Goal: Information Seeking & Learning: Learn about a topic

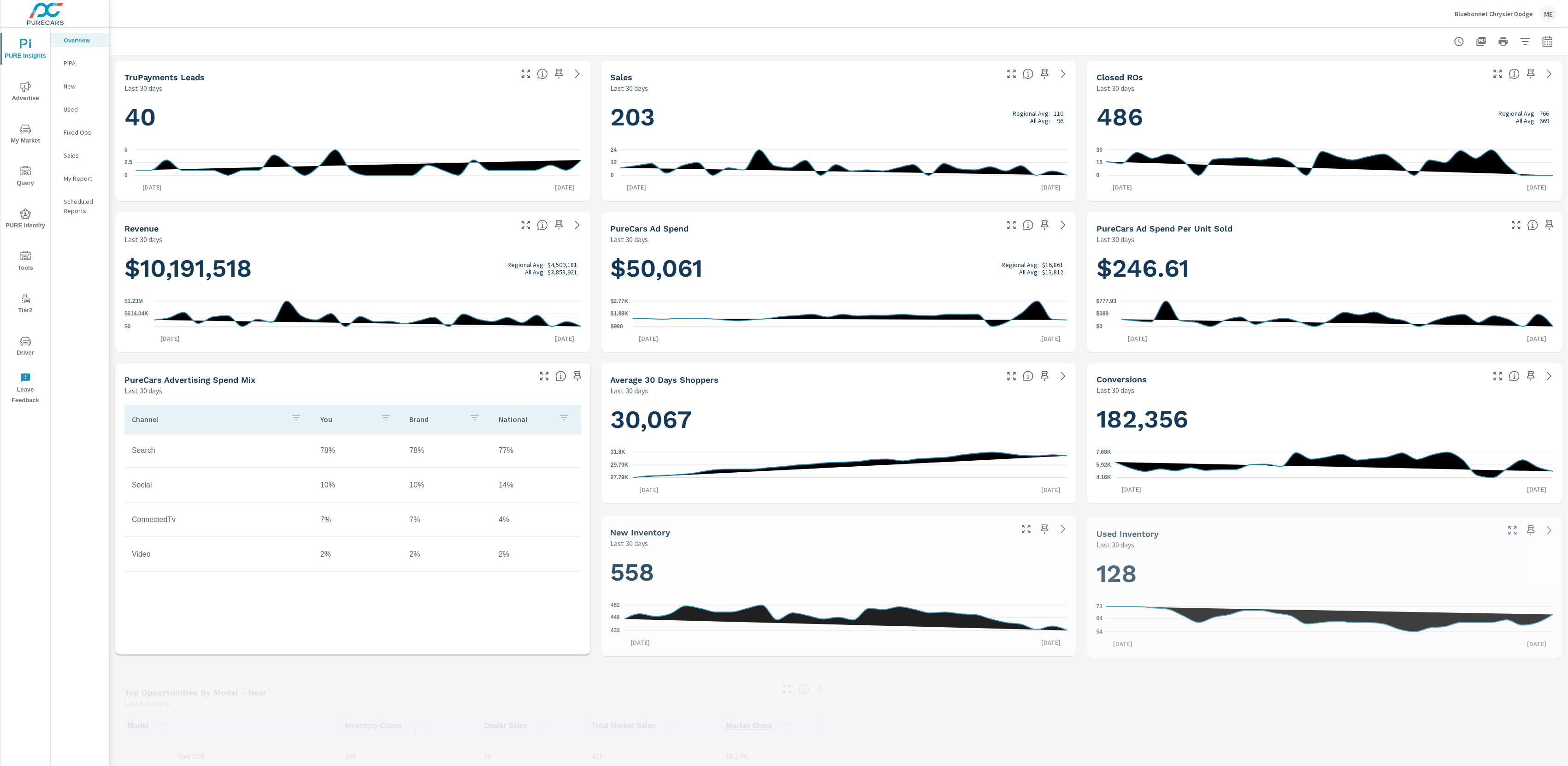
scroll to position [0, 0]
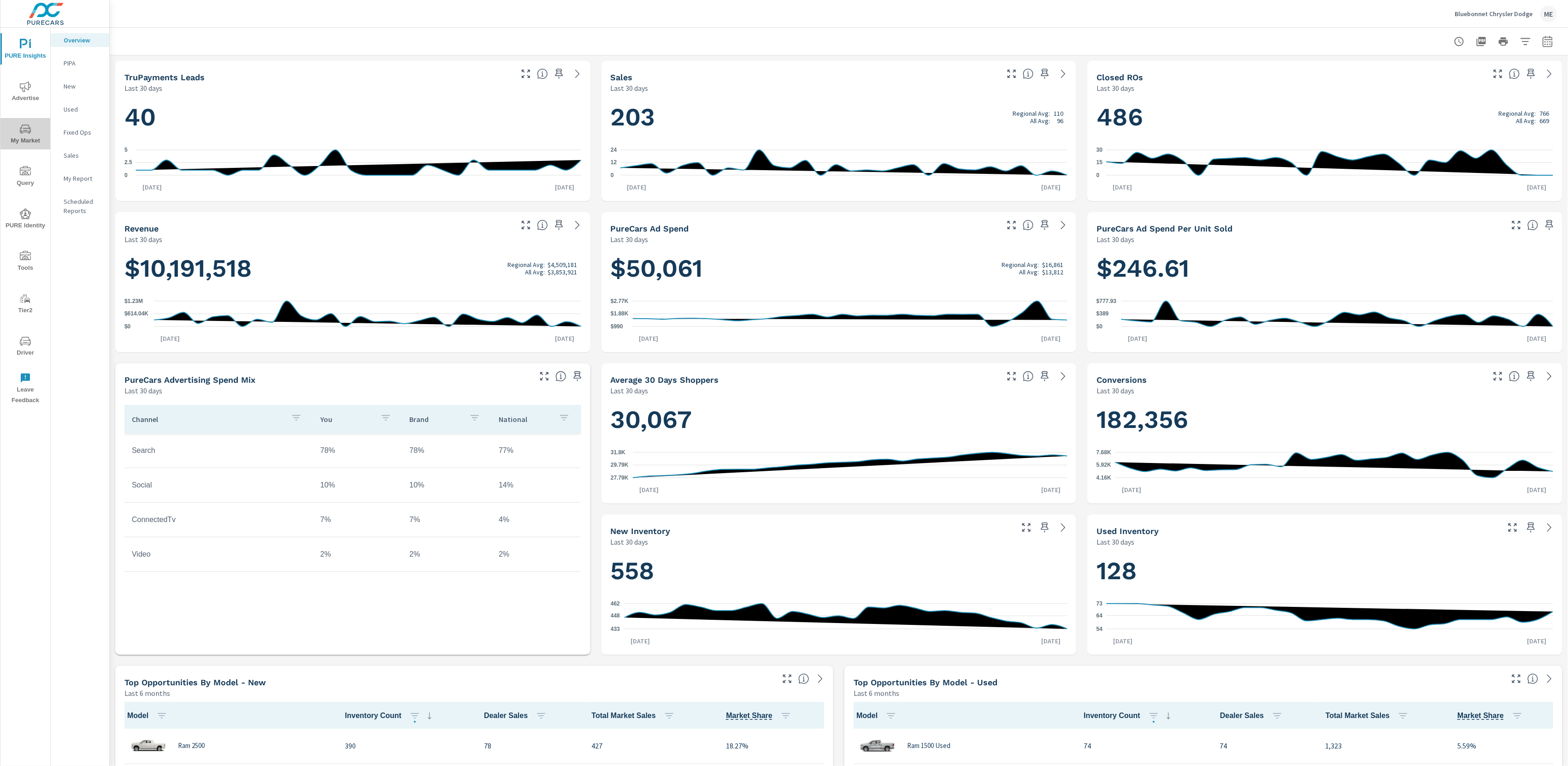
click at [27, 132] on icon "nav menu" at bounding box center [26, 129] width 11 height 11
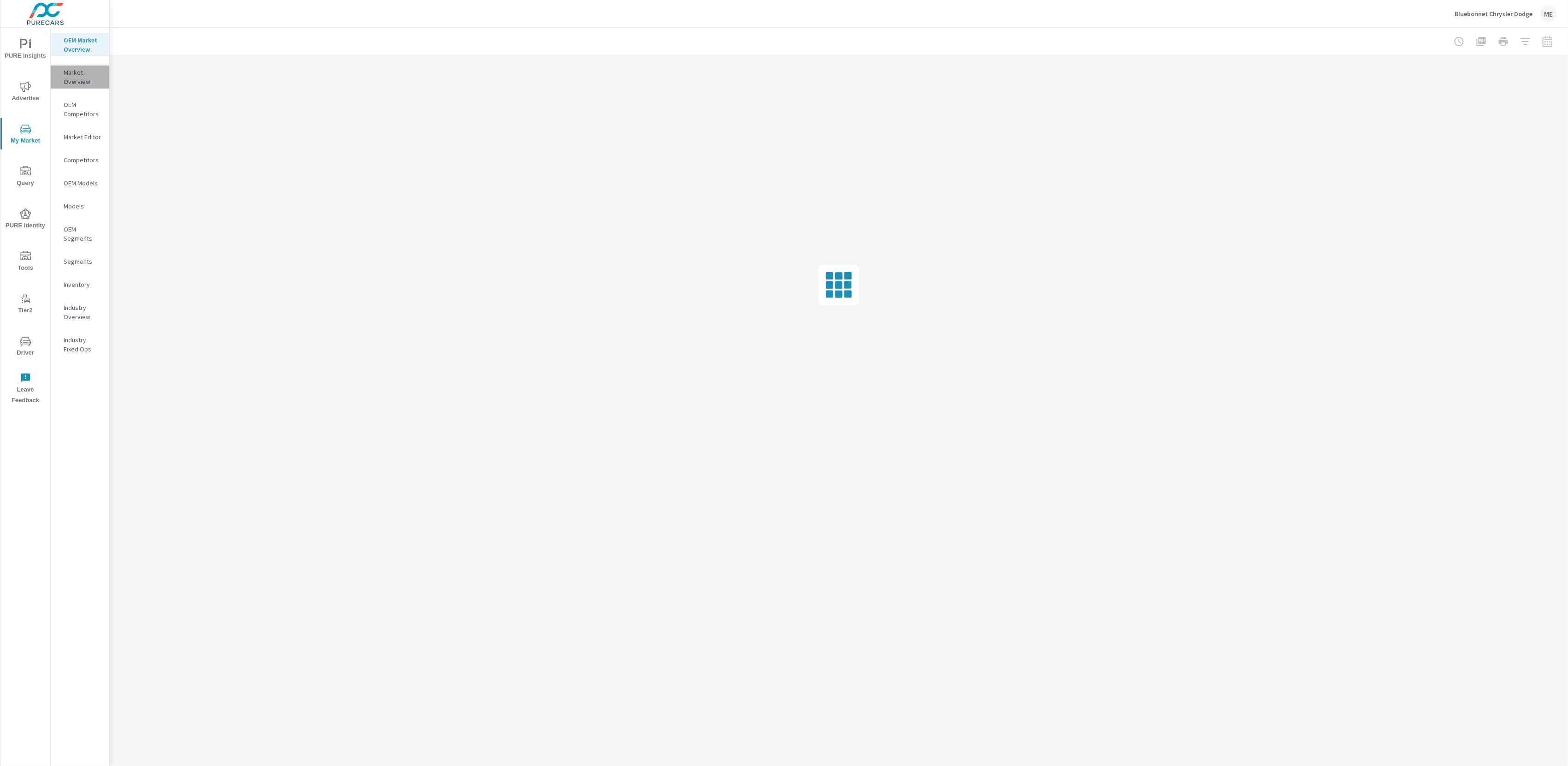
click at [78, 84] on p "Market Overview" at bounding box center [82, 76] width 38 height 18
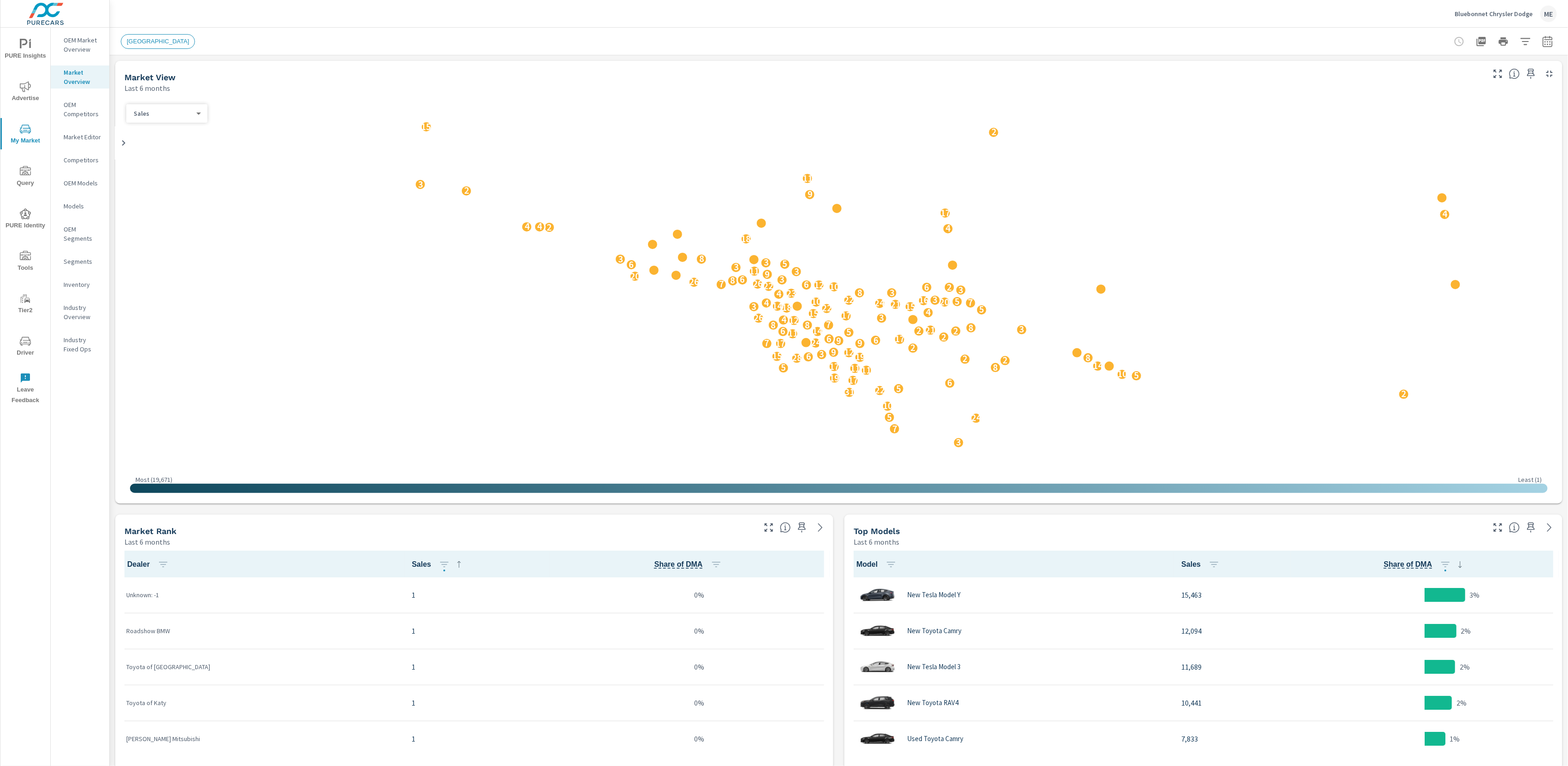
scroll to position [0, 0]
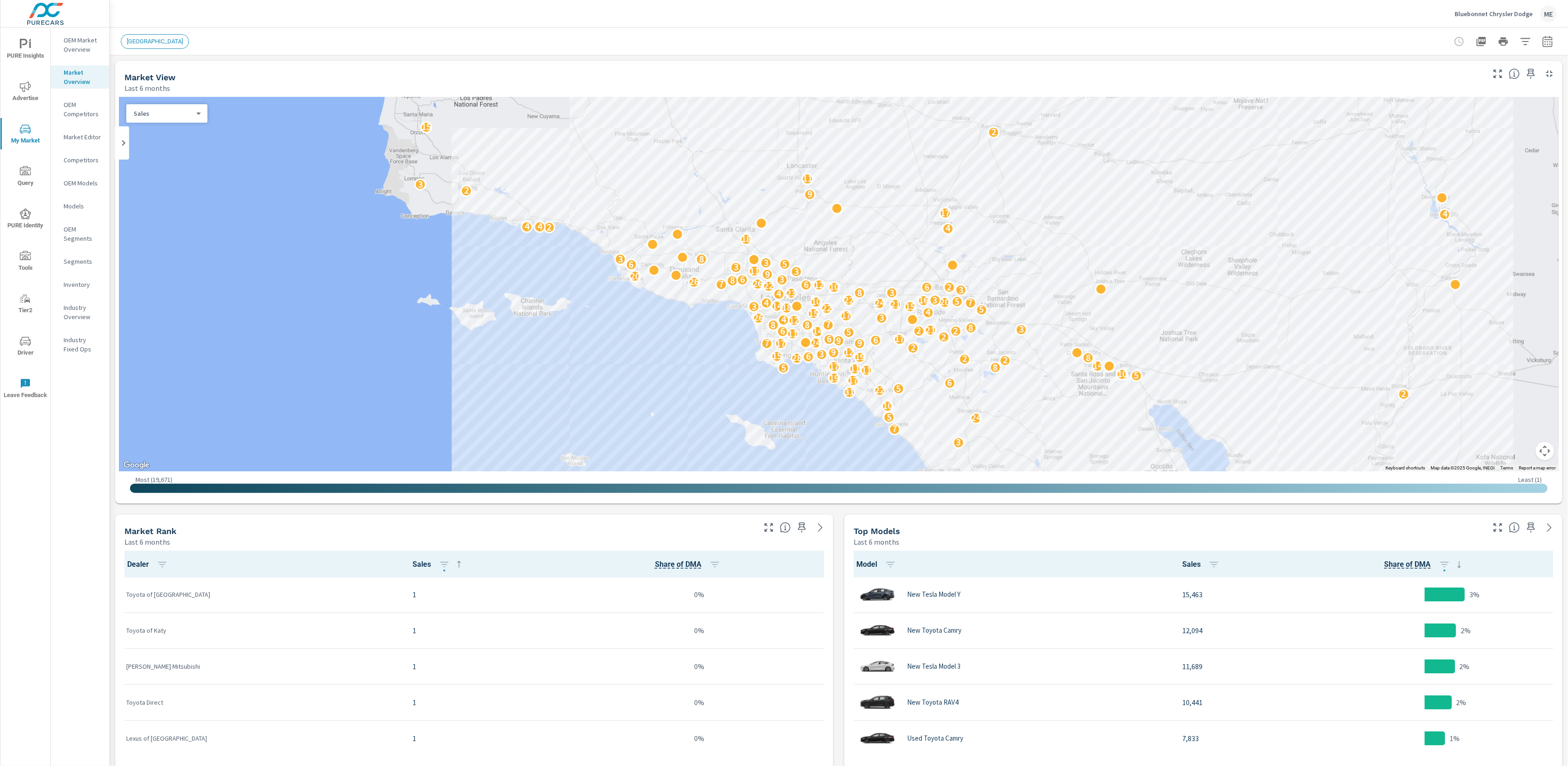
click at [1492, 14] on p "Bluebonnet Chrysler Dodge" at bounding box center [1494, 13] width 78 height 9
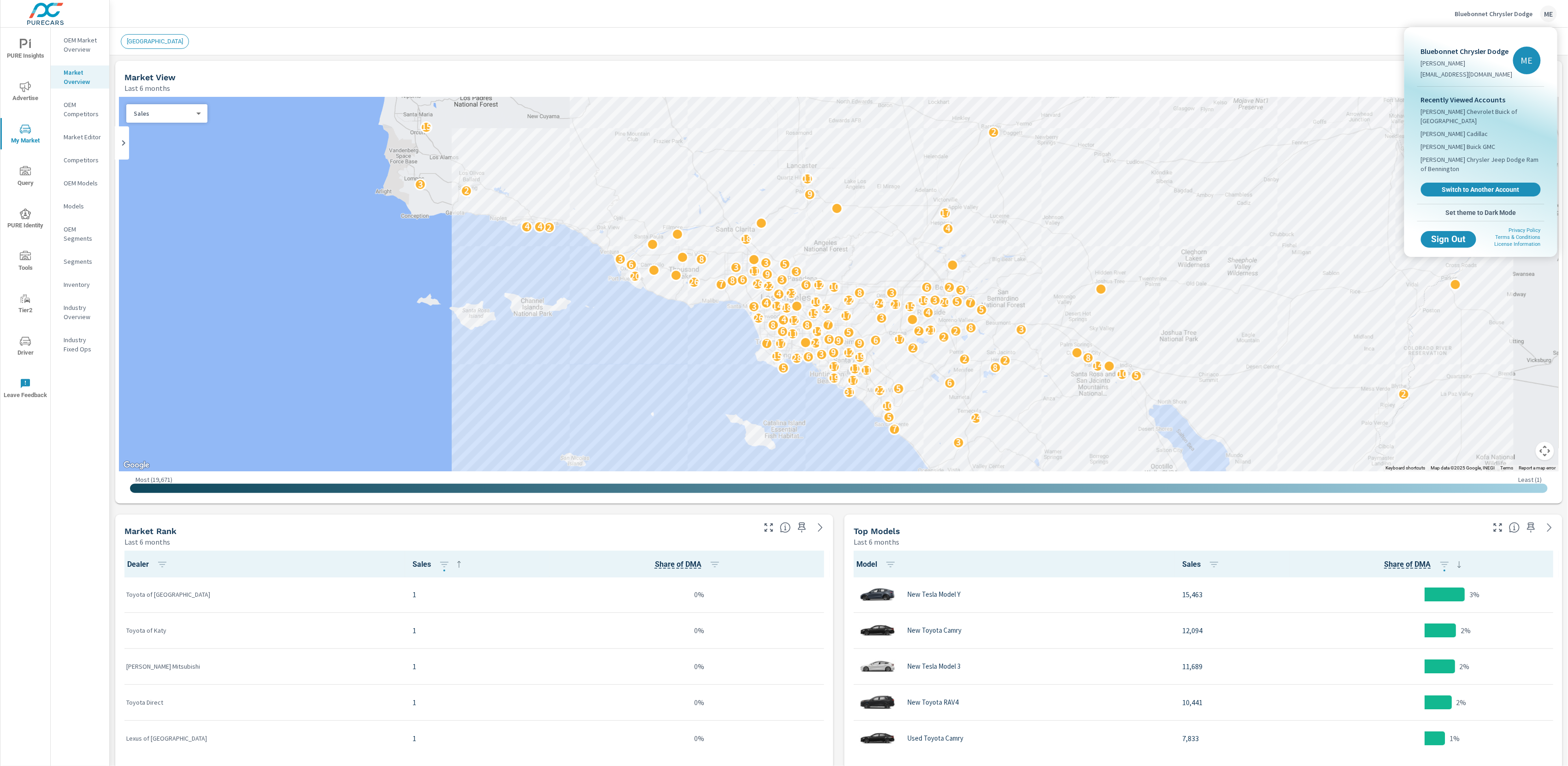
click at [1354, 16] on div at bounding box center [784, 383] width 1568 height 766
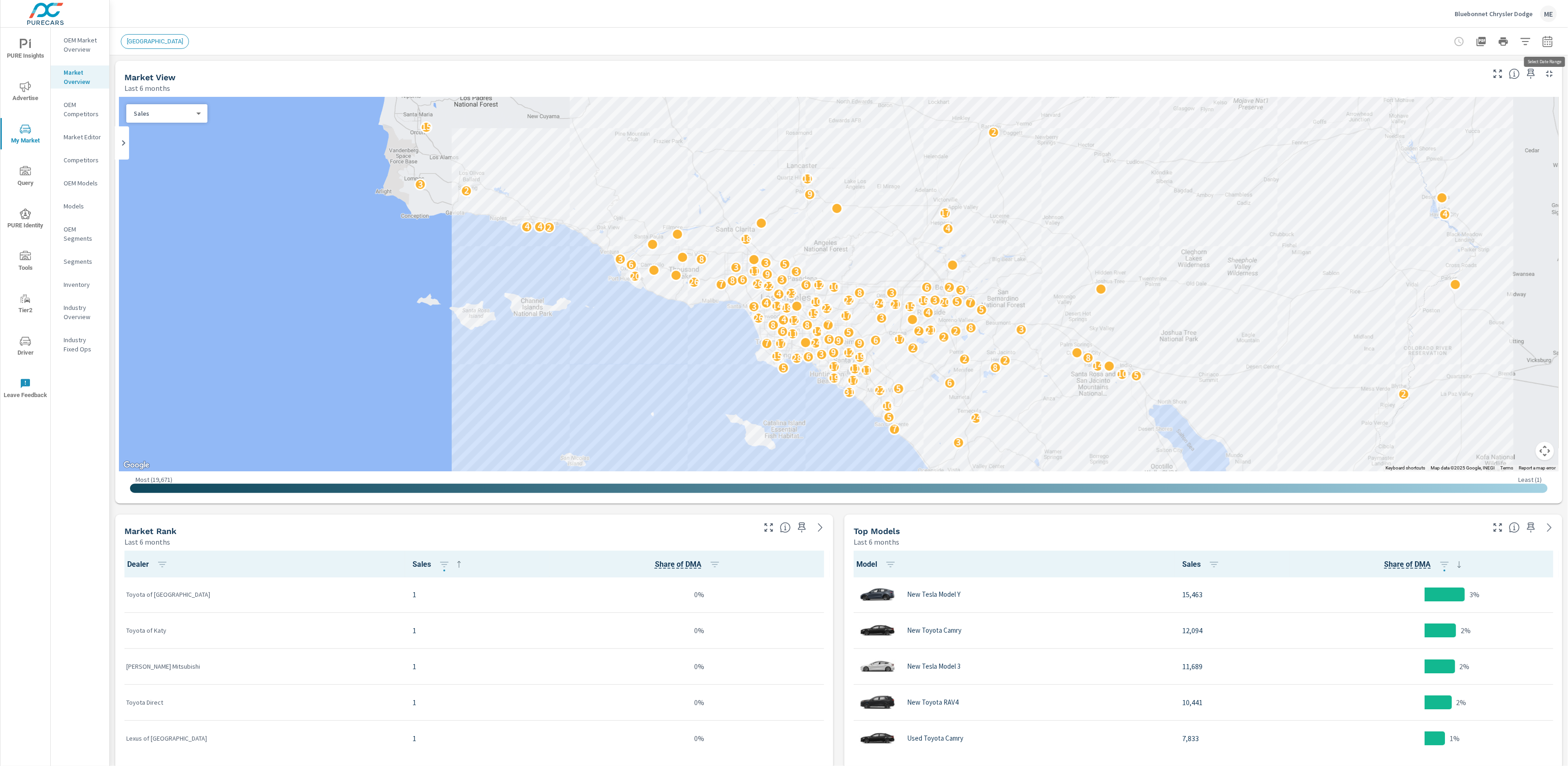
click at [1551, 42] on icon "button" at bounding box center [1547, 43] width 6 height 4
click at [1528, 100] on div "Mar" at bounding box center [1526, 108] width 27 height 22
click at [1528, 136] on p "Jun" at bounding box center [1525, 132] width 10 height 9
click at [1525, 64] on input "Apply comparison" at bounding box center [1522, 63] width 52 height 17
checkbox input "true"
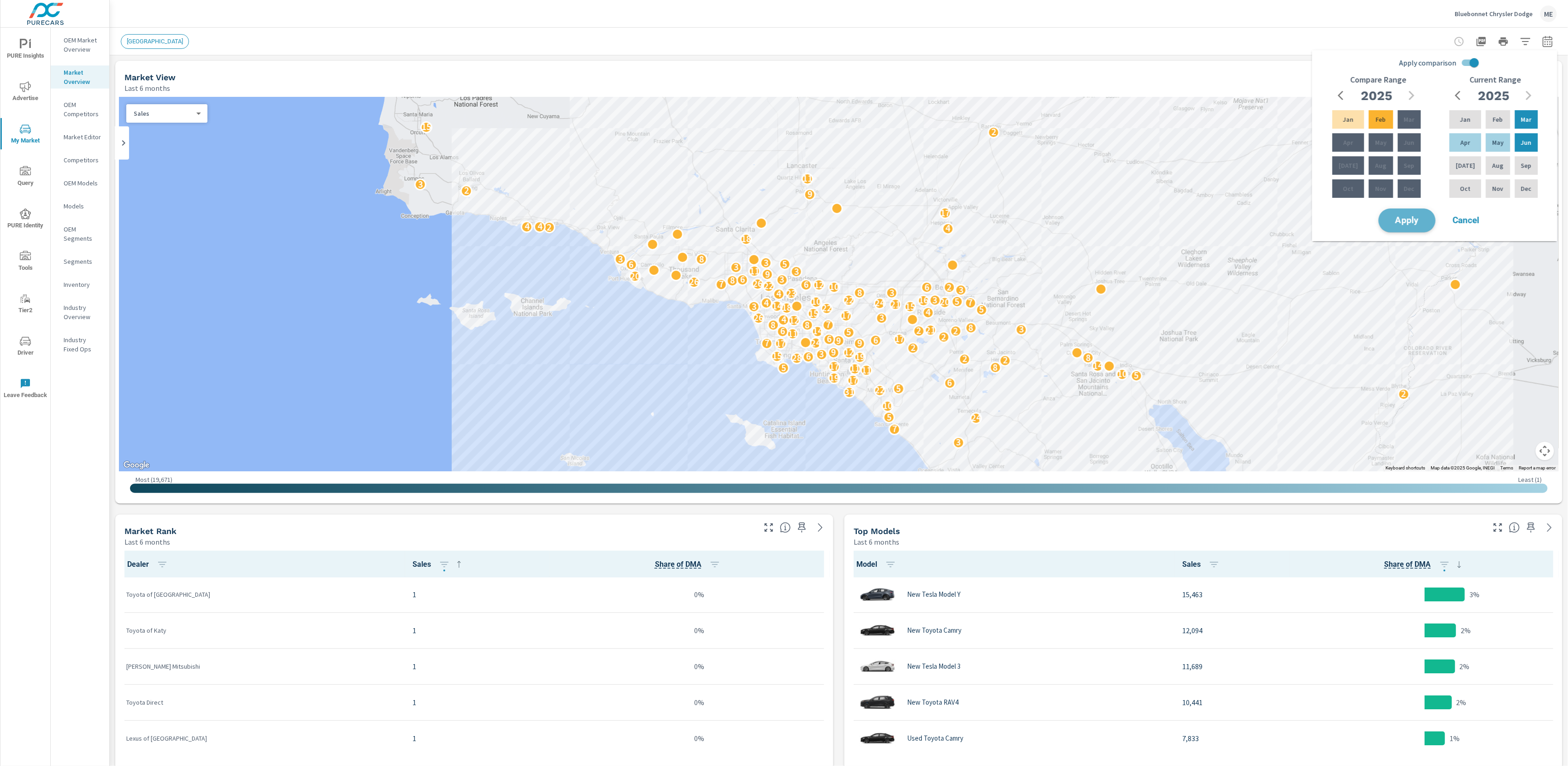
click at [1423, 215] on button "Apply" at bounding box center [1407, 220] width 57 height 24
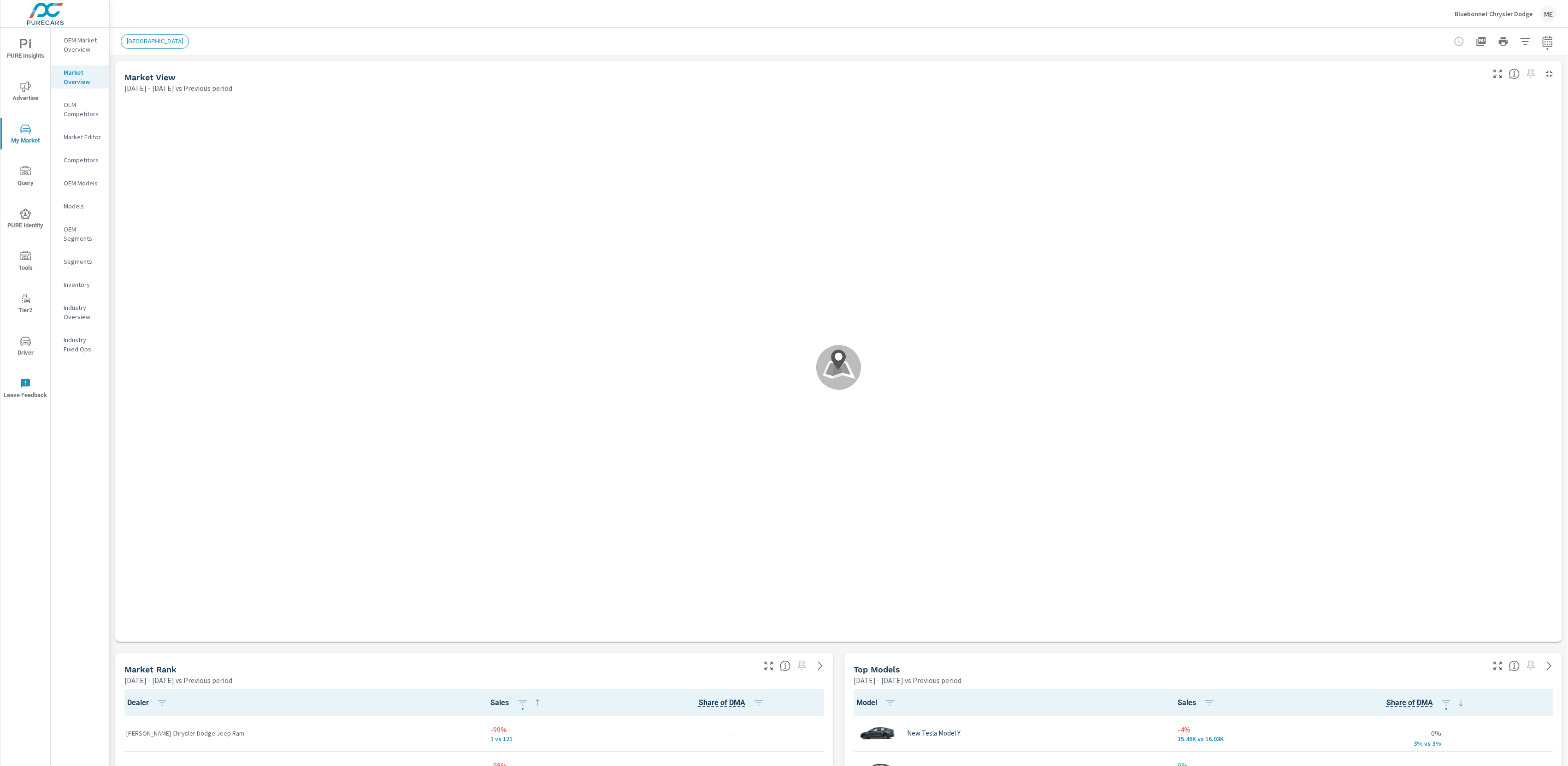
scroll to position [0, 0]
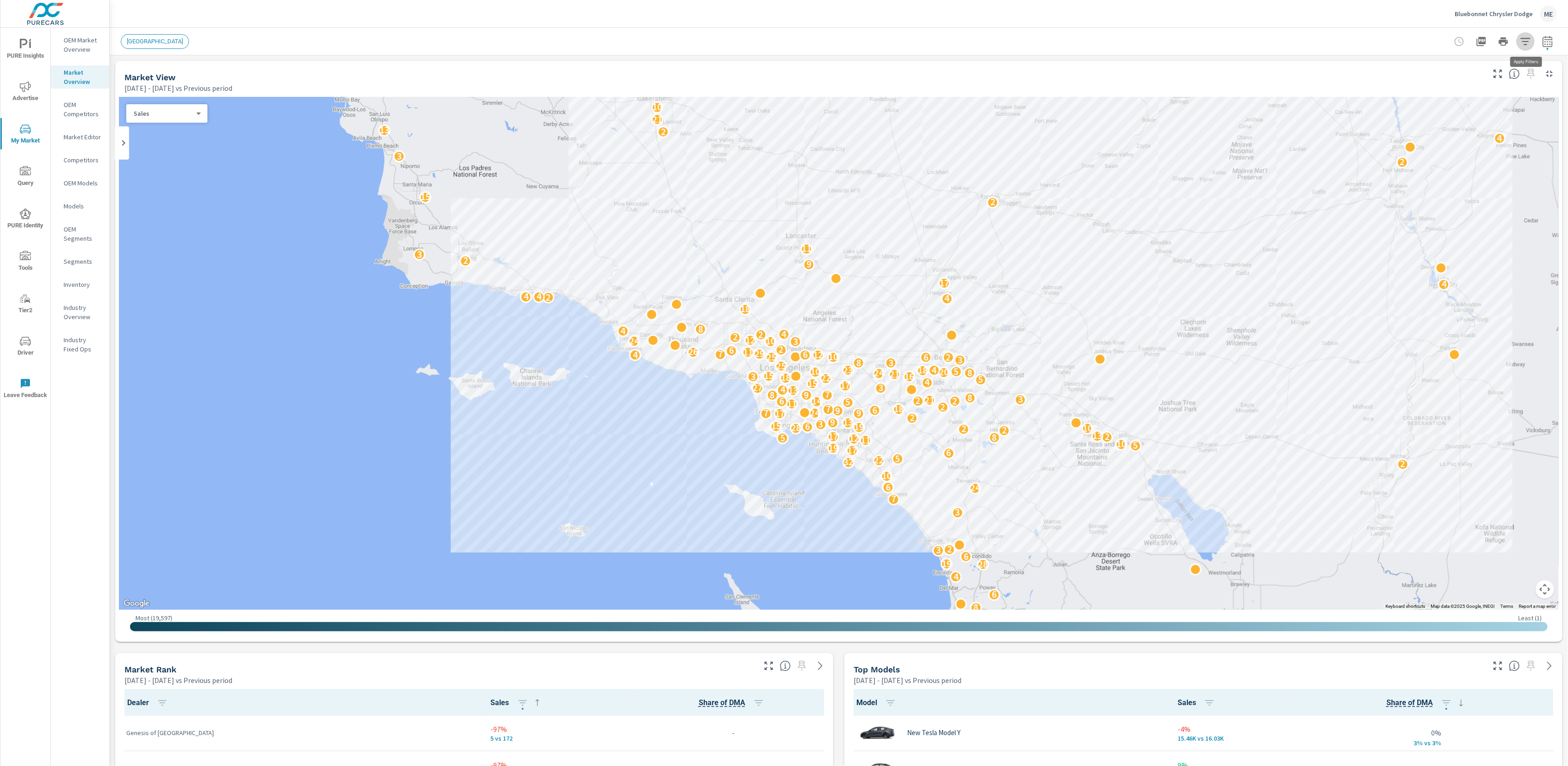
click at [1526, 44] on icon "button" at bounding box center [1525, 41] width 9 height 7
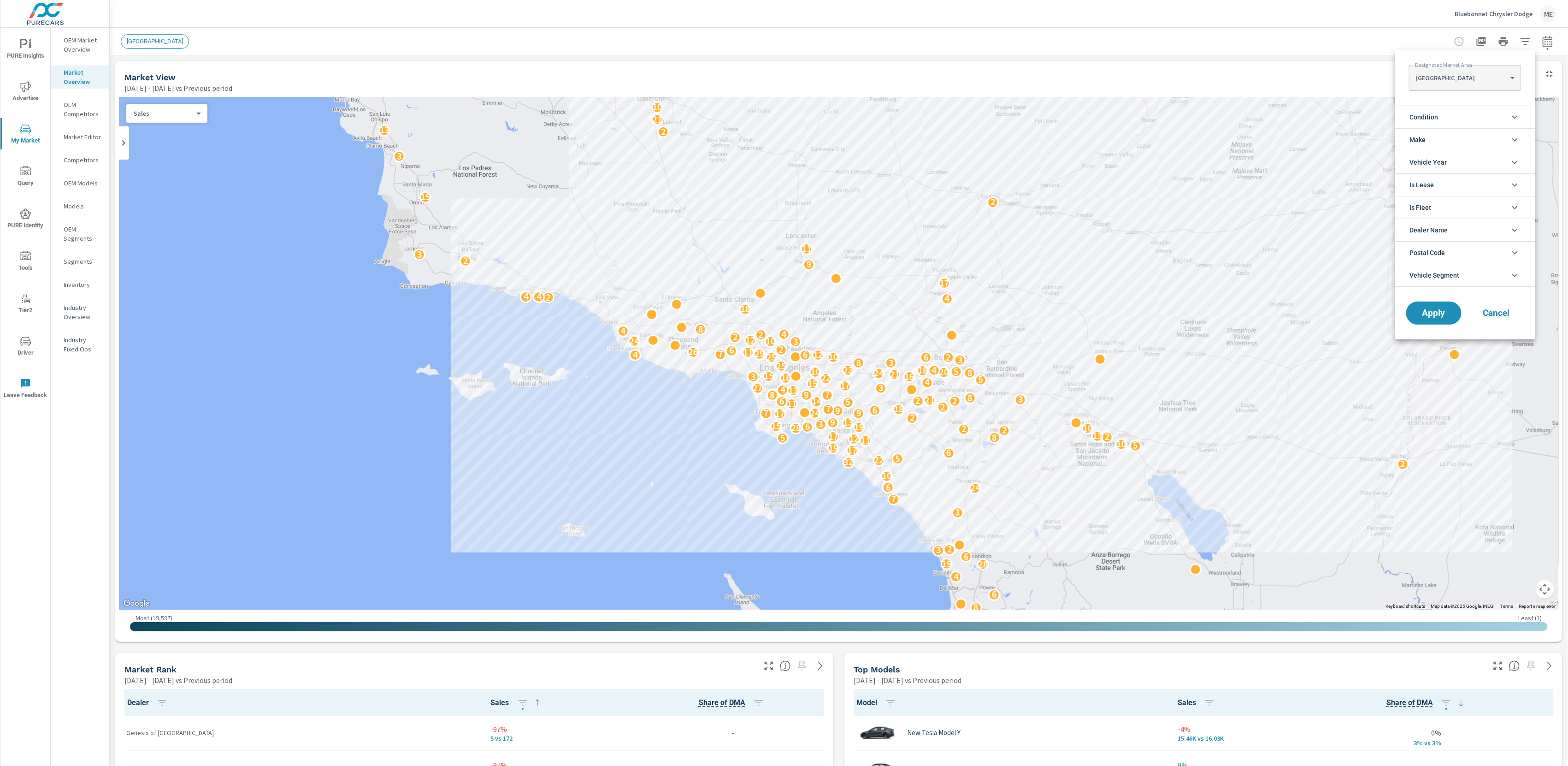
click at [1436, 82] on body "PURE Insights Advertise My Market Query PURE Identity Tools Tier2 Driver Leave …" at bounding box center [784, 383] width 1568 height 766
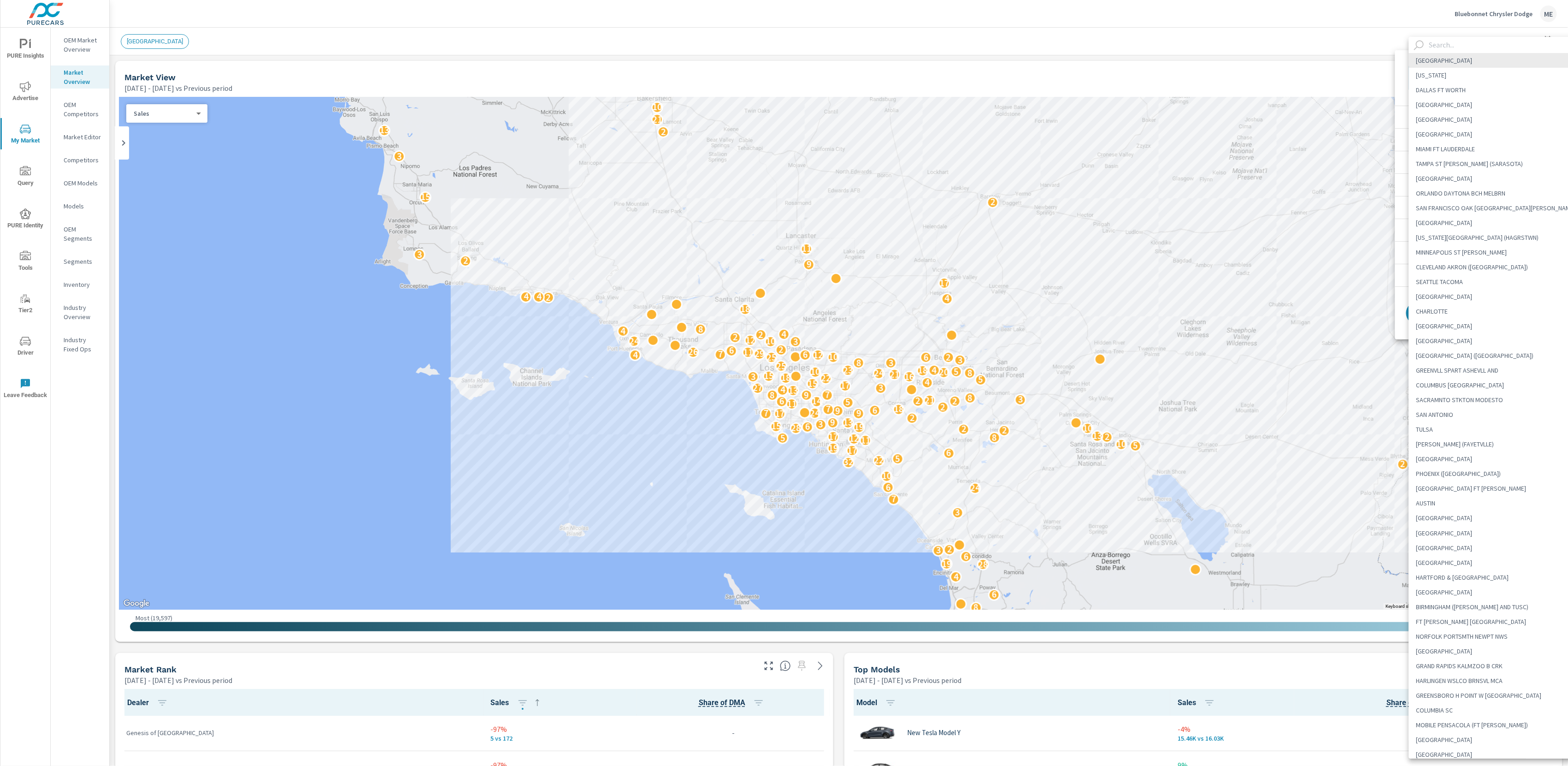
click at [1449, 47] on input "text" at bounding box center [1504, 45] width 157 height 16
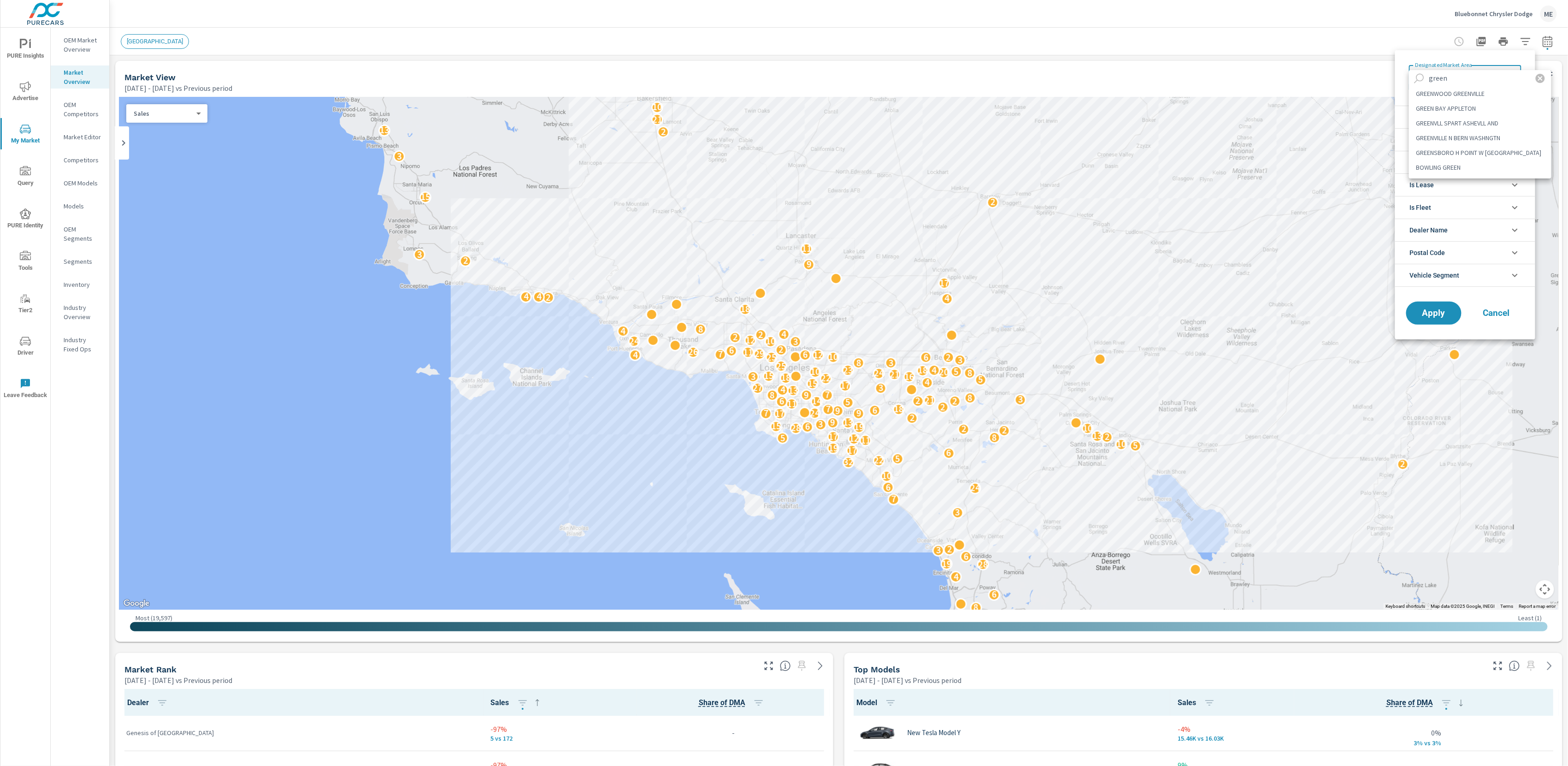
type input "green"
click at [1477, 121] on li "GREENVLL SPART ASHEVLL AND" at bounding box center [1481, 123] width 142 height 15
type Area "GREENVLL SPART ASHEVLL AND"
click at [1435, 138] on li "Make" at bounding box center [1466, 139] width 140 height 23
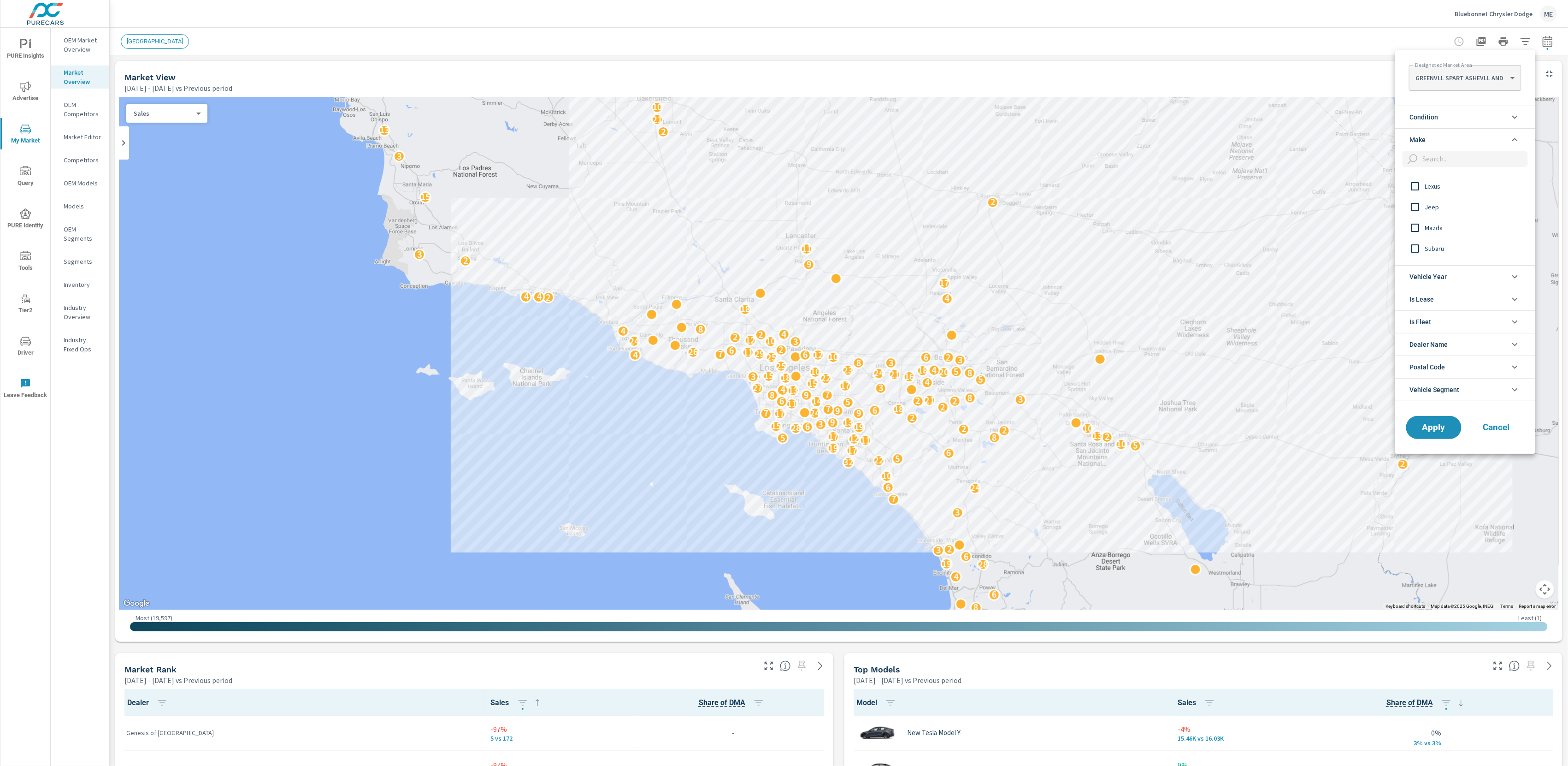
scroll to position [210, 0]
click at [1436, 198] on span "Jeep" at bounding box center [1476, 201] width 100 height 11
click at [1434, 215] on span "Ford" at bounding box center [1476, 214] width 100 height 11
click at [1448, 391] on span "Vehicle Segment" at bounding box center [1434, 389] width 50 height 22
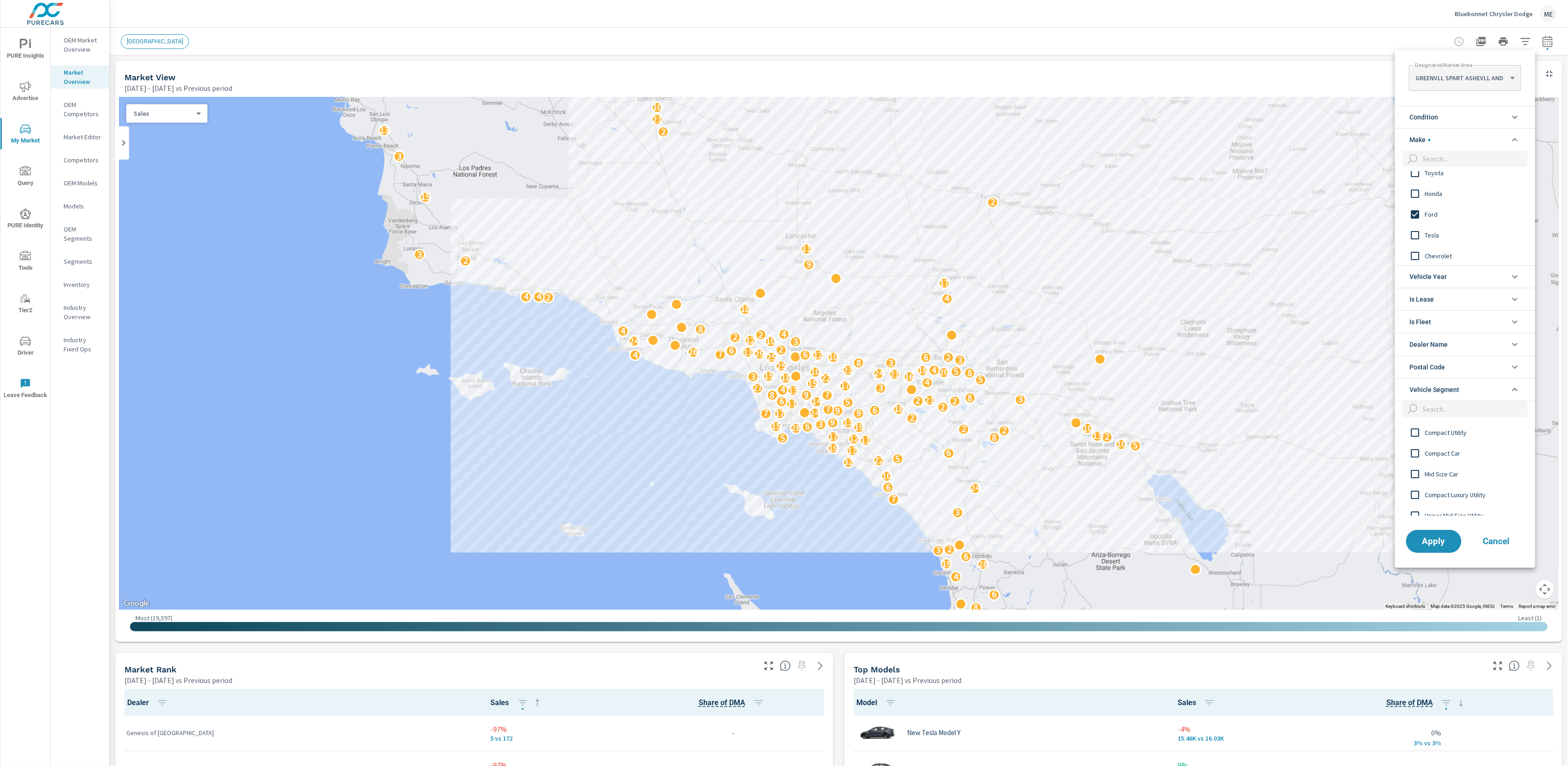
click at [1449, 433] on span "Compact Utility" at bounding box center [1476, 432] width 100 height 11
click at [1431, 546] on span "Apply" at bounding box center [1434, 540] width 38 height 9
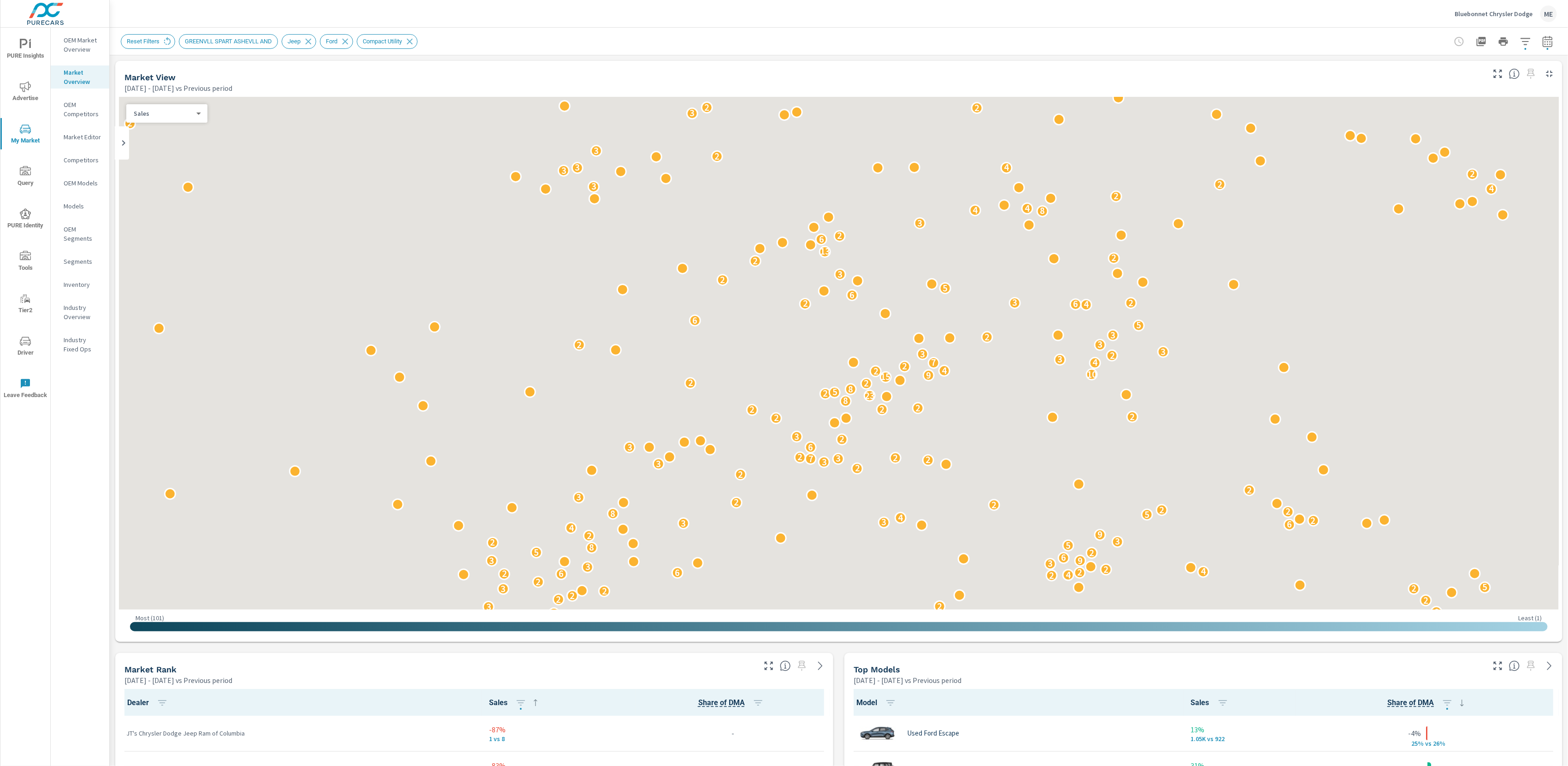
scroll to position [0, 0]
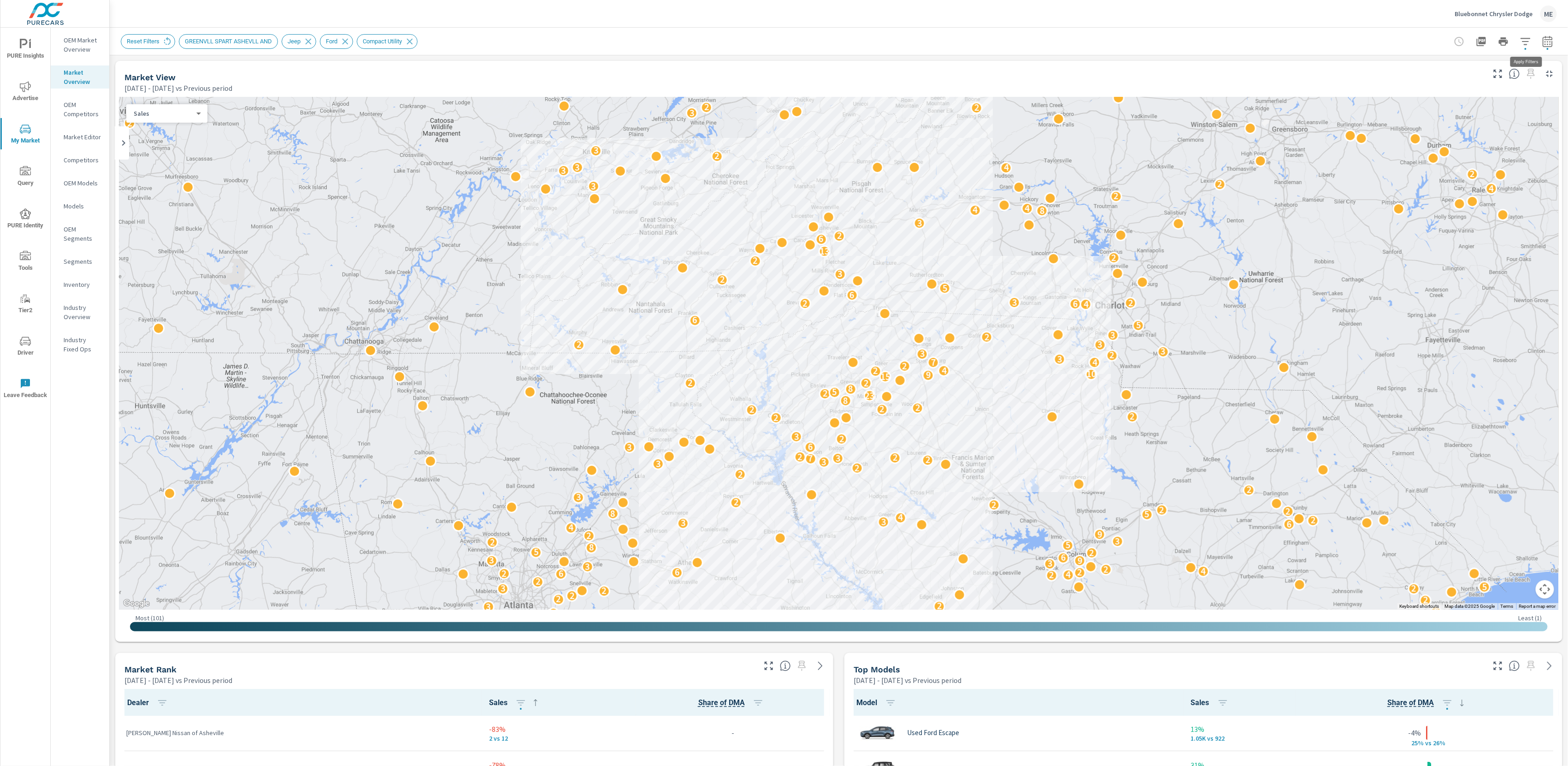
click at [1527, 38] on icon "button" at bounding box center [1525, 41] width 9 height 7
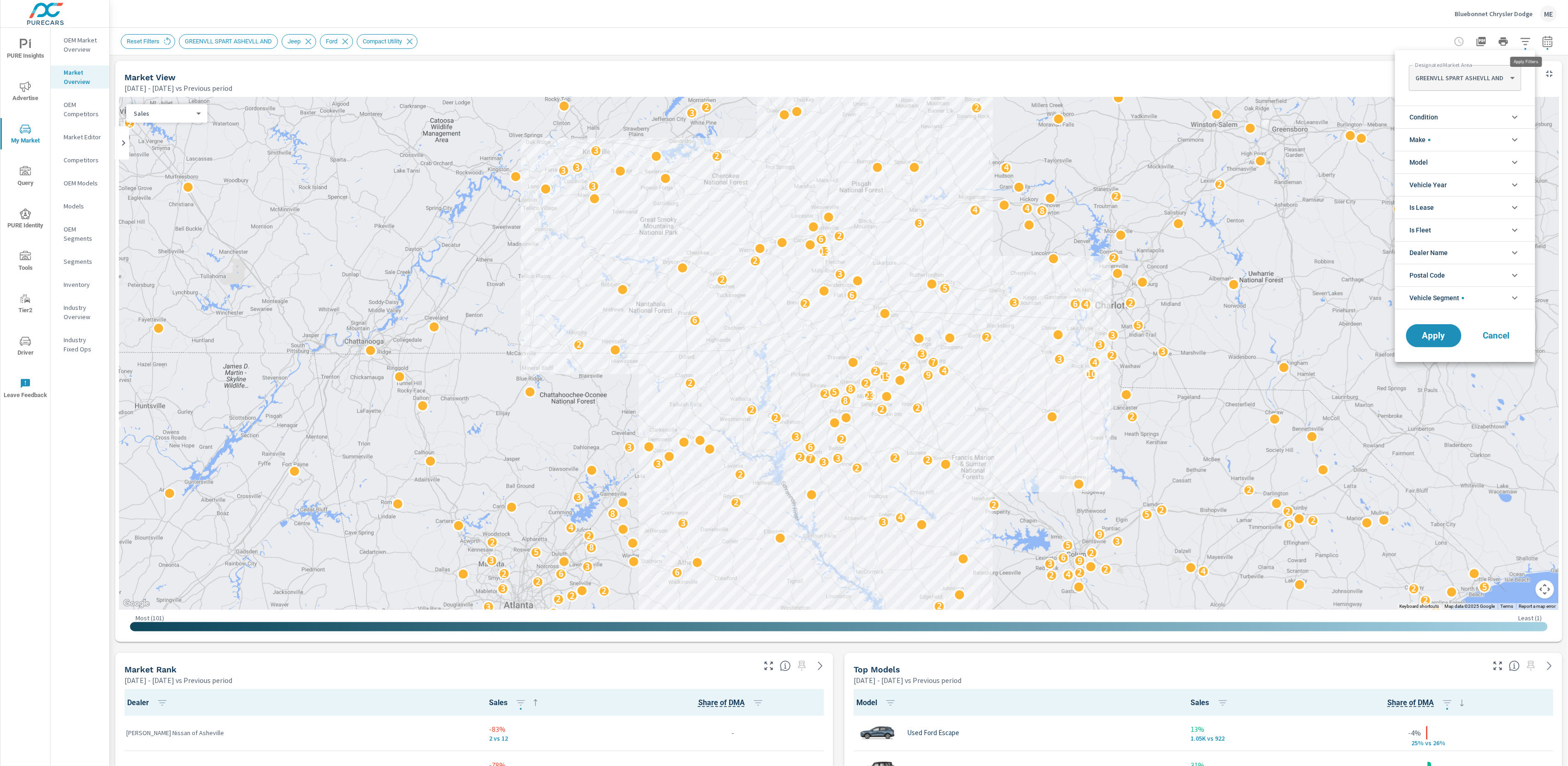
scroll to position [42, 0]
click at [1283, 43] on div at bounding box center [784, 383] width 1568 height 766
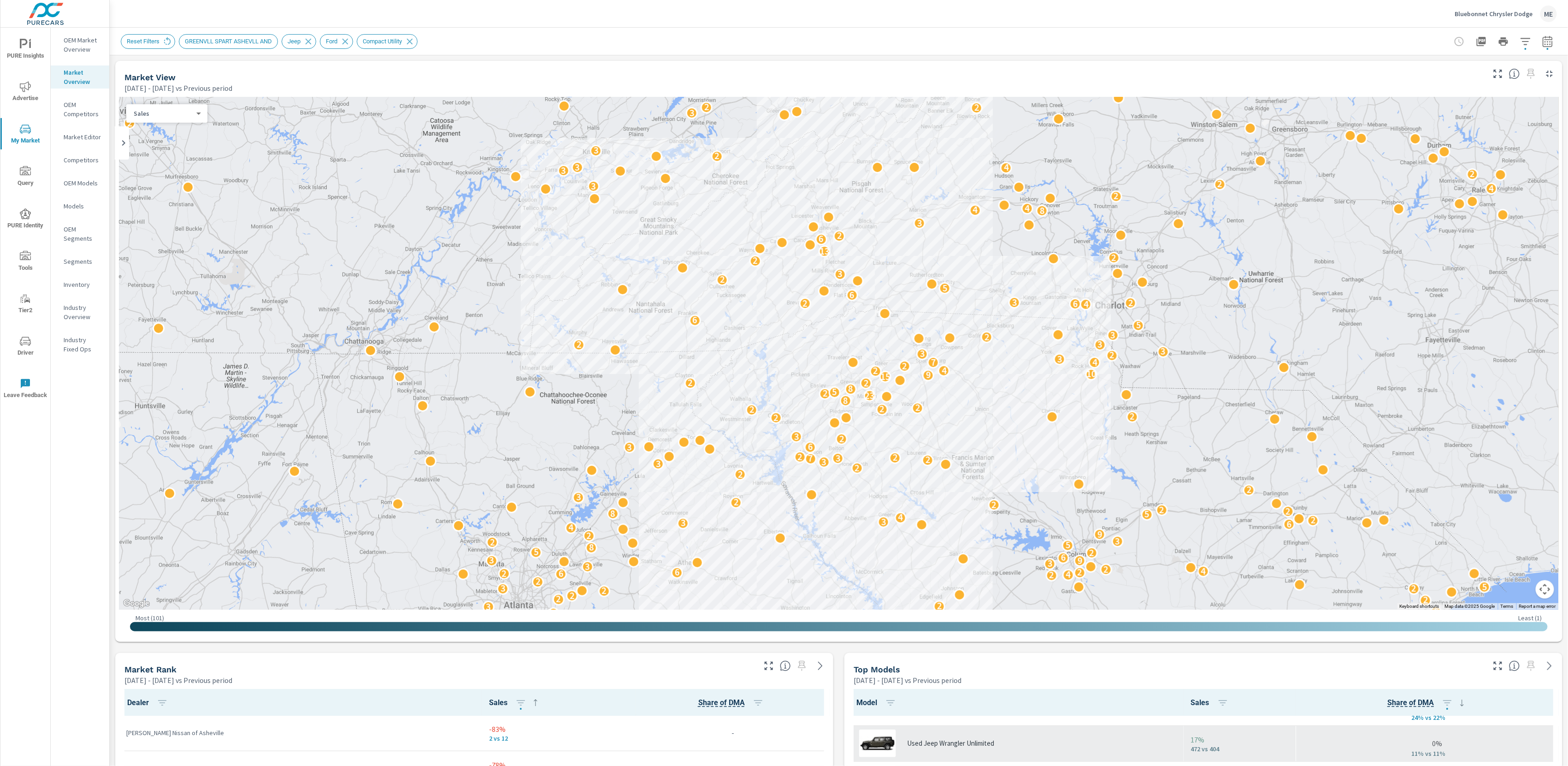
scroll to position [78, 0]
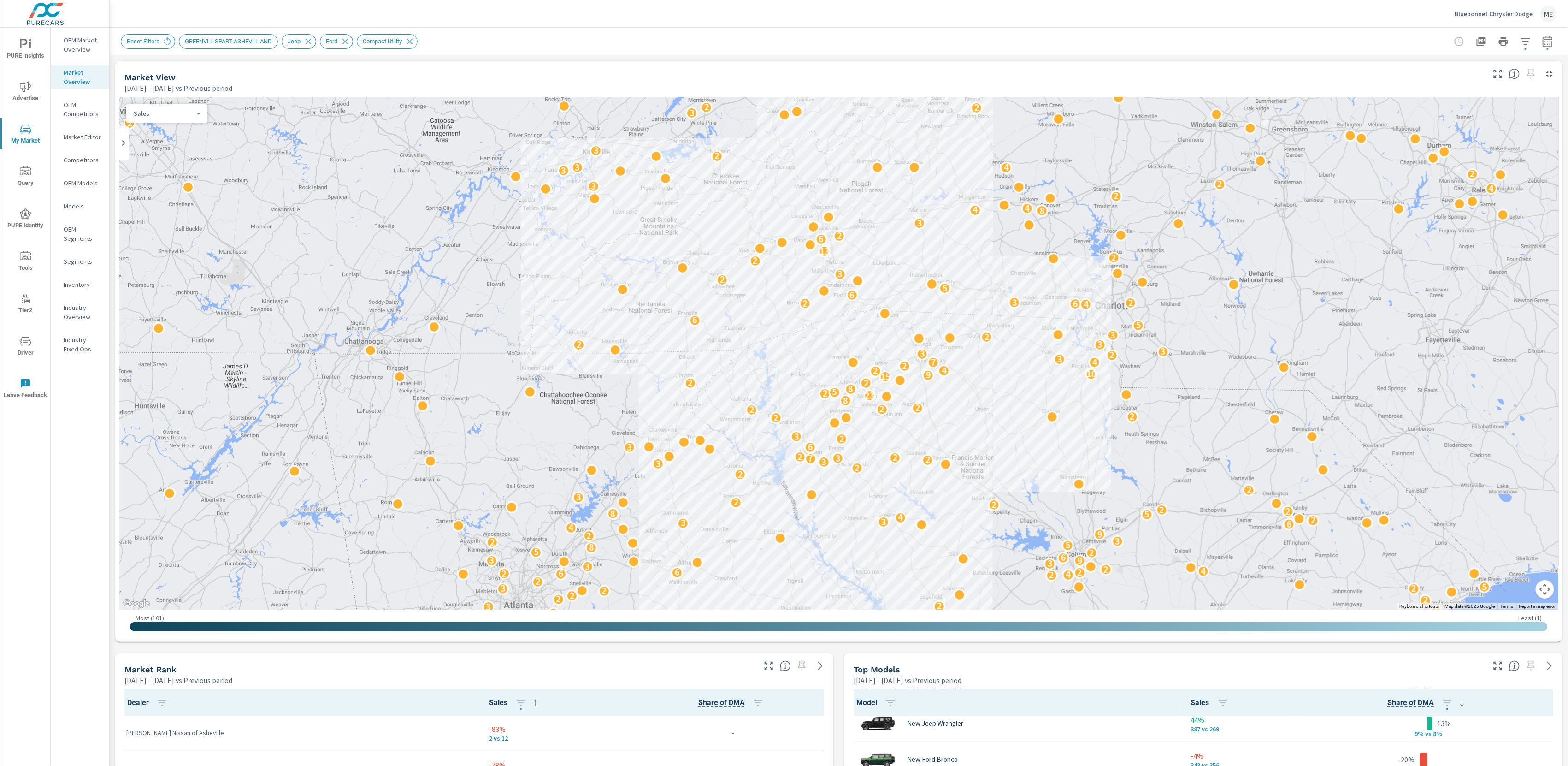
scroll to position [155, 0]
click at [1530, 44] on icon "button" at bounding box center [1526, 42] width 11 height 11
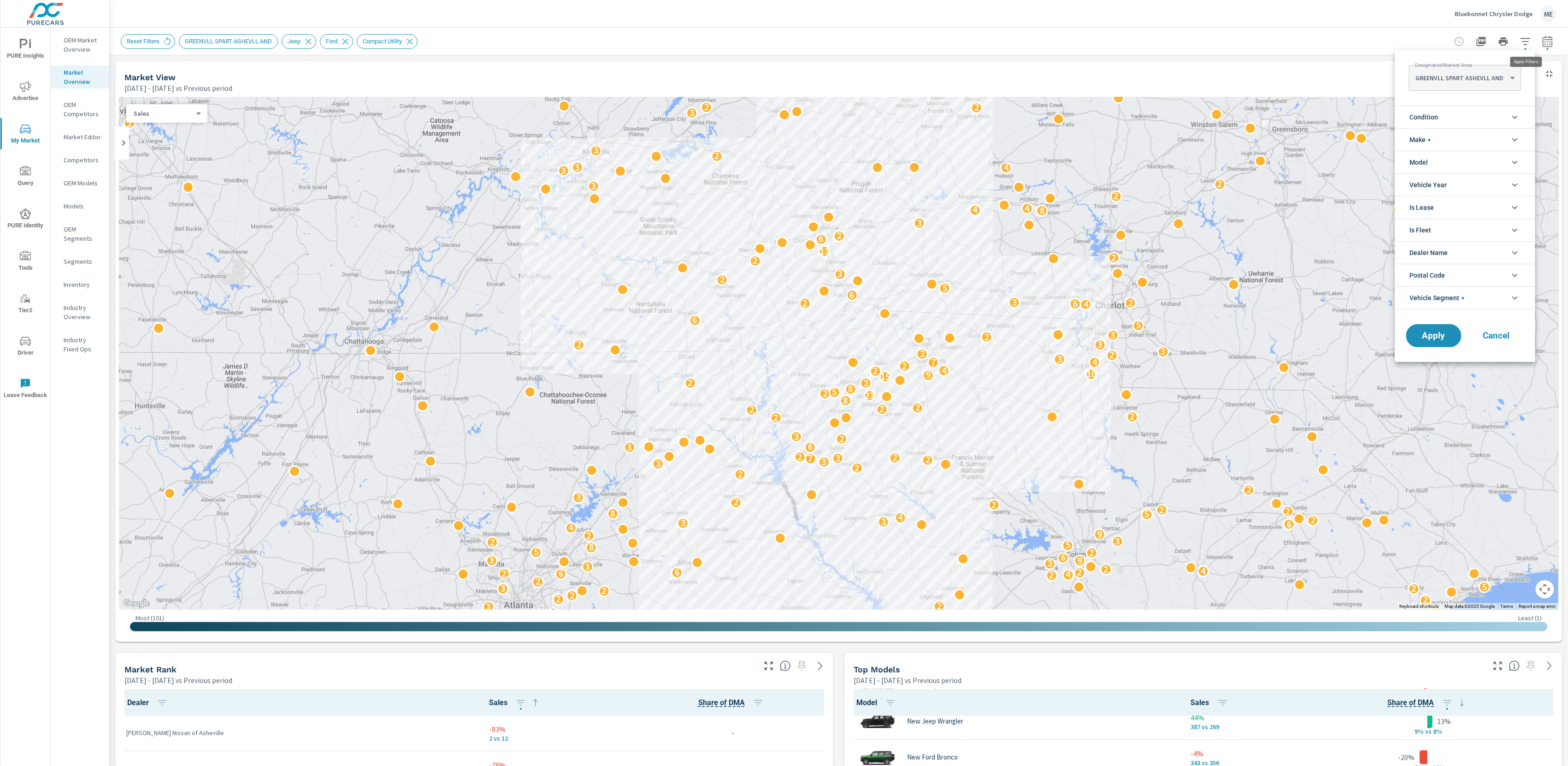
scroll to position [42, 0]
click at [1441, 159] on li "Model" at bounding box center [1466, 162] width 140 height 23
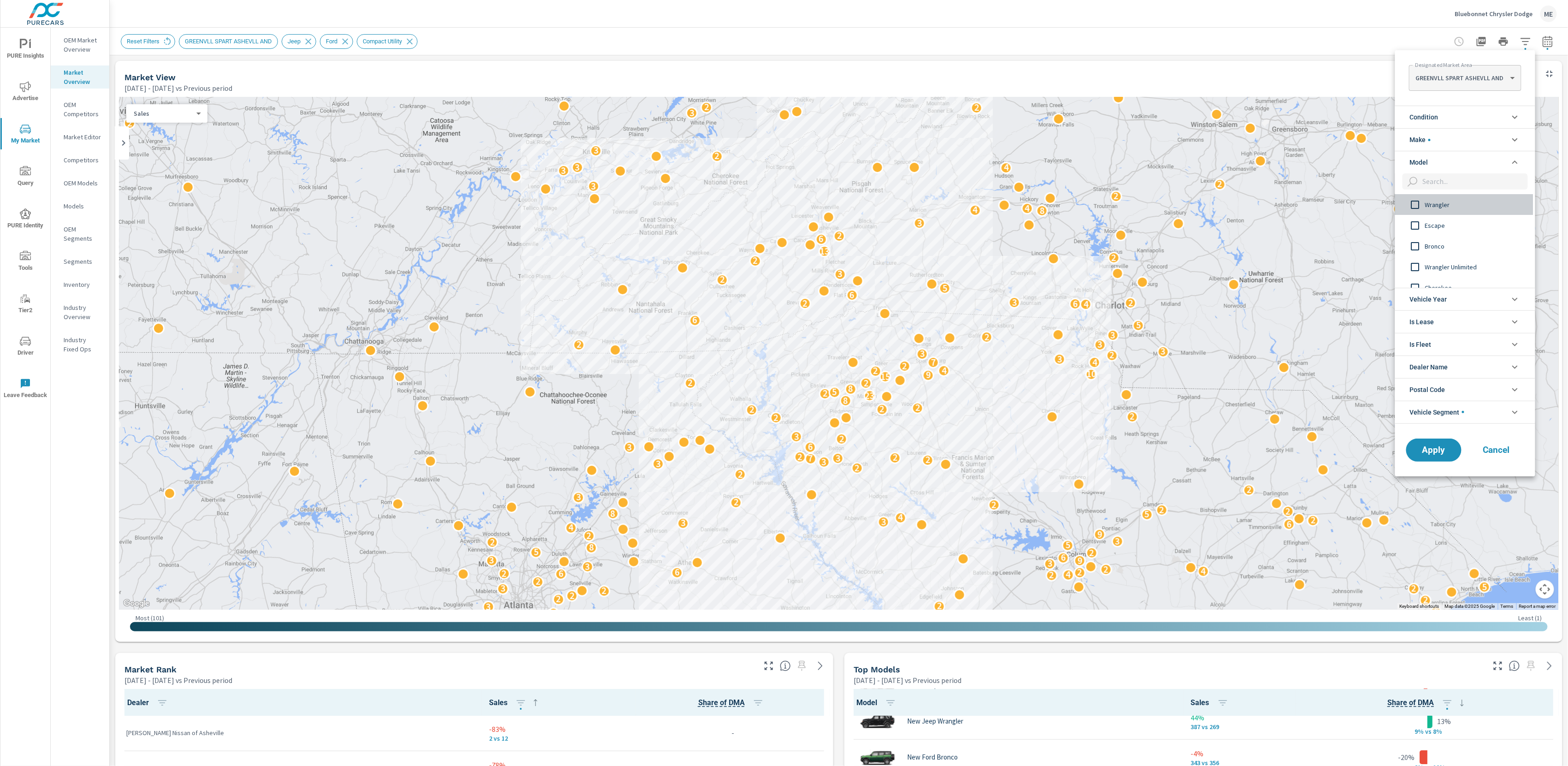
click at [1437, 206] on span "Wrangler" at bounding box center [1476, 205] width 100 height 11
click at [1435, 248] on span "Bronco" at bounding box center [1476, 246] width 100 height 11
click at [1442, 451] on span "Apply" at bounding box center [1434, 449] width 38 height 9
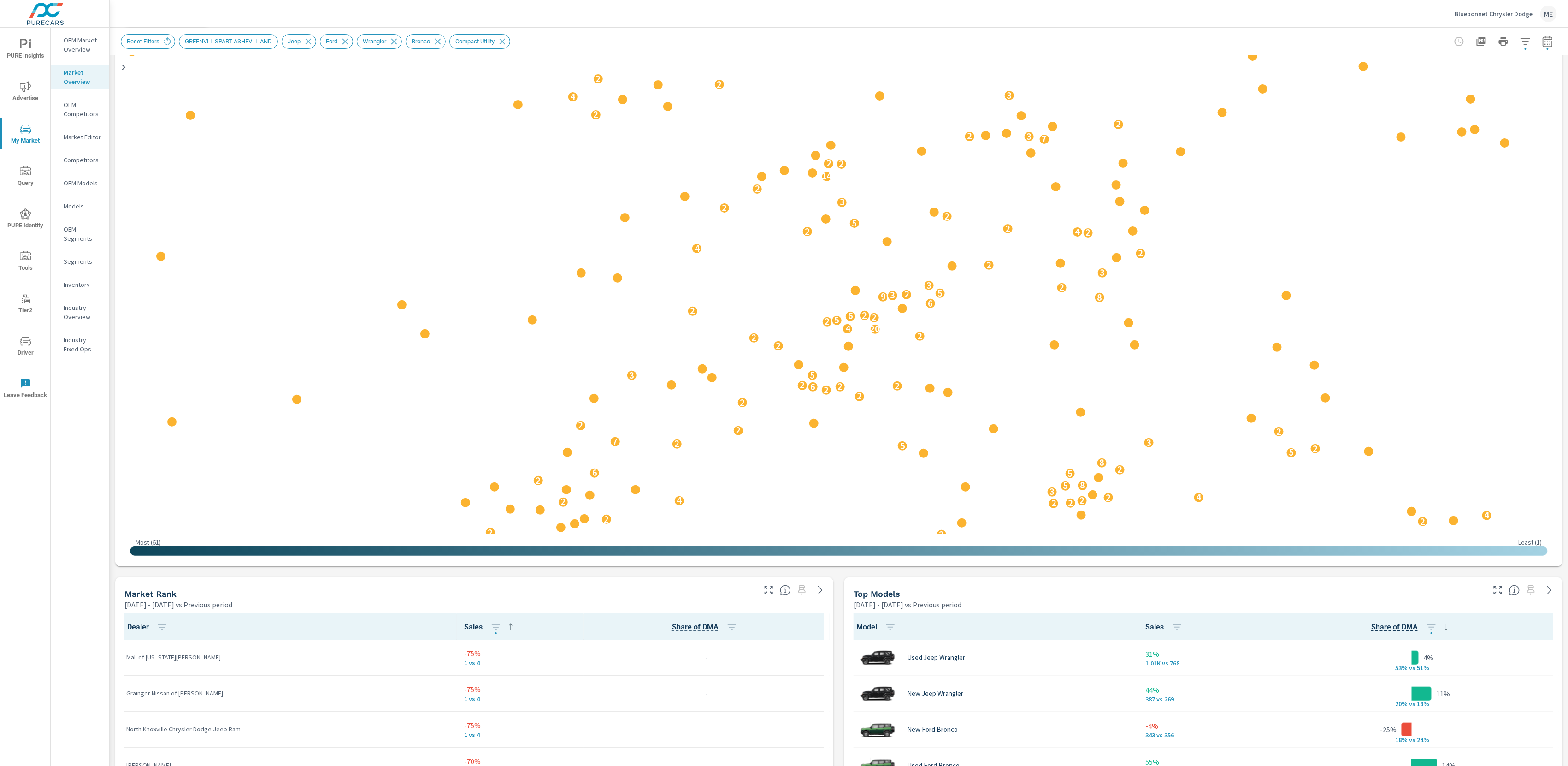
scroll to position [0, 0]
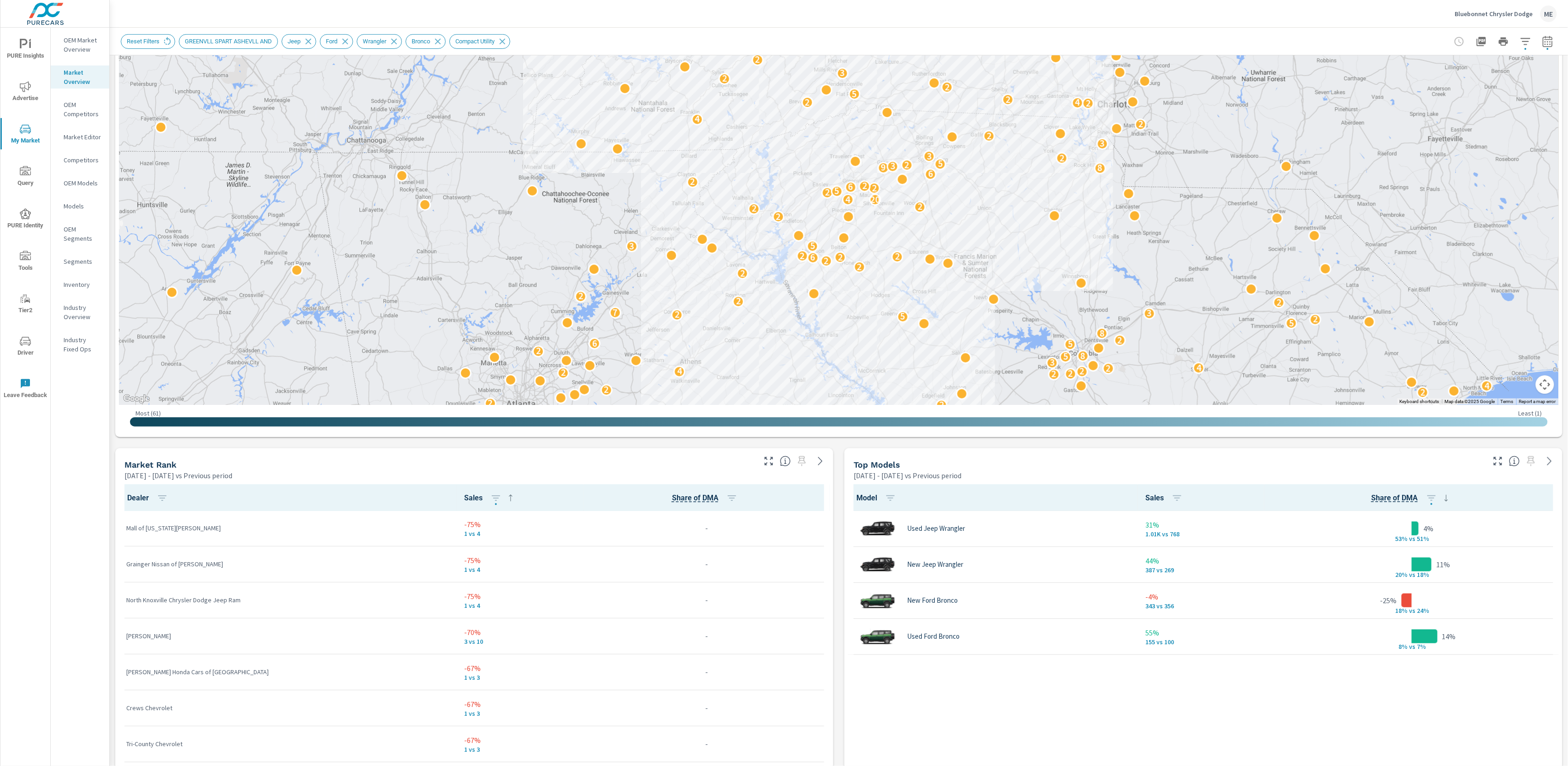
scroll to position [209, 0]
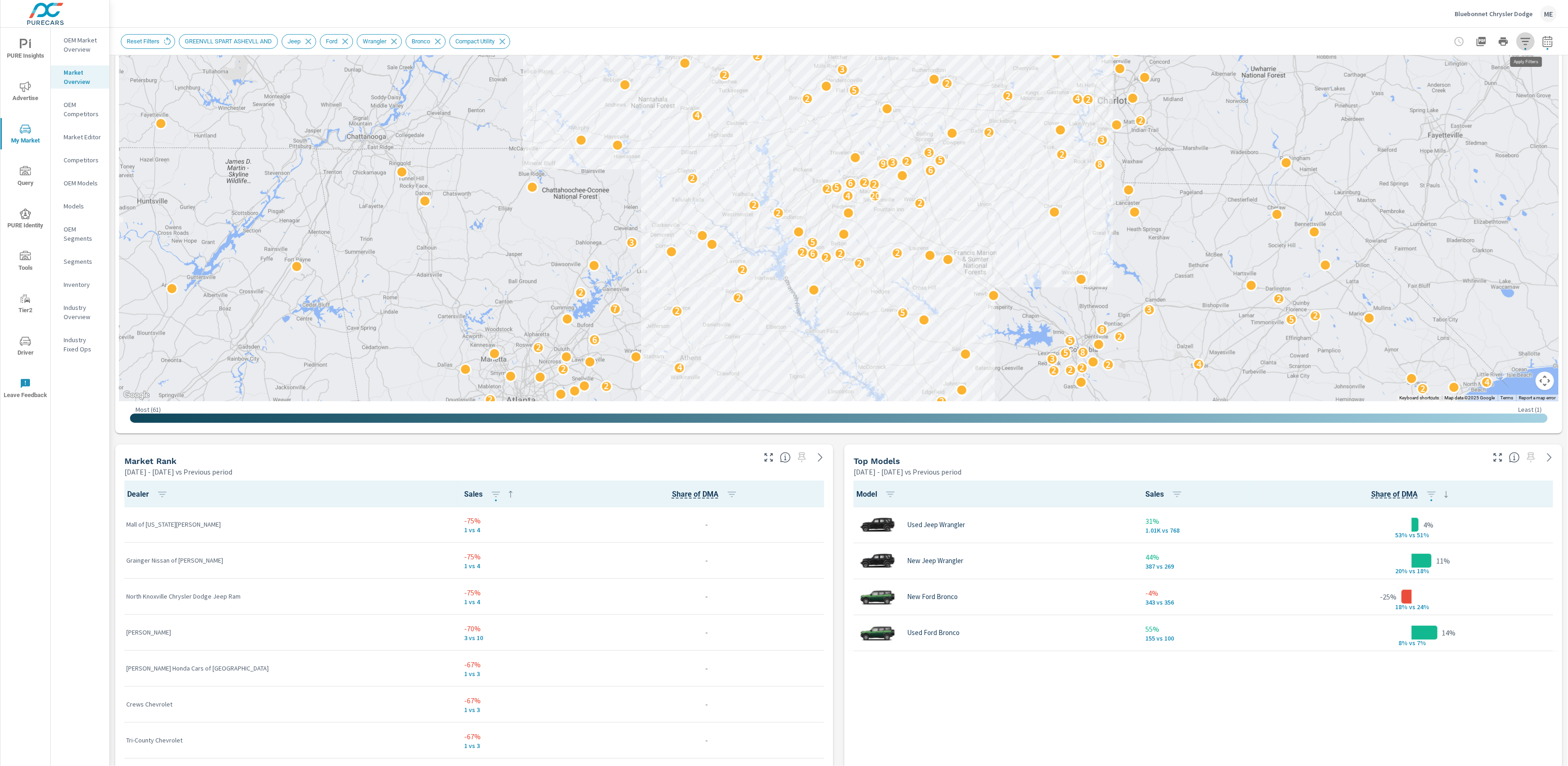
click at [1527, 42] on icon "button" at bounding box center [1526, 42] width 11 height 11
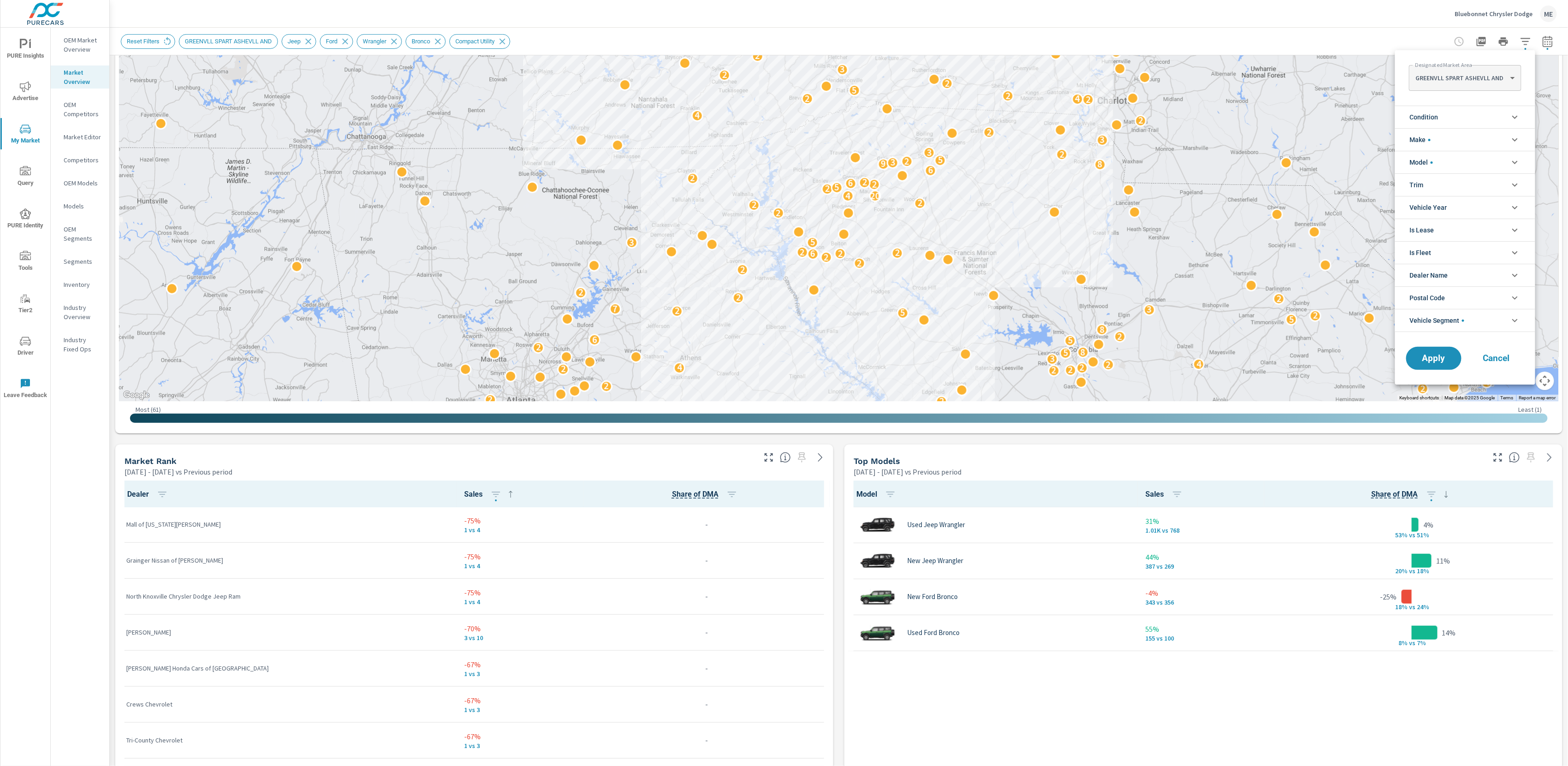
click at [1435, 120] on span "Condition" at bounding box center [1424, 117] width 28 height 22
click at [1432, 138] on span "New" at bounding box center [1476, 139] width 100 height 11
click at [1442, 404] on span "Apply" at bounding box center [1434, 399] width 38 height 9
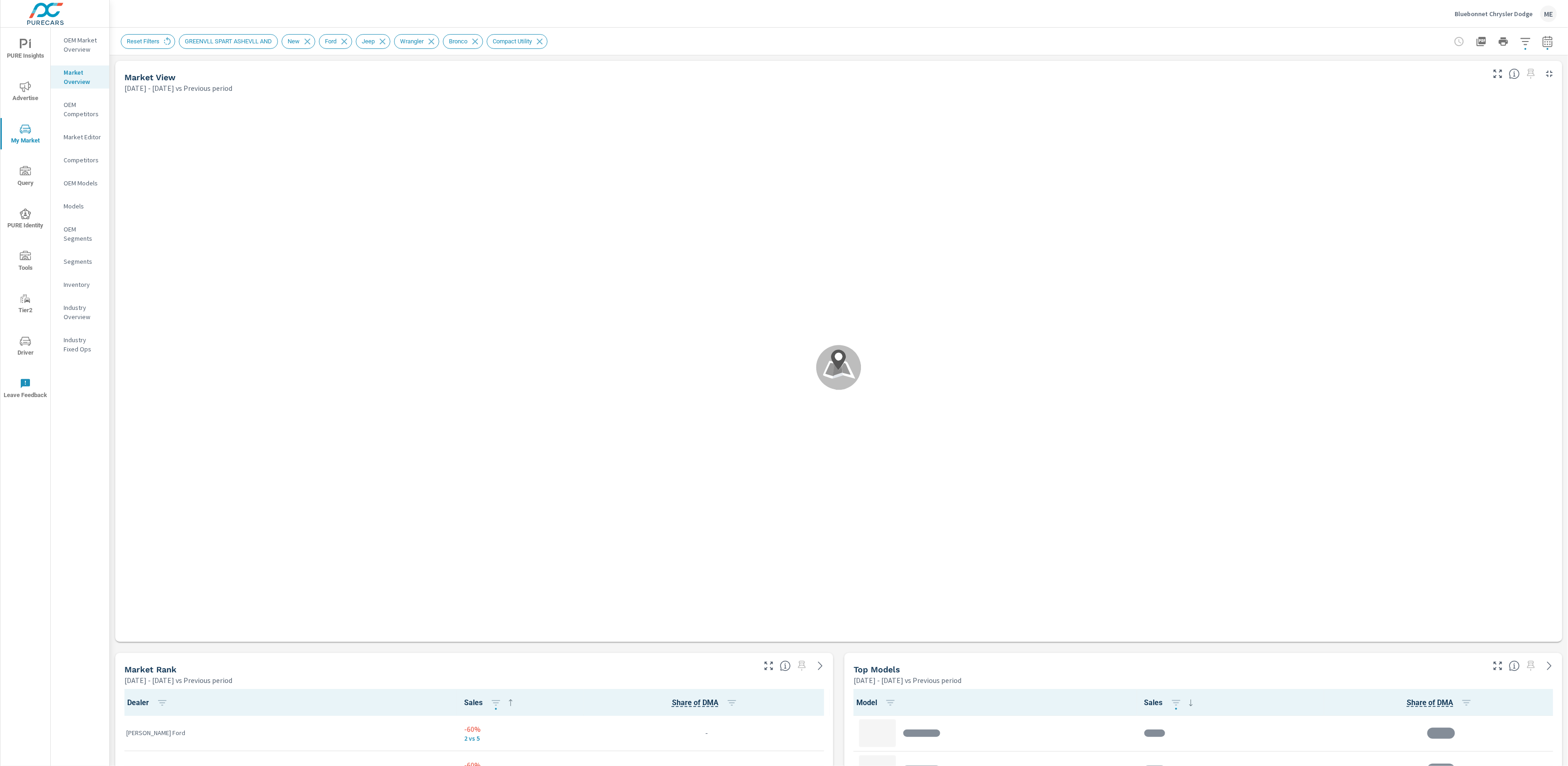
scroll to position [0, 0]
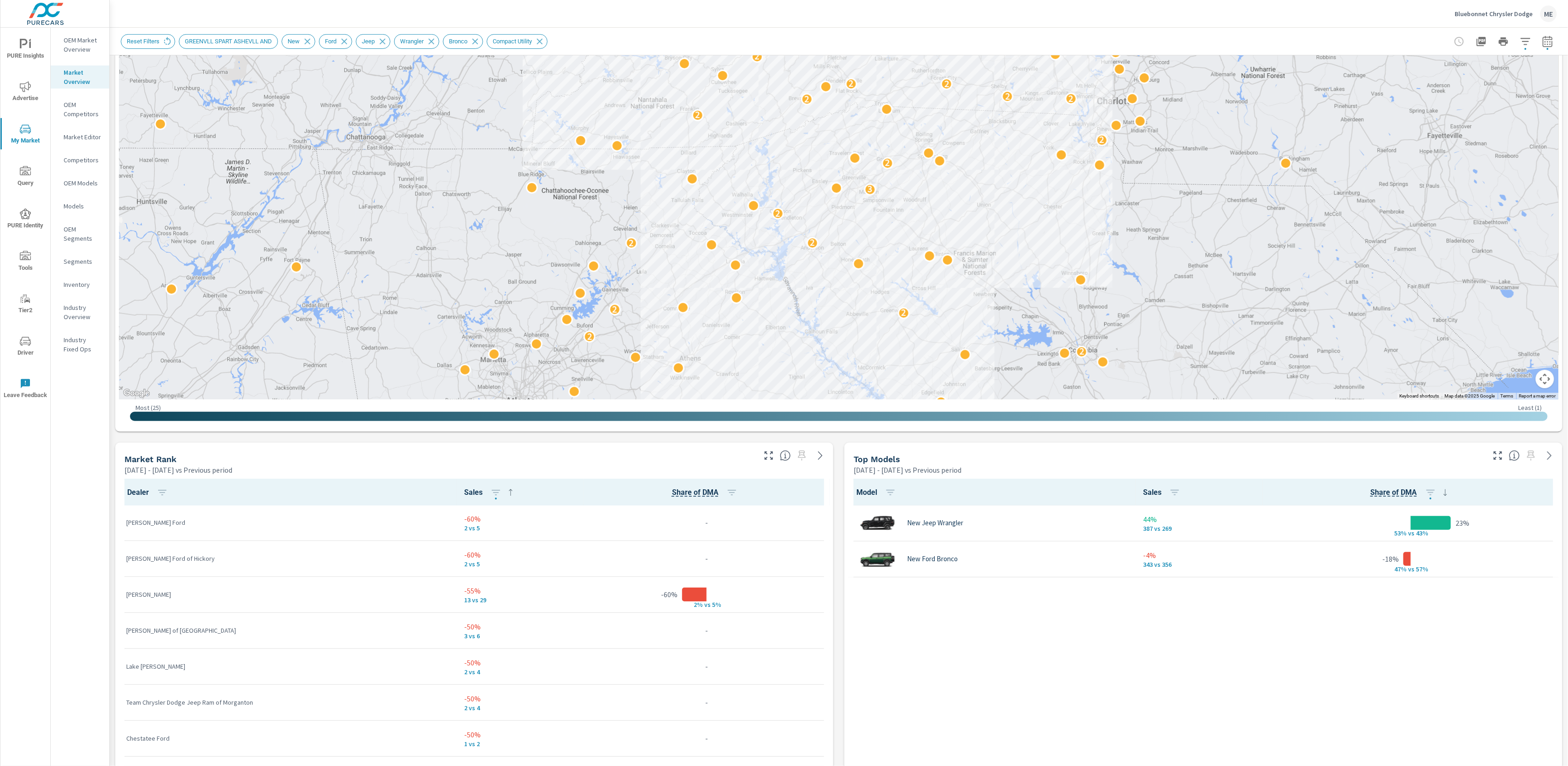
scroll to position [210, 0]
click at [1526, 39] on icon "button" at bounding box center [1526, 42] width 11 height 11
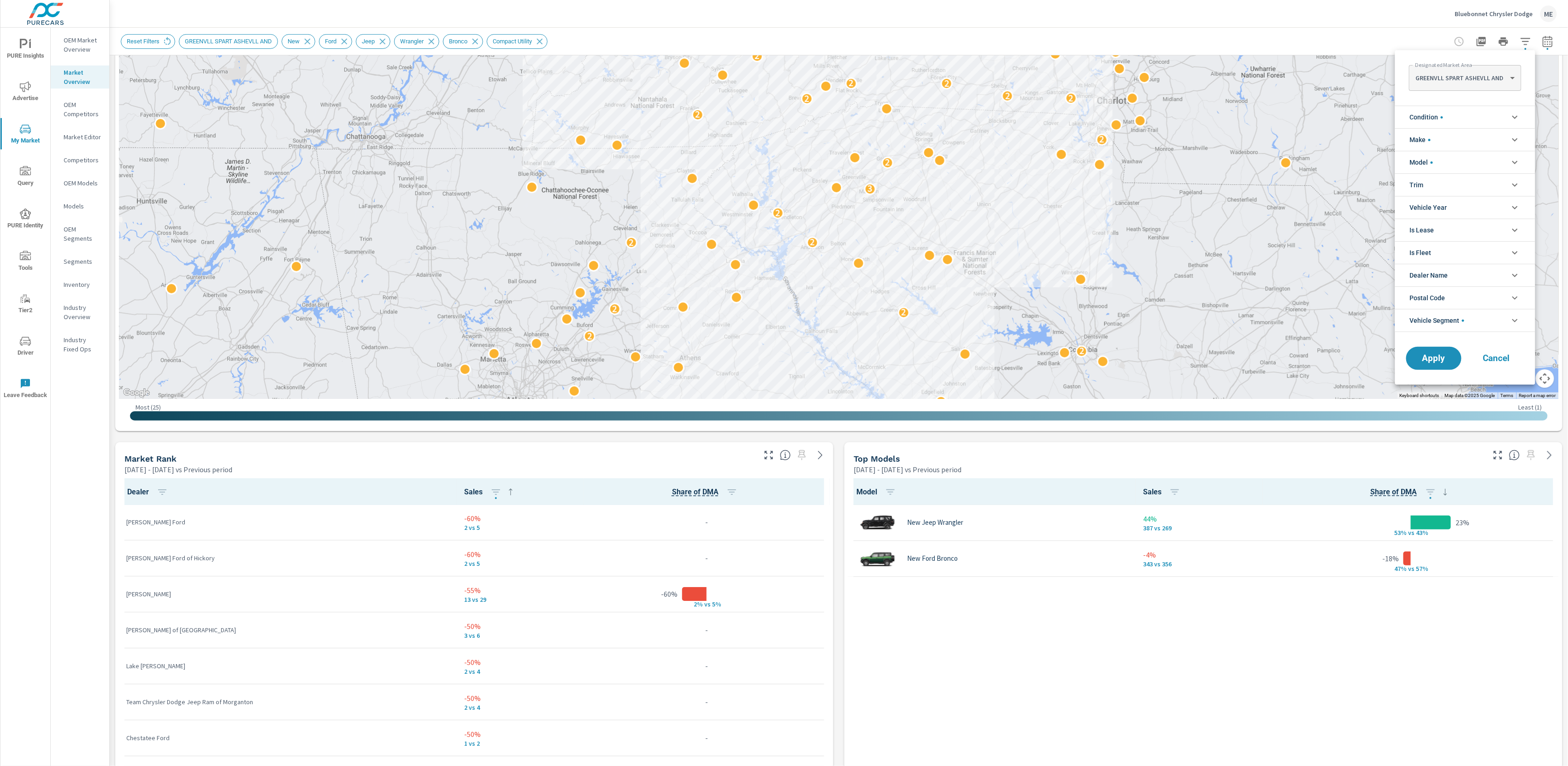
click at [1470, 70] on body "PURE Insights Advertise My Market Query PURE Identity Tools Tier2 Driver Leave …" at bounding box center [784, 383] width 1568 height 766
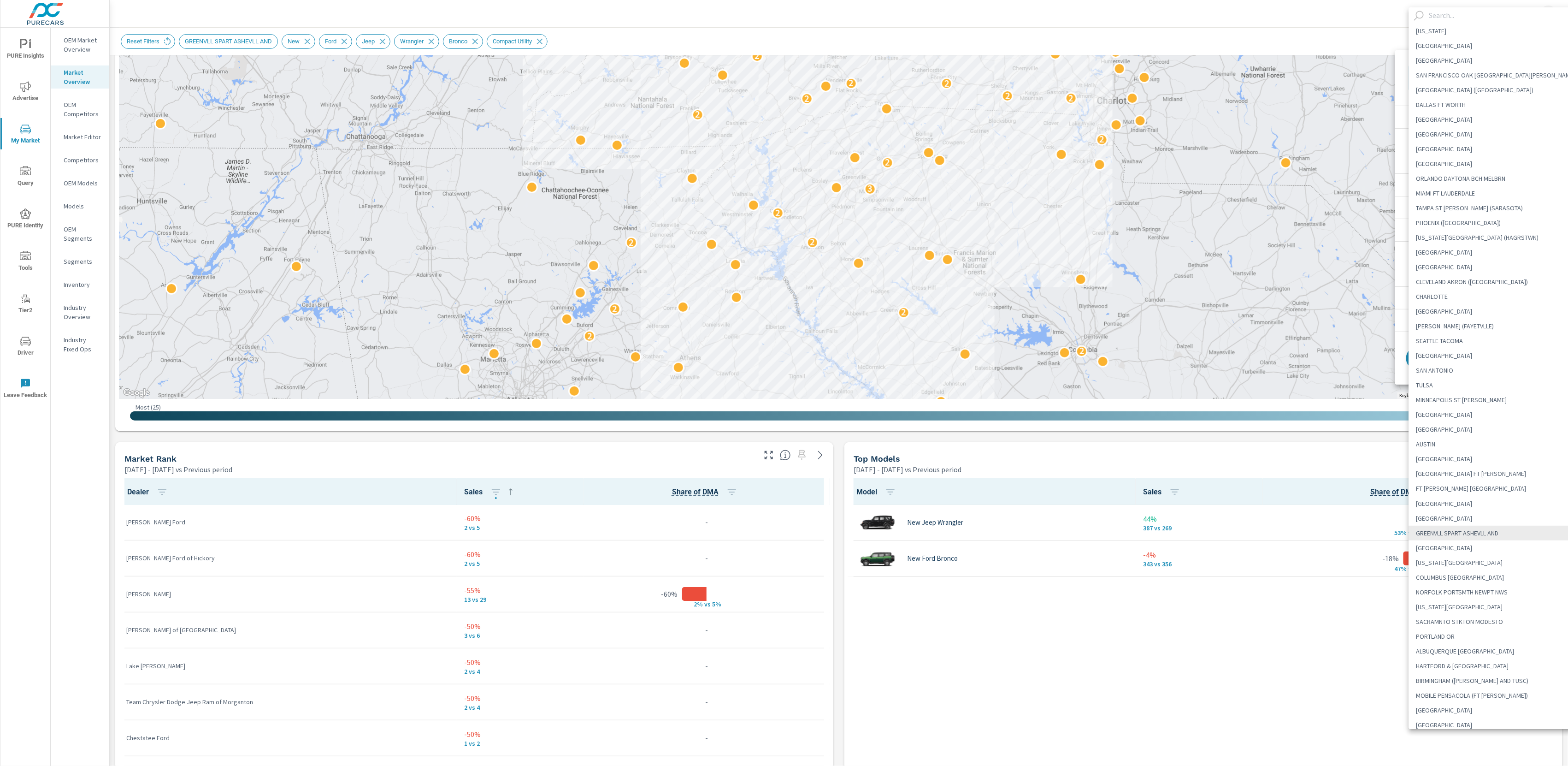
click at [1462, 15] on input "text" at bounding box center [1504, 15] width 157 height 16
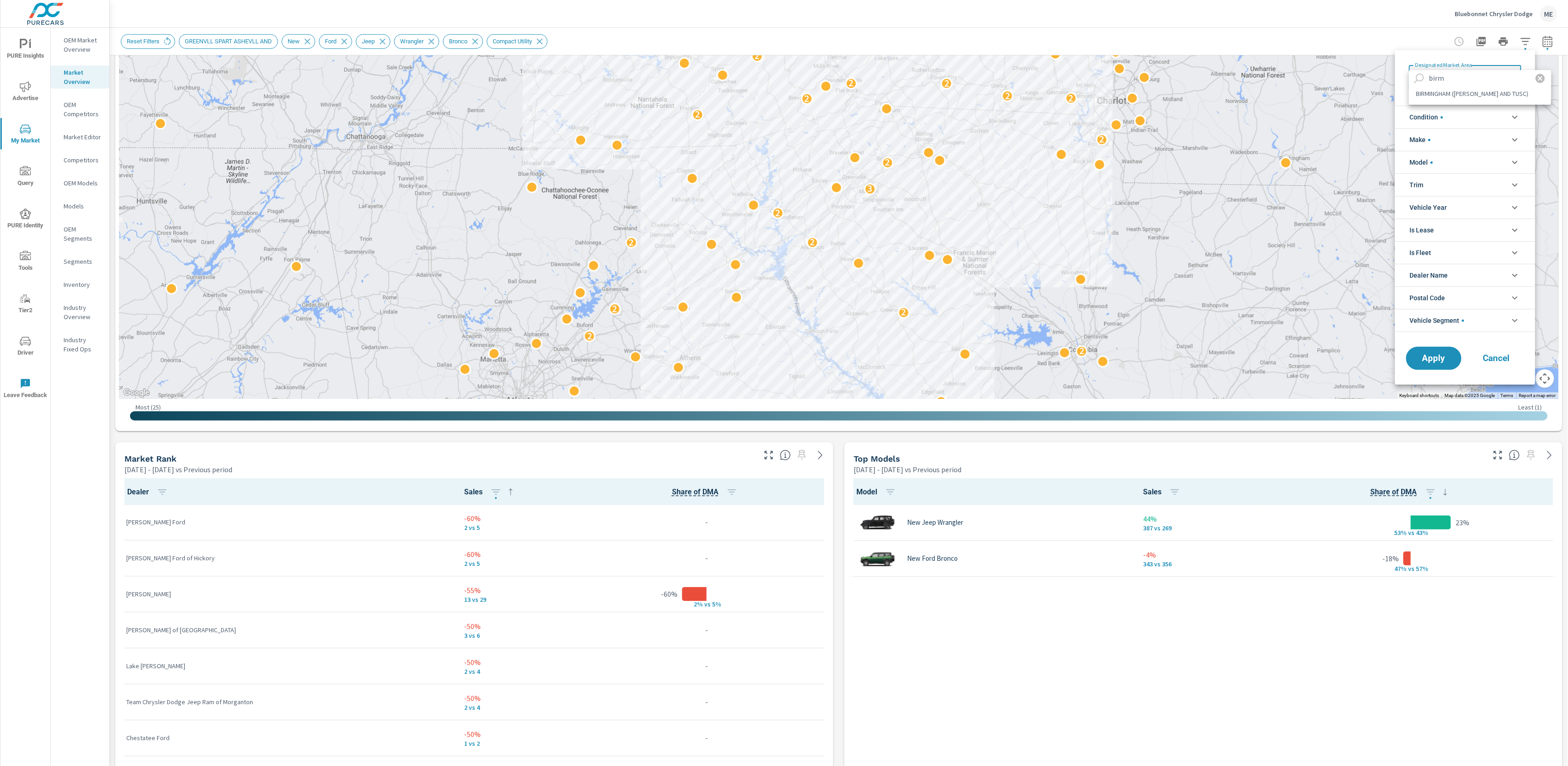
type input "birm"
click at [1478, 92] on li "BIRMINGHAM ([PERSON_NAME] AND TUSC)" at bounding box center [1481, 94] width 142 height 15
type Area "BIRMINGHAM ([PERSON_NAME] AND TUSC)"
click at [1442, 357] on span "Apply" at bounding box center [1434, 357] width 38 height 9
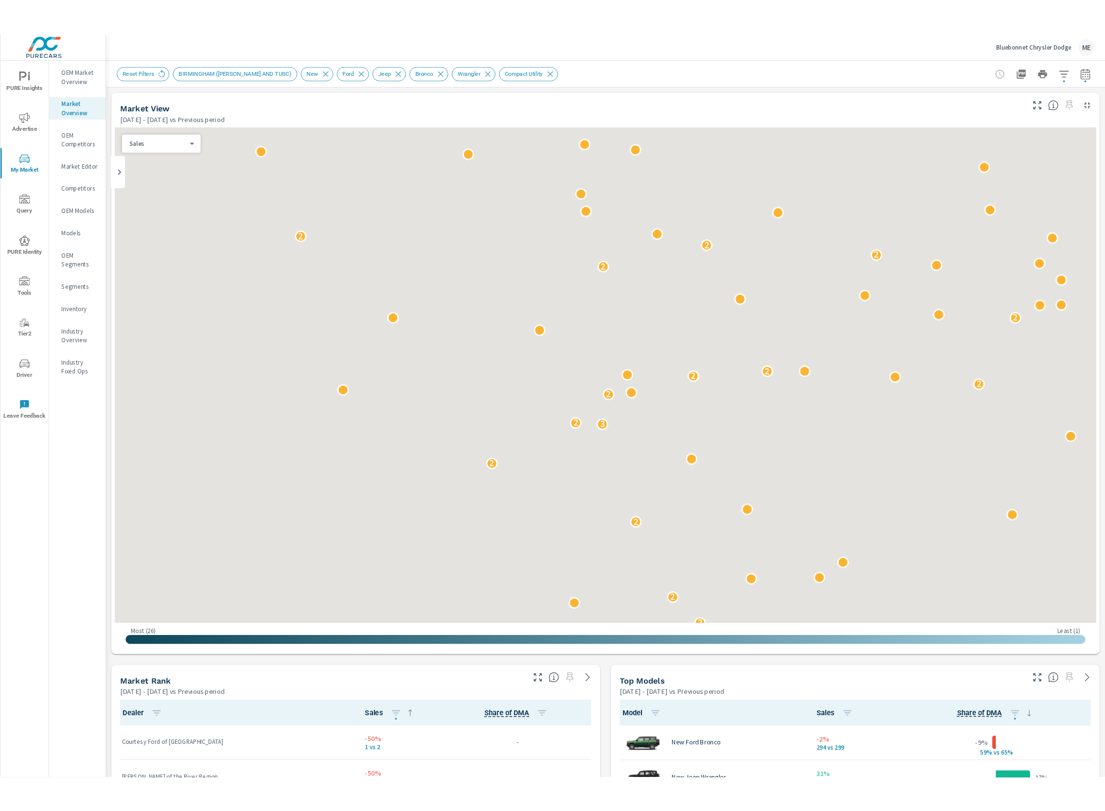
scroll to position [0, 0]
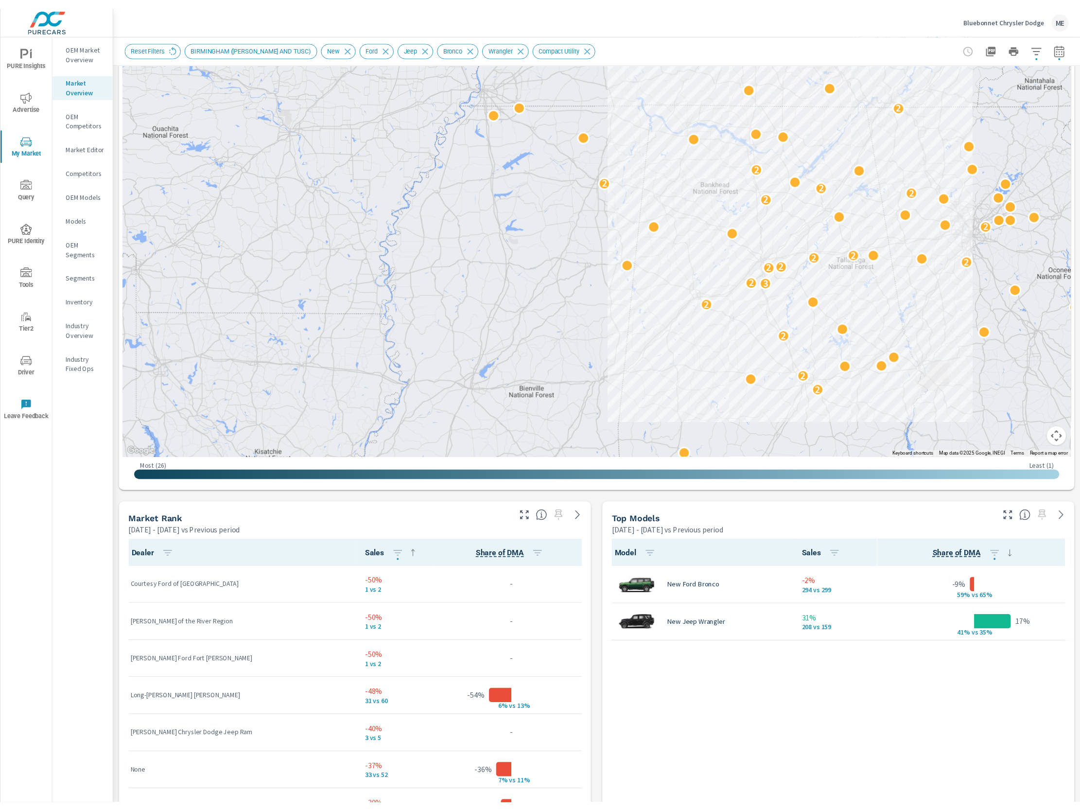
scroll to position [186, 0]
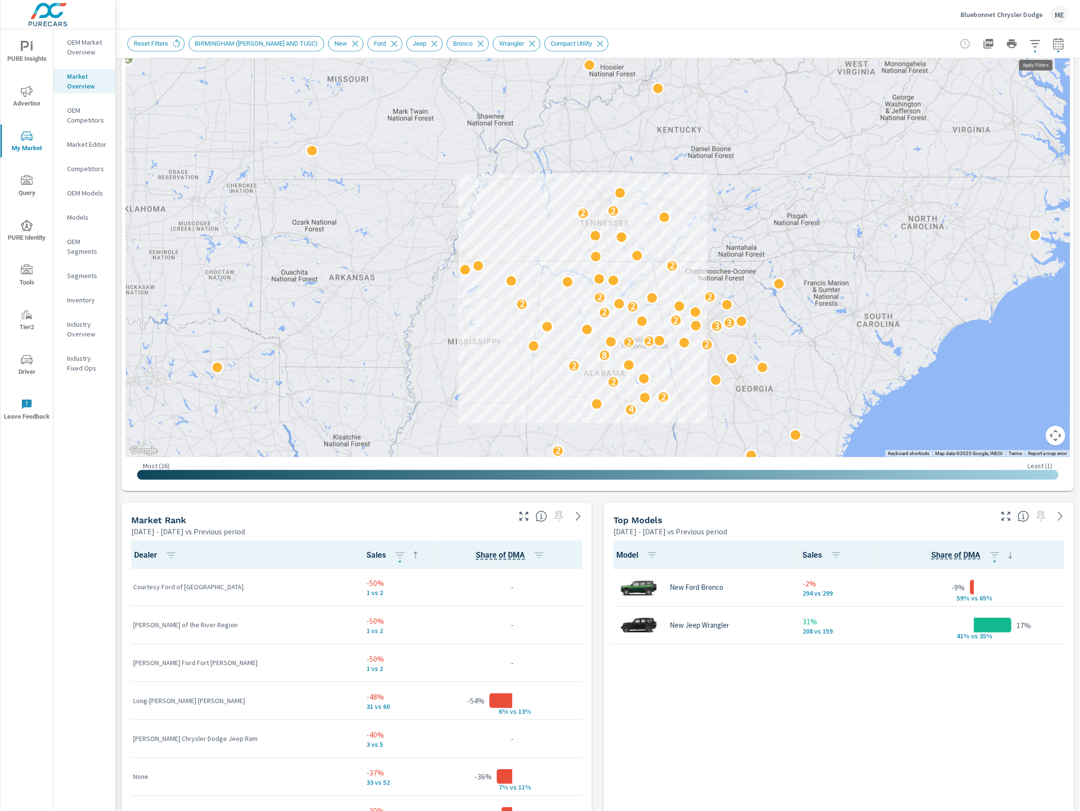
click at [1041, 45] on icon "button" at bounding box center [1036, 44] width 12 height 12
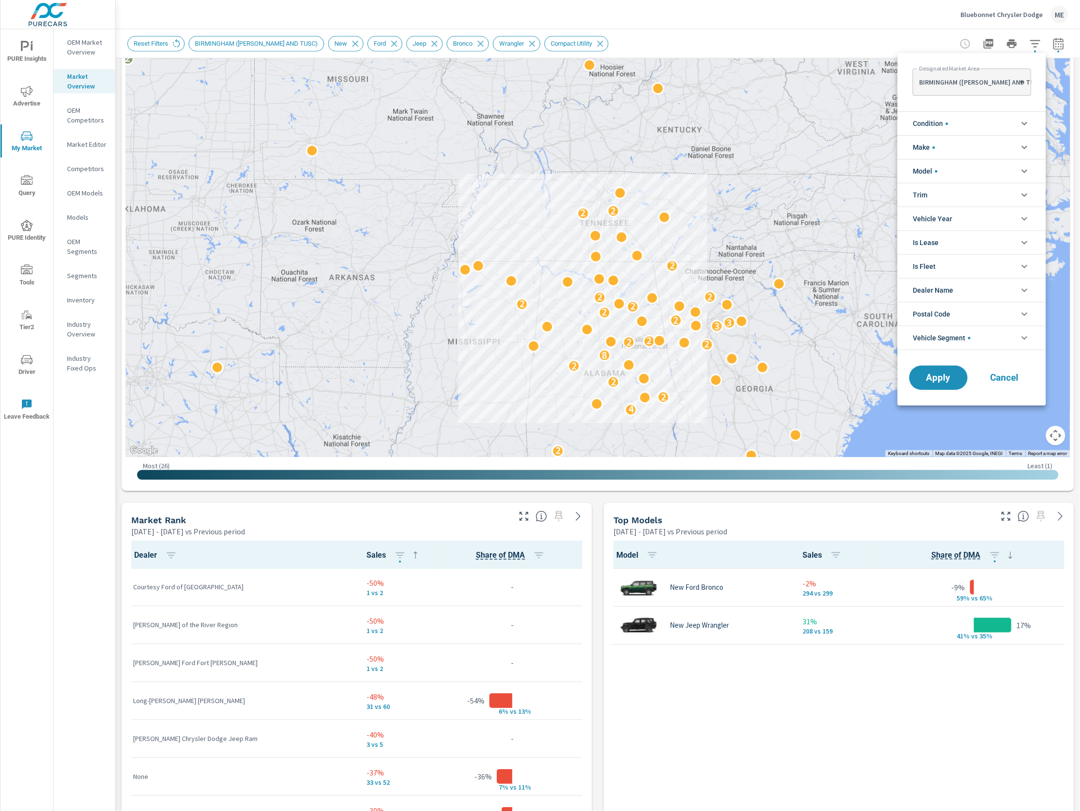
click at [981, 74] on body "PURE Insights Advertise My Market Query PURE Identity Tools Tier2 Driver Leave …" at bounding box center [540, 405] width 1080 height 811
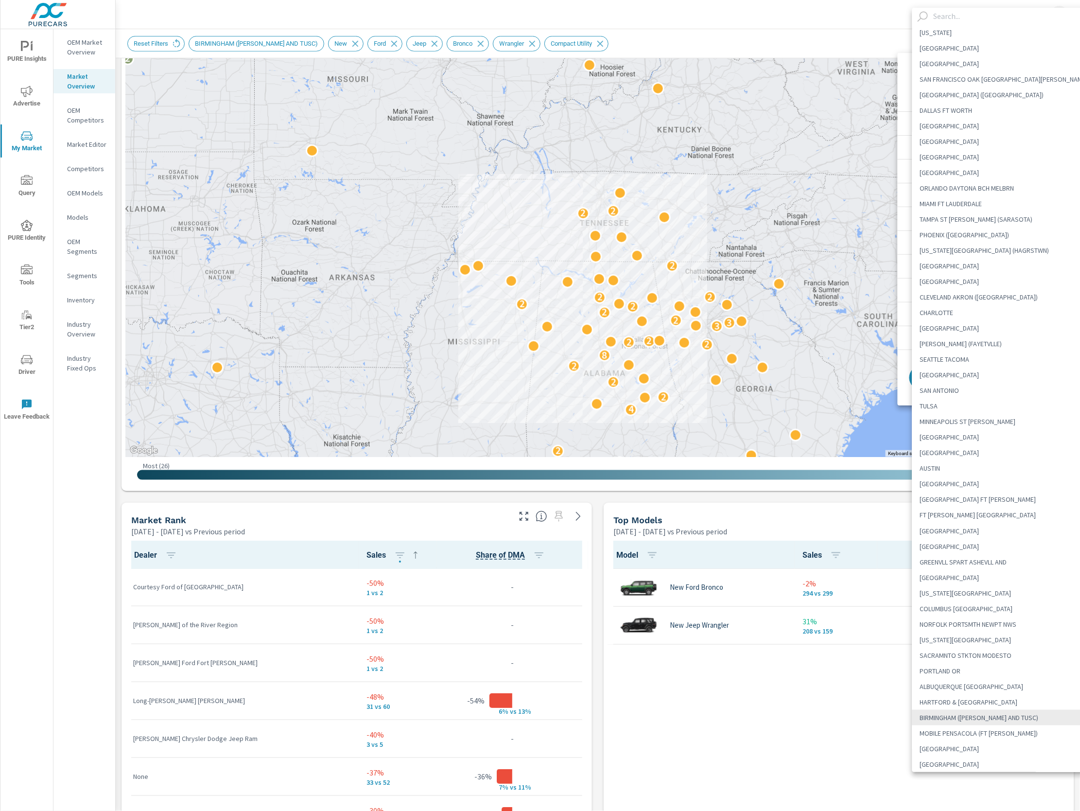
click at [990, 16] on input "text" at bounding box center [1013, 16] width 166 height 17
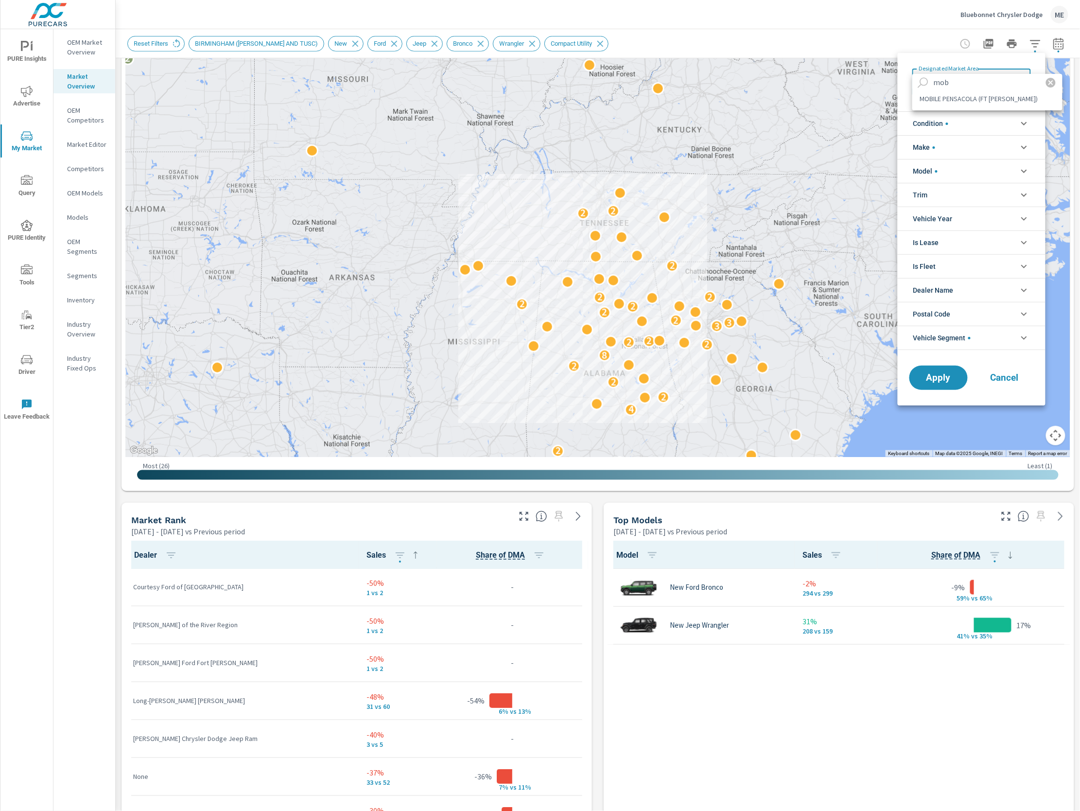
type input "mob"
click at [974, 96] on li "MOBILE PENSACOLA (FT [PERSON_NAME])" at bounding box center [988, 99] width 150 height 16
type Area "MOBILE PENSACOLA (FT [PERSON_NAME])"
click at [939, 375] on span "Apply" at bounding box center [939, 377] width 40 height 9
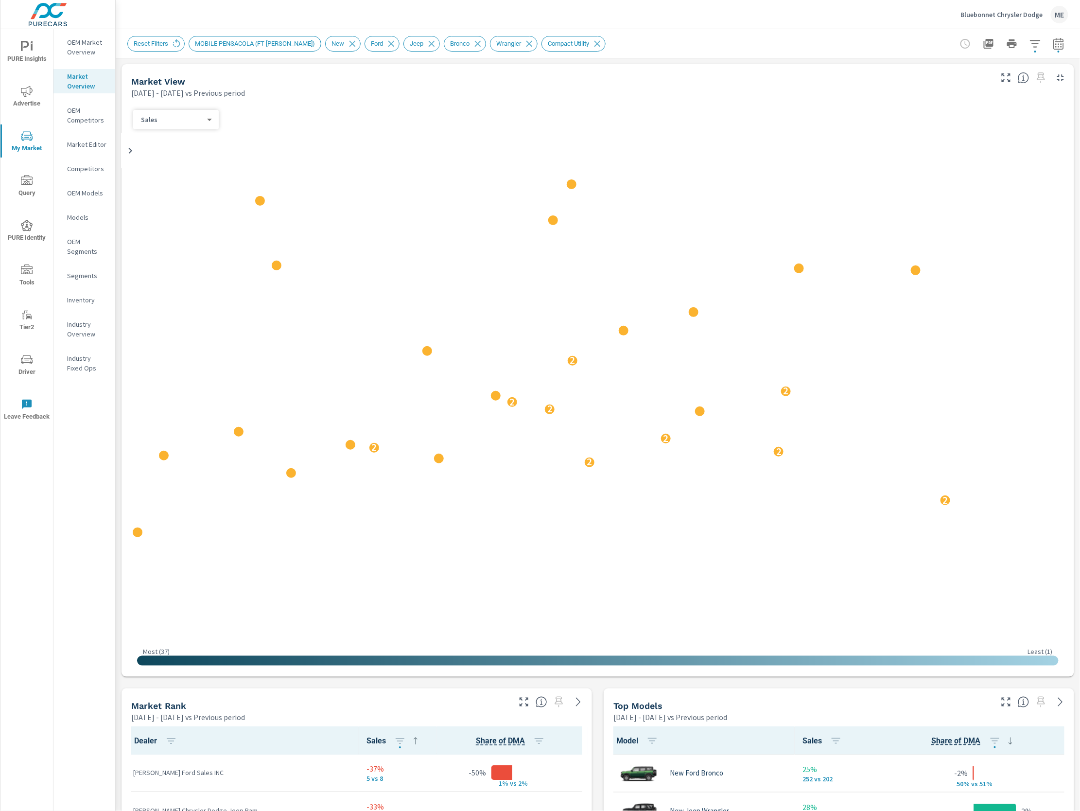
scroll to position [0, 0]
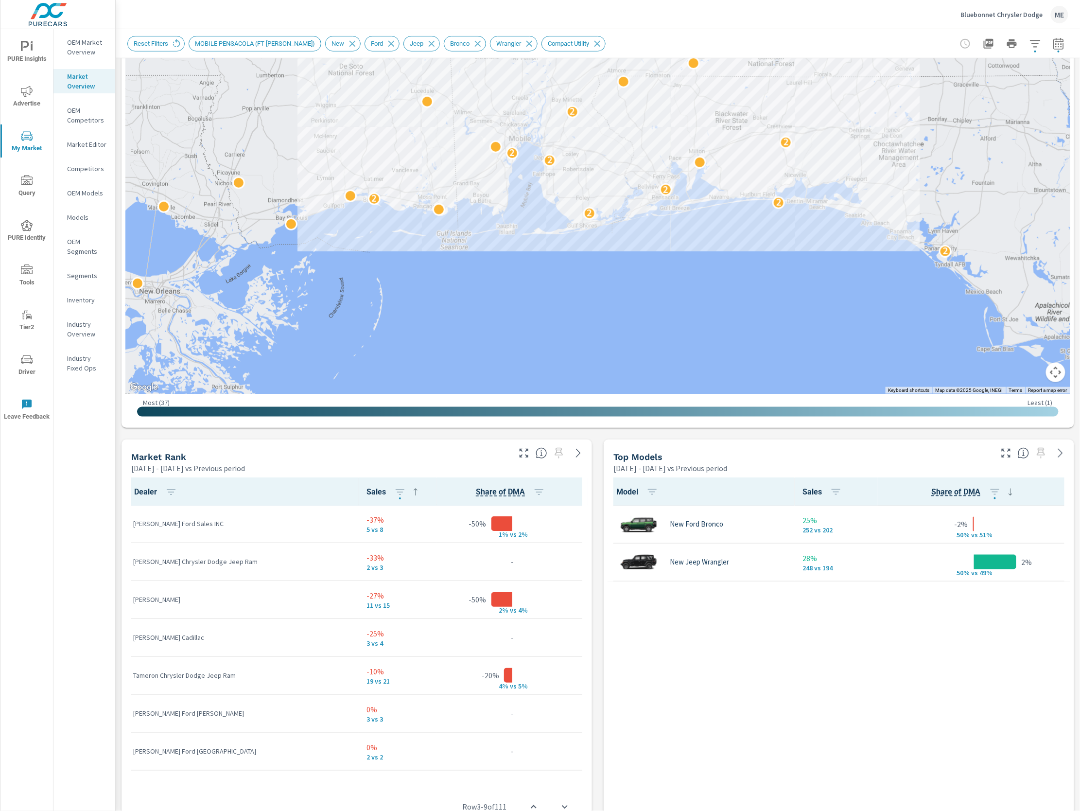
scroll to position [250, 0]
click at [1035, 41] on icon "button" at bounding box center [1036, 44] width 12 height 12
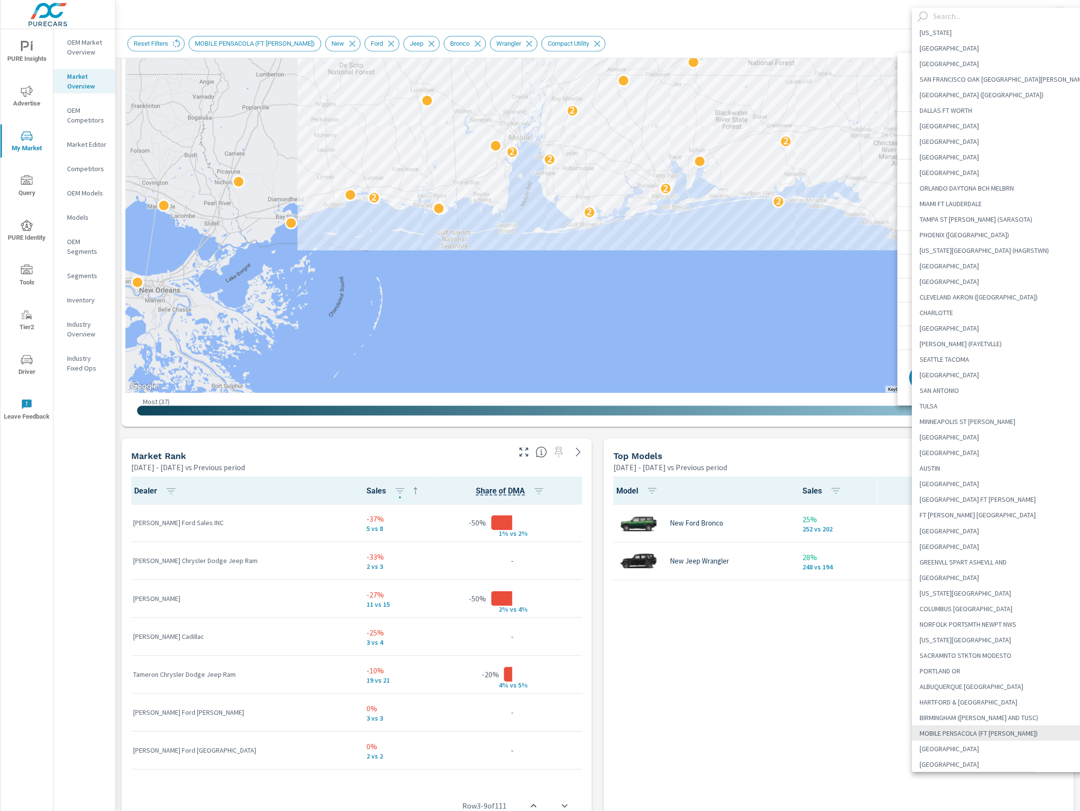
click at [992, 81] on body "PURE Insights Advertise My Market Query PURE Identity Tools Tier2 Driver Leave …" at bounding box center [540, 405] width 1080 height 811
click at [994, 18] on input "text" at bounding box center [1013, 16] width 166 height 17
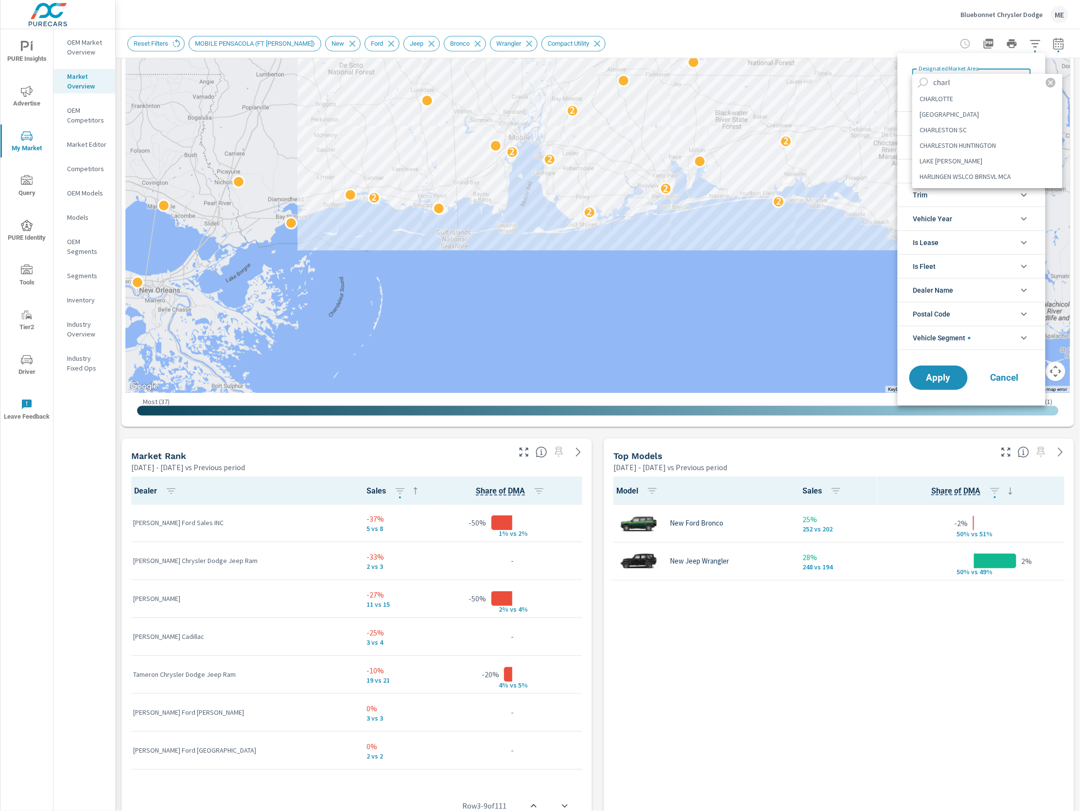
type input "charl"
click at [992, 129] on li "CHARLESTON SC" at bounding box center [988, 130] width 150 height 16
type Area "CHARLESTON SC"
click at [938, 394] on div "Apply Cancel" at bounding box center [972, 380] width 148 height 52
click at [944, 386] on button "Apply" at bounding box center [939, 377] width 60 height 25
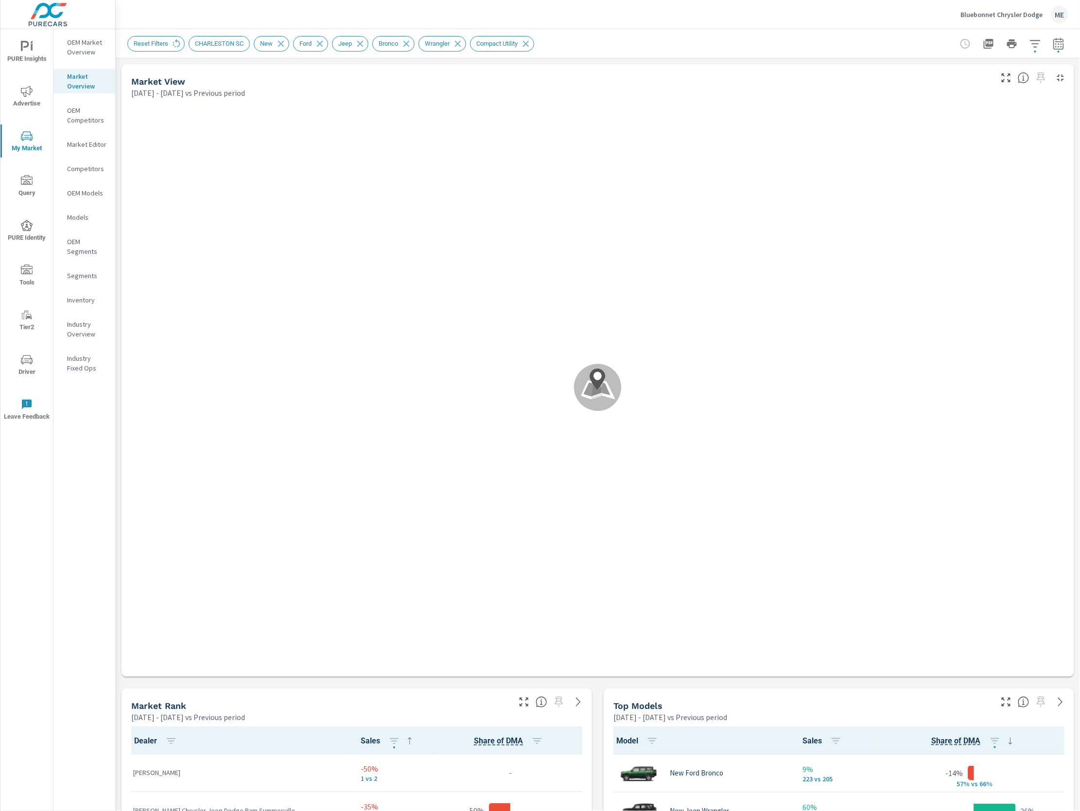
scroll to position [0, 0]
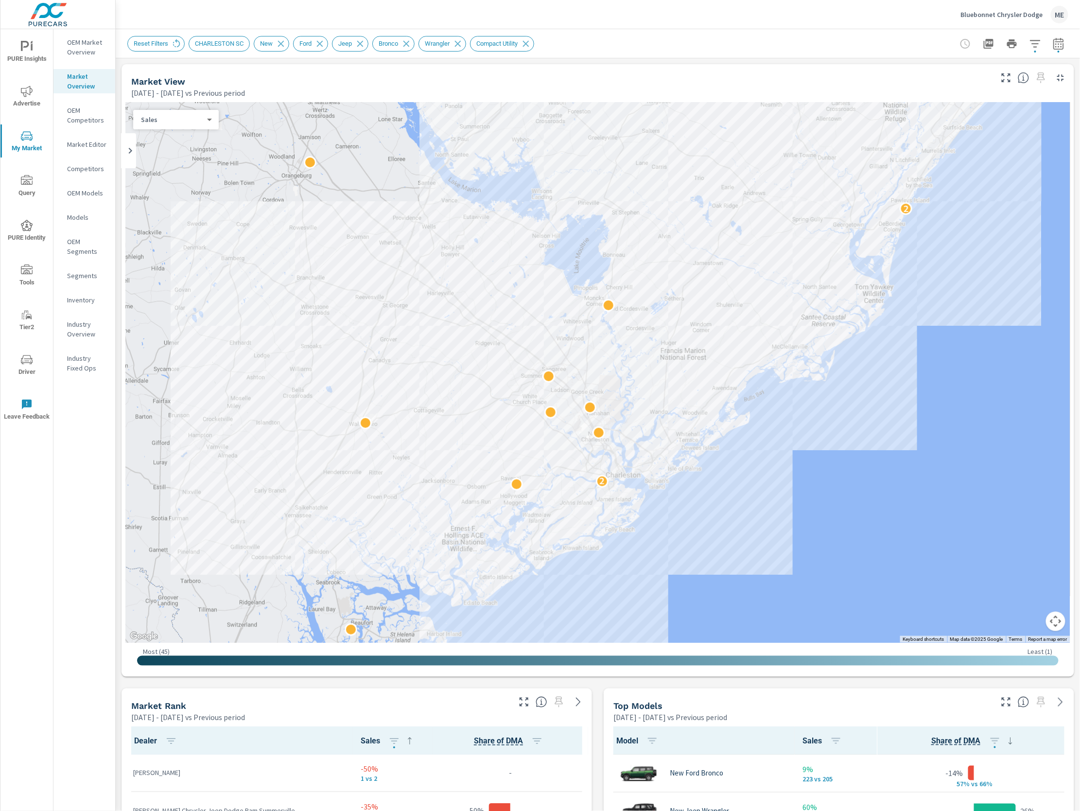
click at [1040, 40] on icon "button" at bounding box center [1035, 43] width 10 height 7
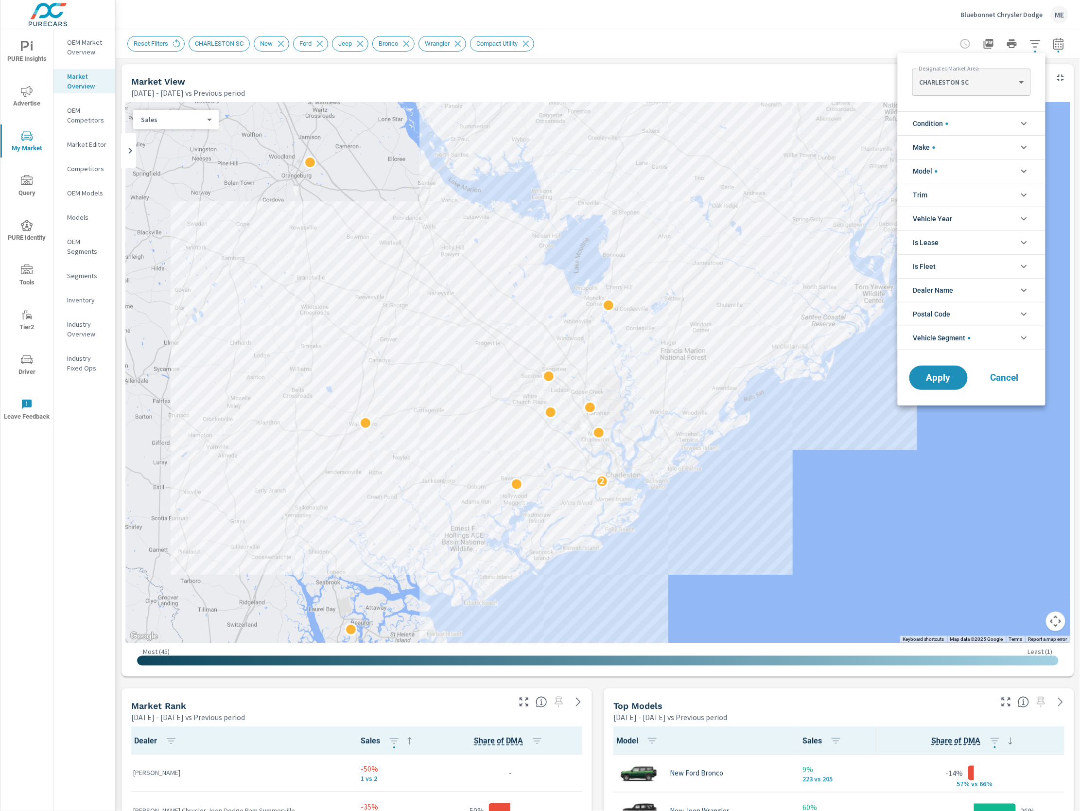
click at [1004, 82] on body "PURE Insights Advertise My Market Query PURE Identity Tools Tier2 Driver Leave …" at bounding box center [540, 405] width 1080 height 811
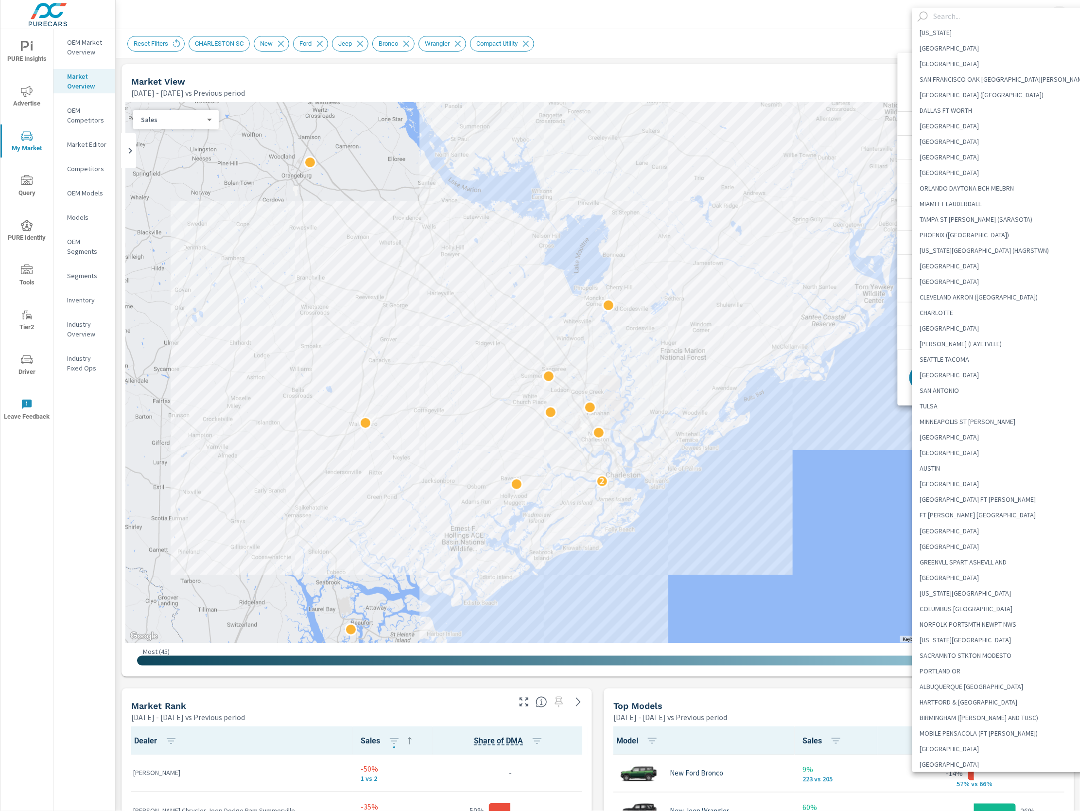
scroll to position [576, 0]
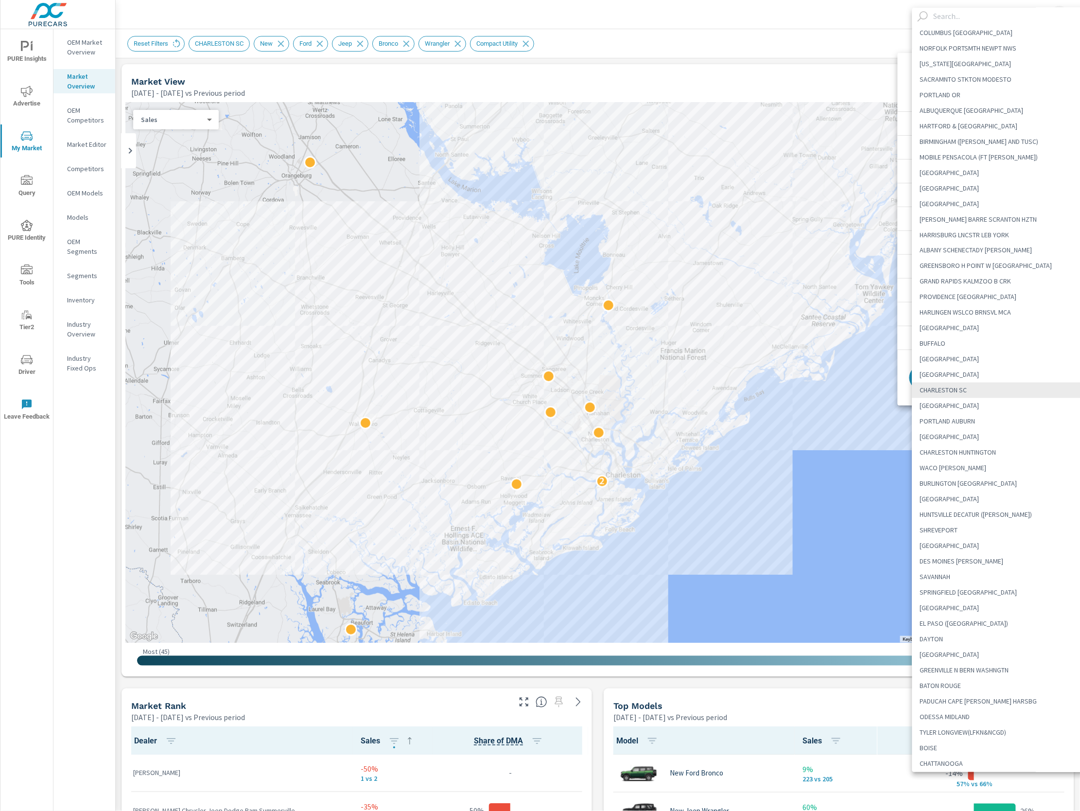
click at [956, 17] on input "text" at bounding box center [1013, 16] width 166 height 17
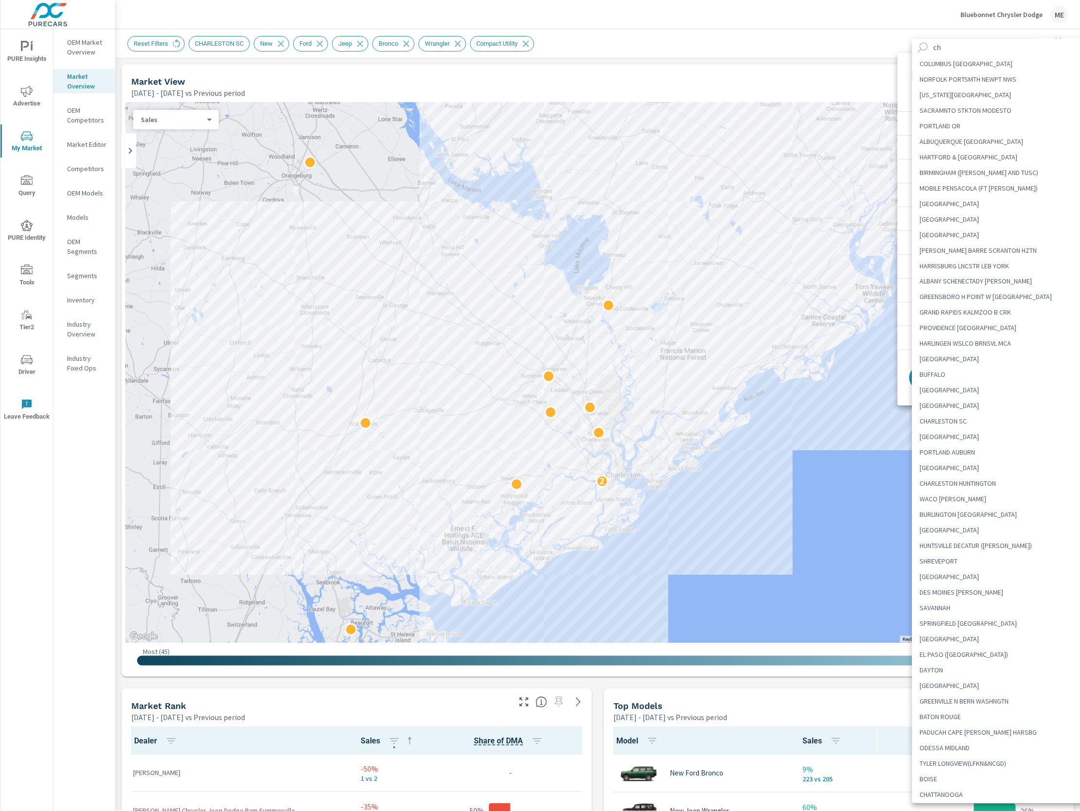
scroll to position [0, 0]
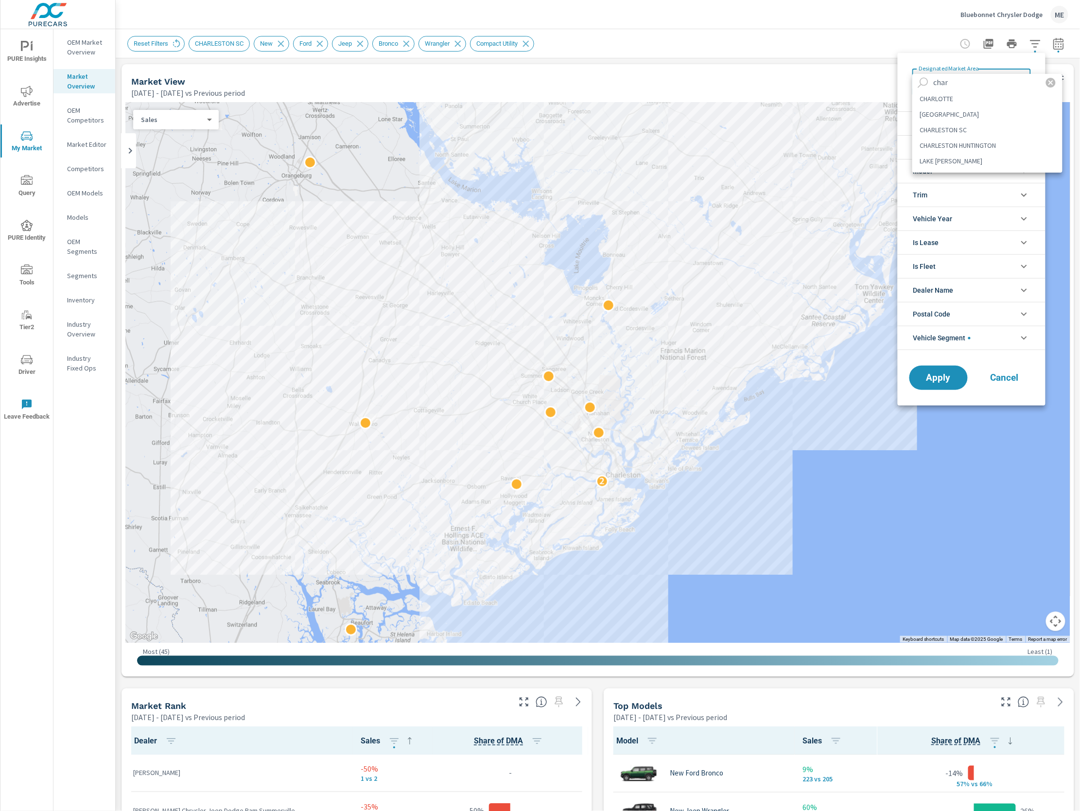
type input "char"
click at [980, 145] on li "CHARLESTON HUNTINGTON" at bounding box center [988, 146] width 150 height 16
type Area "CHARLESTON HUNTINGTON"
click at [949, 375] on span "Apply" at bounding box center [939, 377] width 40 height 9
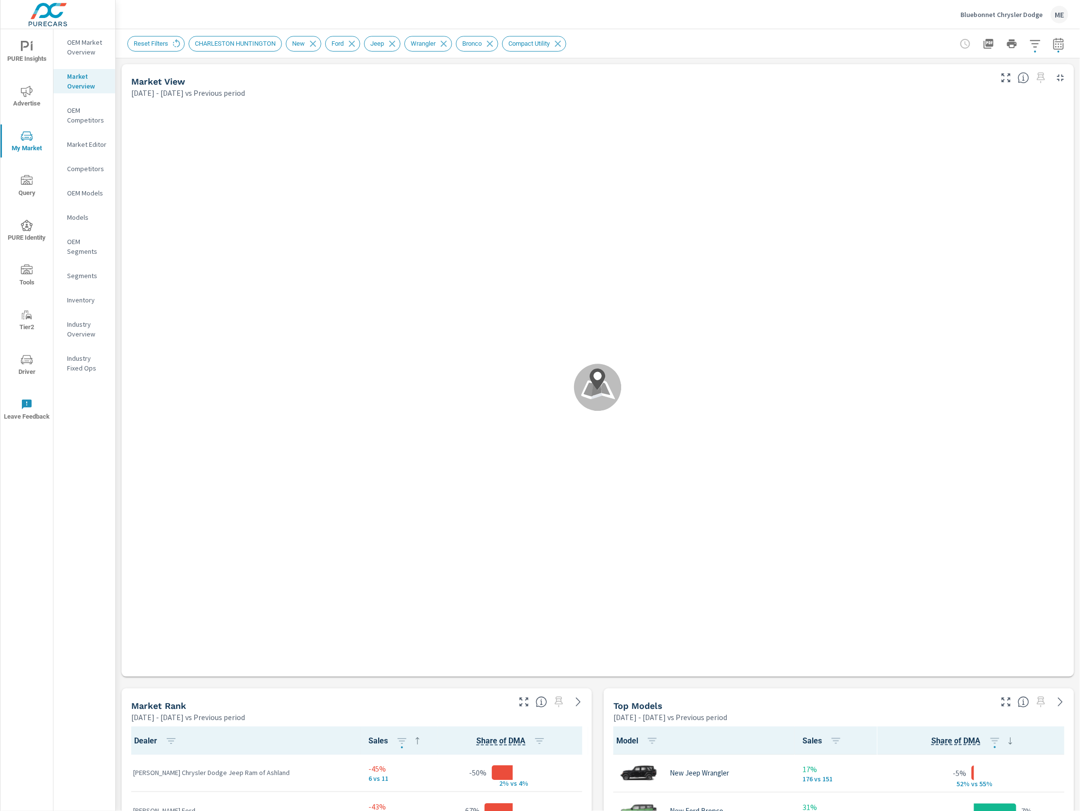
scroll to position [0, 0]
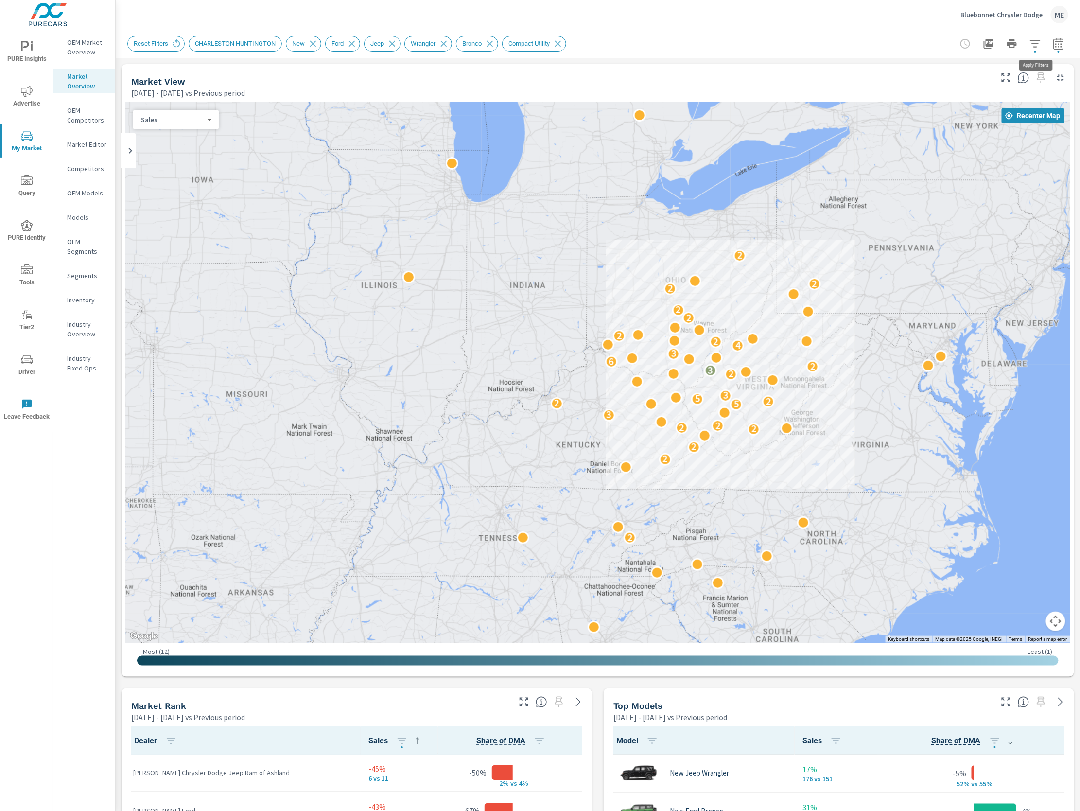
click at [1037, 45] on icon "button" at bounding box center [1036, 44] width 12 height 12
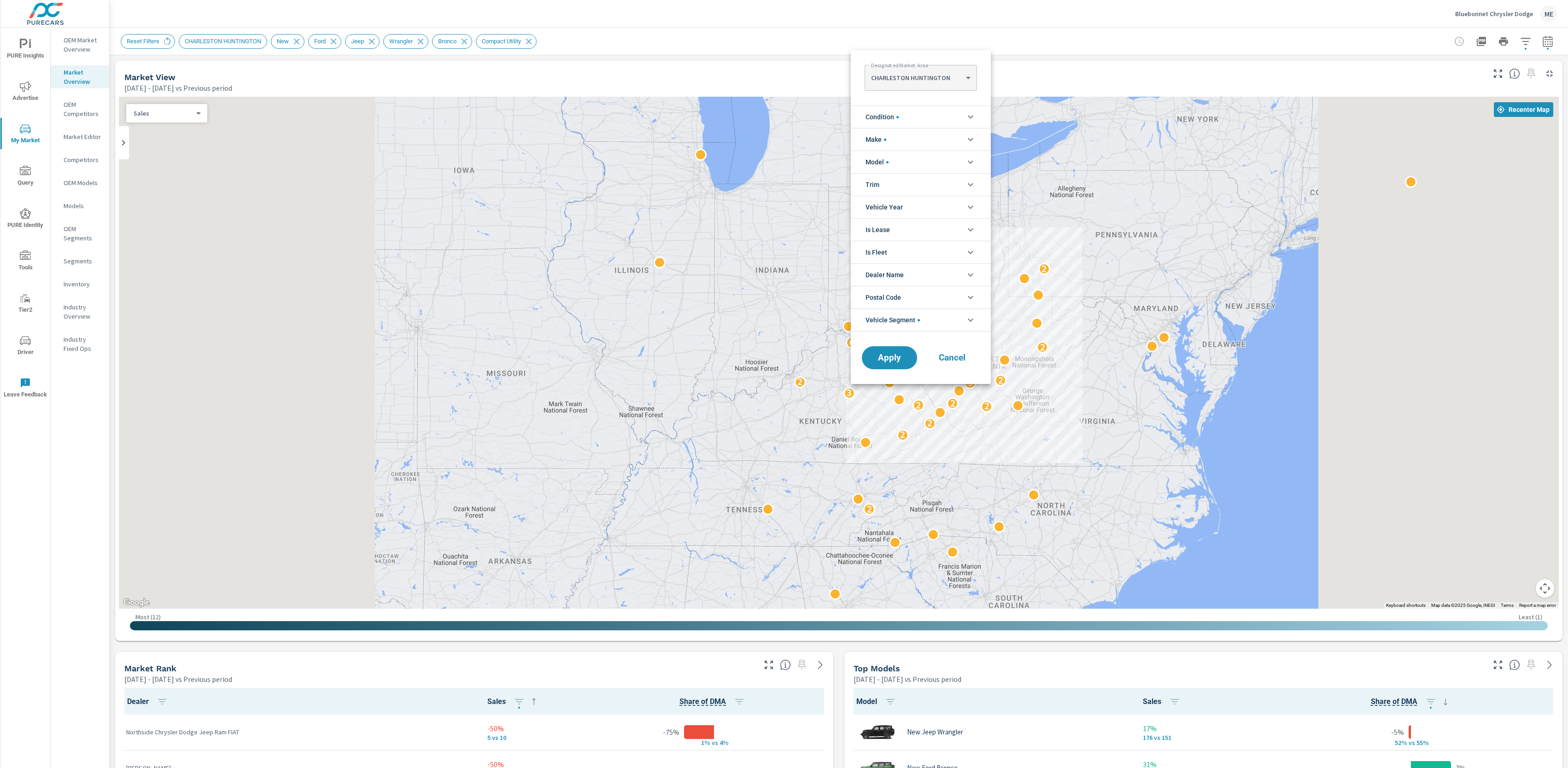
scroll to position [0, 0]
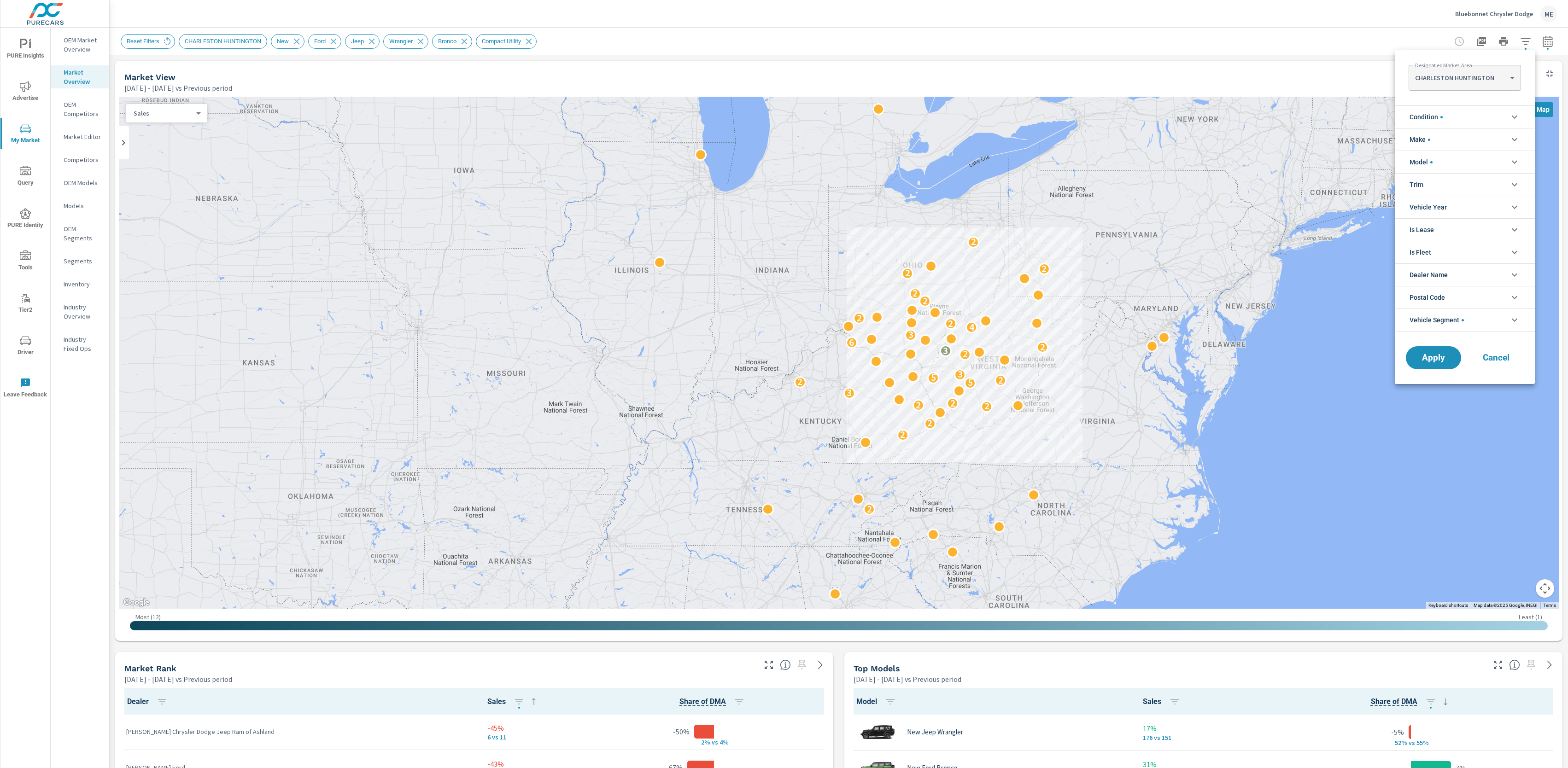
click at [1023, 27] on div at bounding box center [784, 384] width 1568 height 768
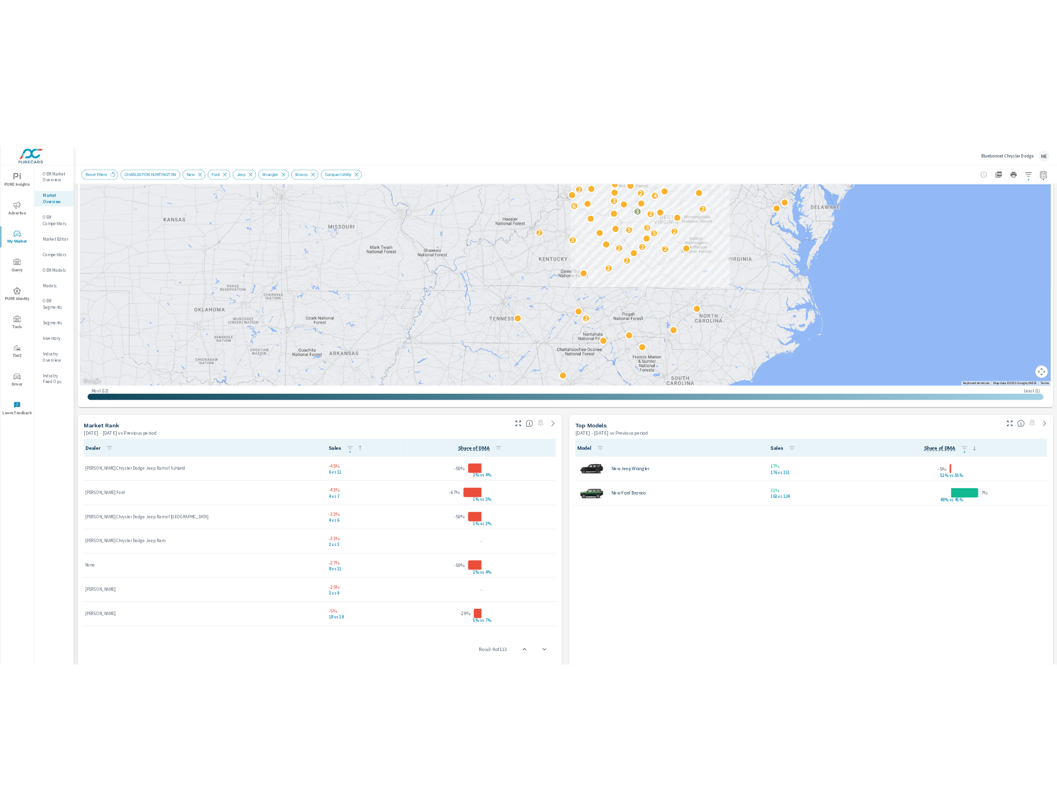
scroll to position [275, 0]
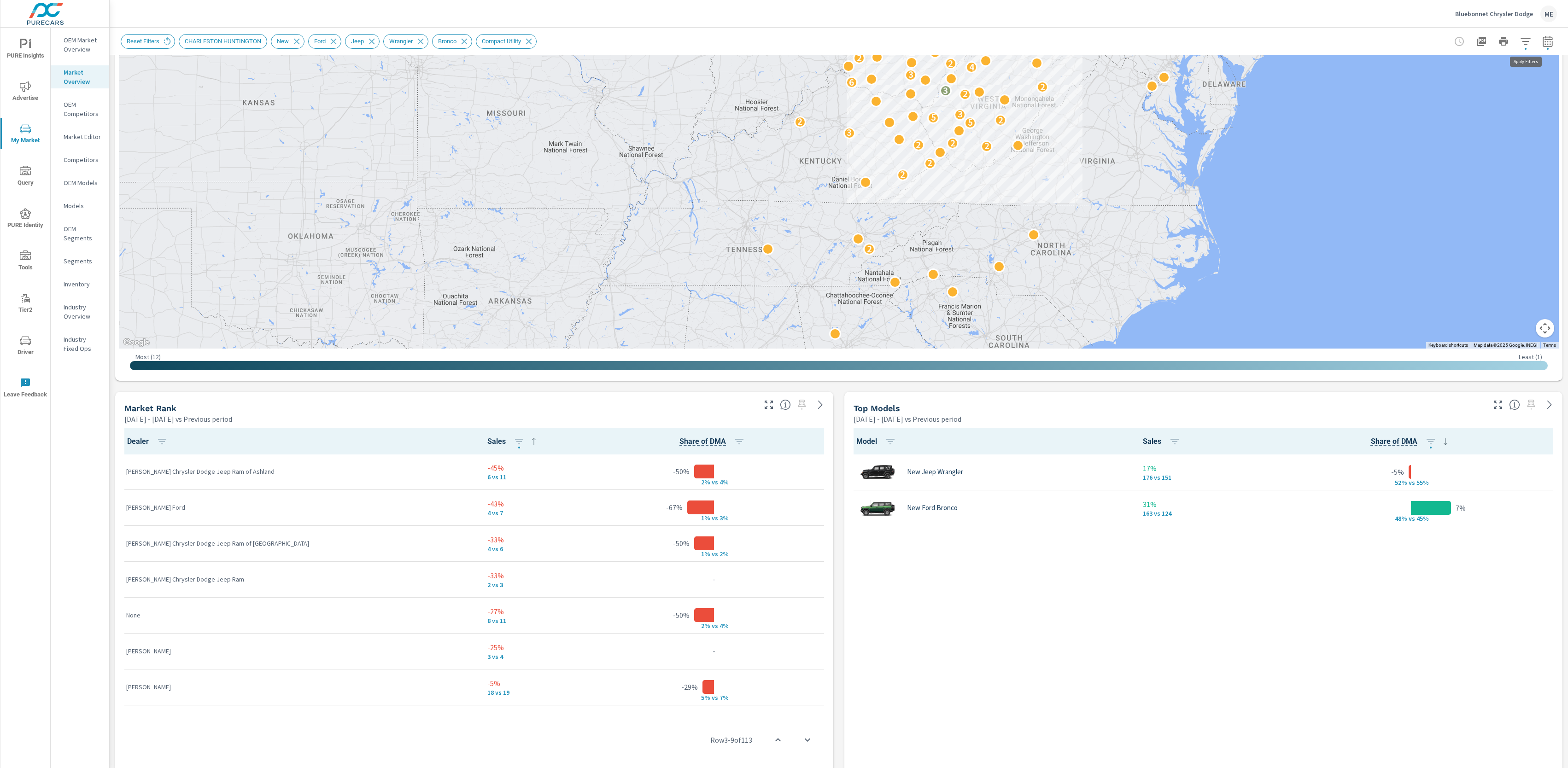
click at [1023, 39] on icon "button" at bounding box center [1526, 42] width 11 height 11
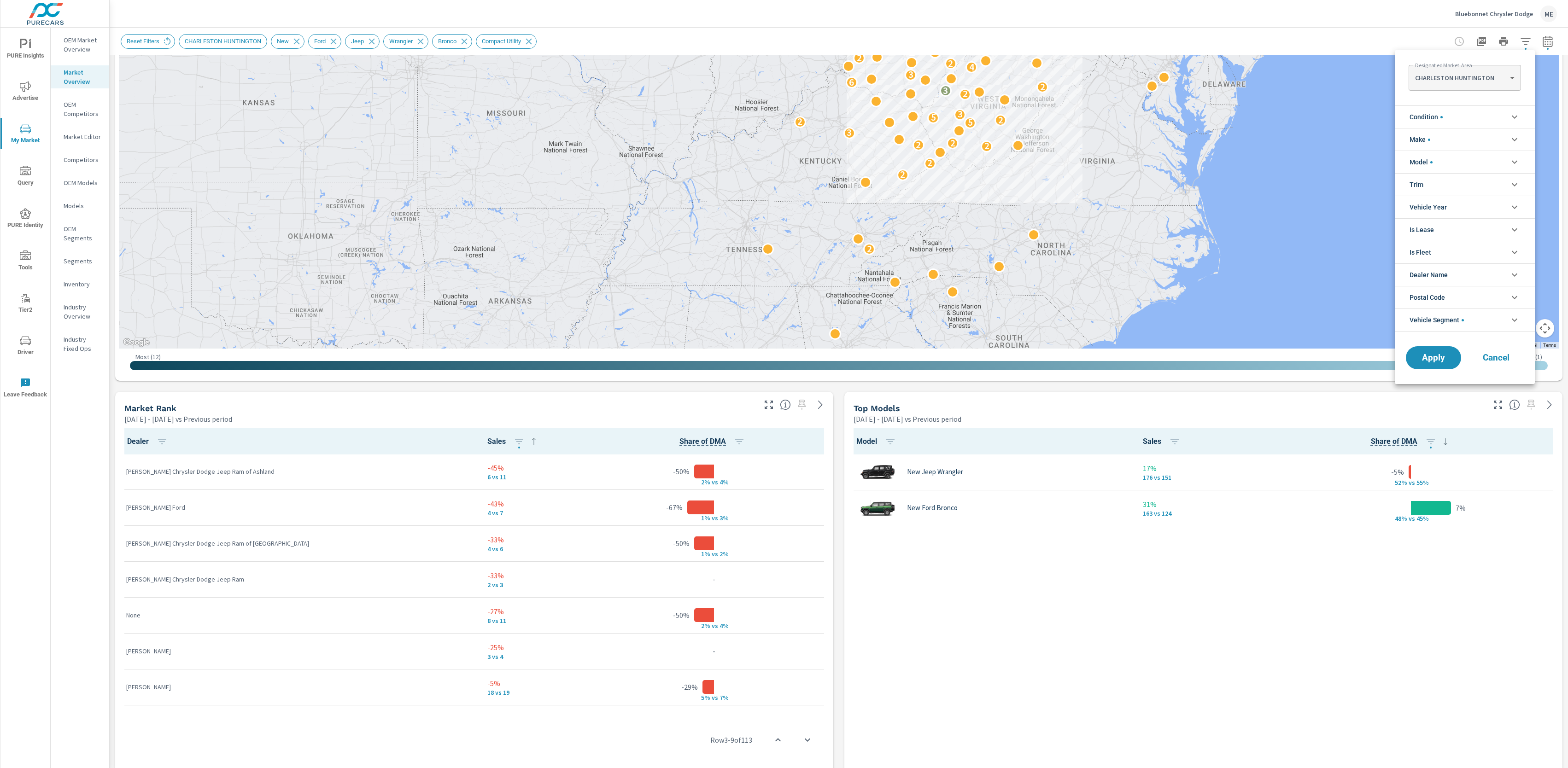
drag, startPoint x: 838, startPoint y: 598, endPoint x: 1121, endPoint y: 405, distance: 342.5
click at [840, 598] on div at bounding box center [784, 384] width 1568 height 768
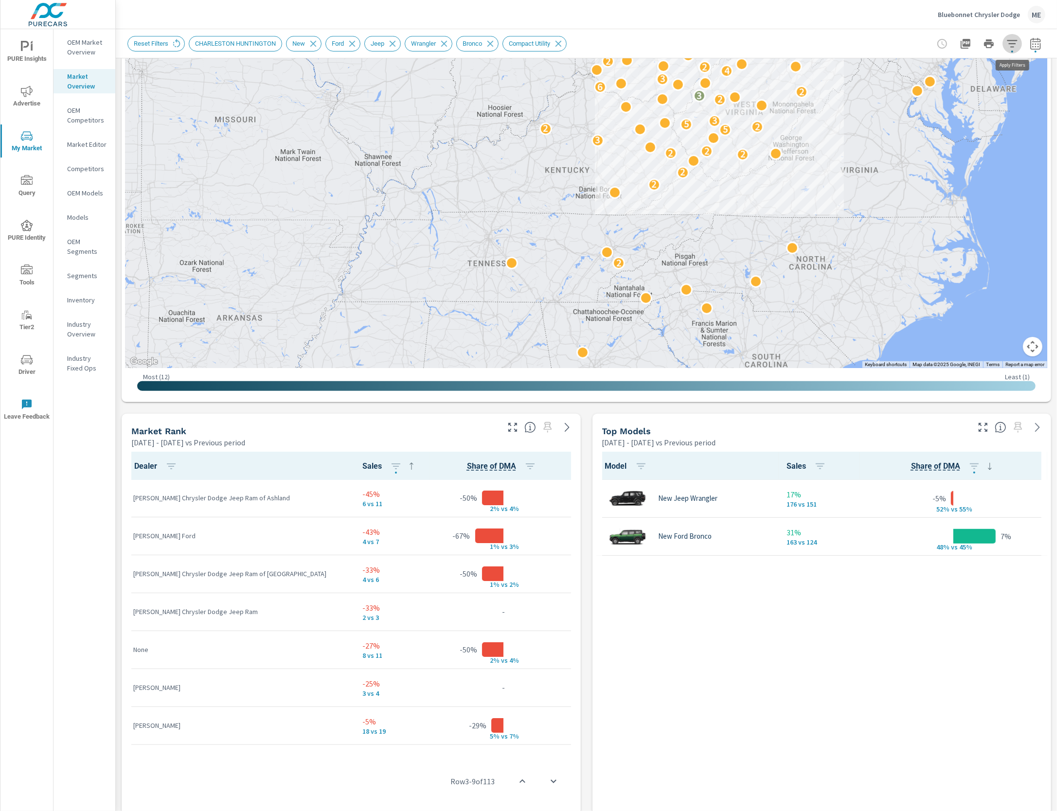
scroll to position [0, 0]
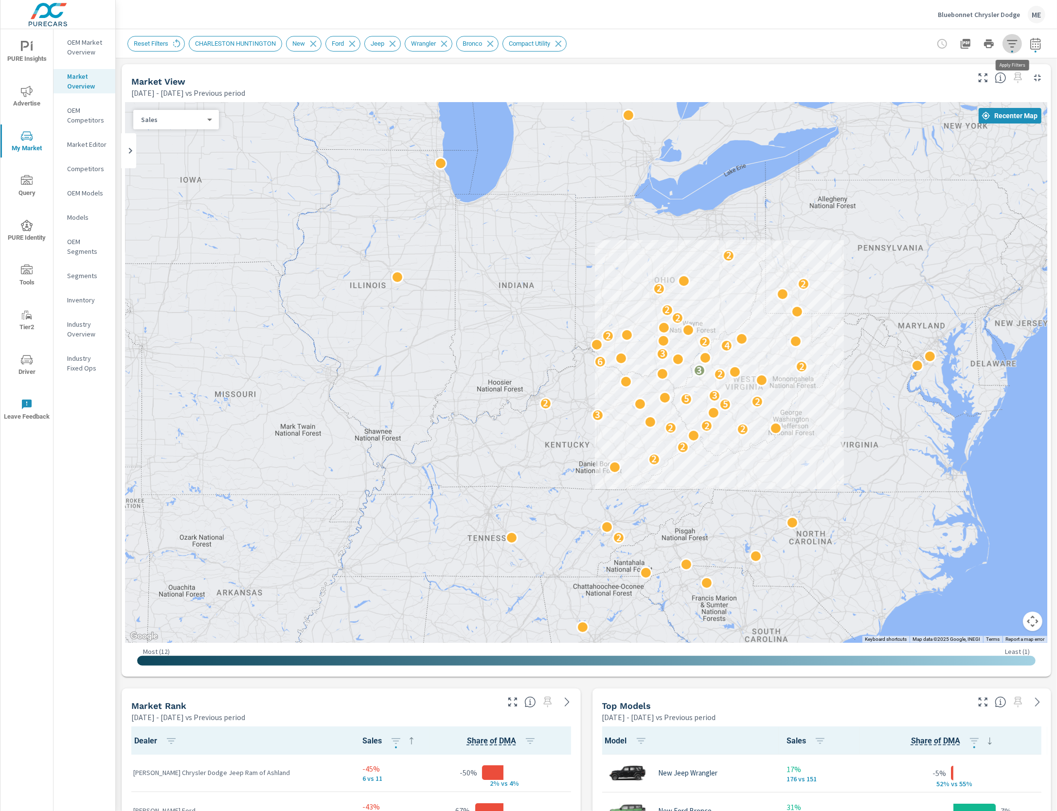
click at [1010, 41] on icon "button" at bounding box center [1012, 44] width 12 height 12
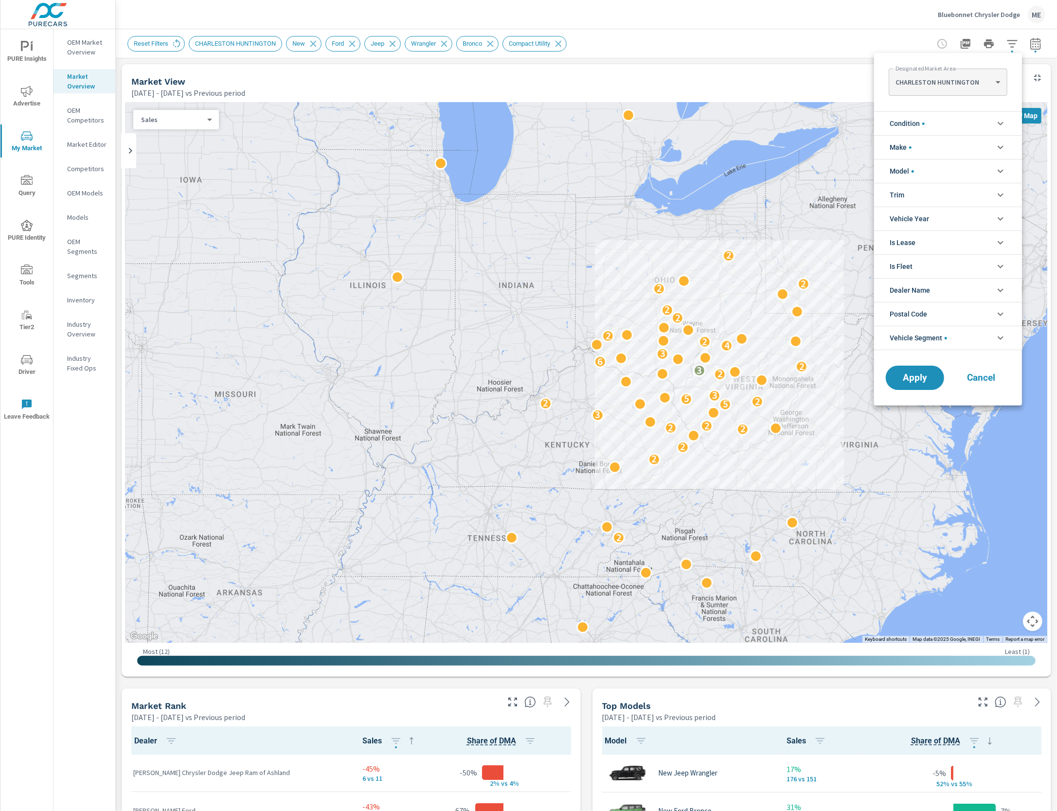
click at [593, 747] on div at bounding box center [528, 405] width 1057 height 811
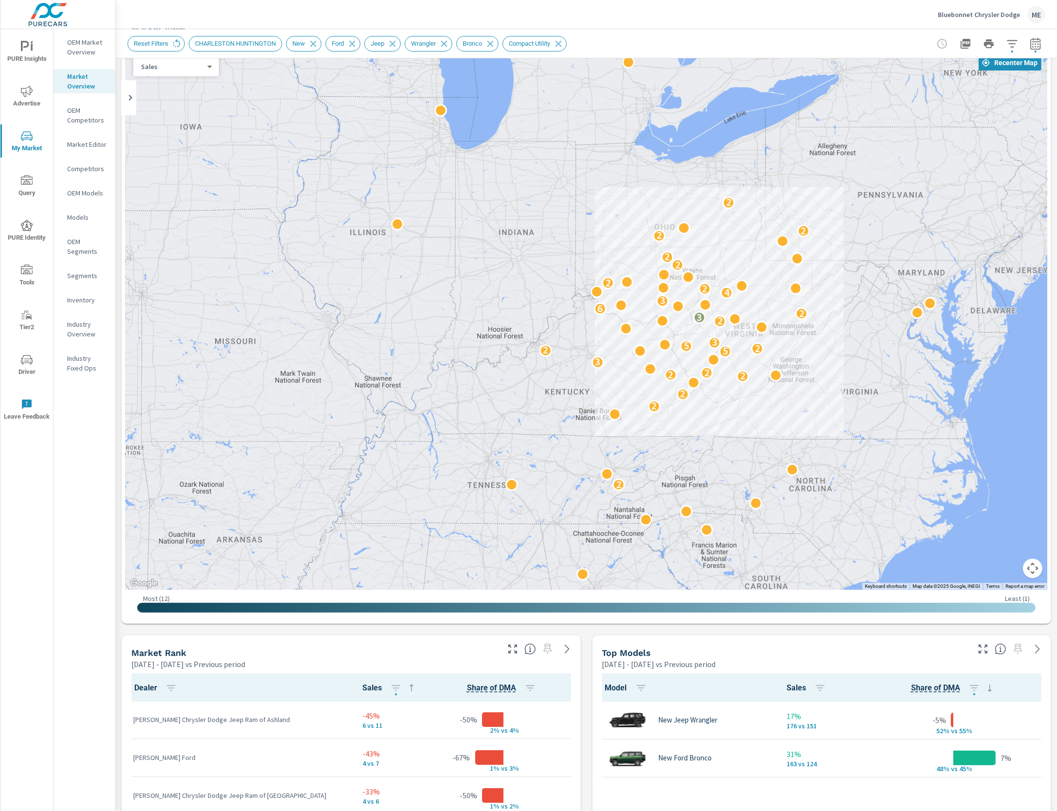
scroll to position [53, 0]
click at [1033, 40] on icon "button" at bounding box center [1035, 44] width 12 height 12
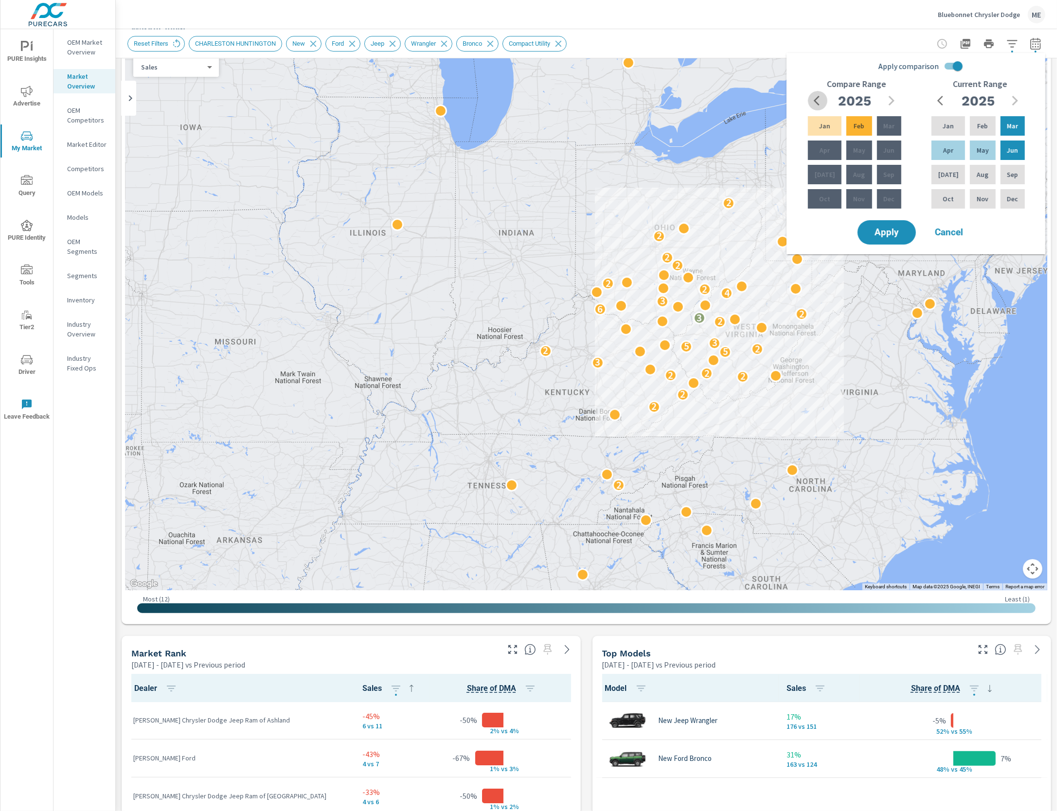
click at [813, 101] on span "button" at bounding box center [818, 101] width 12 height 12
click at [888, 97] on icon "button" at bounding box center [891, 101] width 12 height 12
click at [590, 728] on div "Market View Mar 01, 2025 - Jun 30, 2025 vs Previous period ← Move left → Move r…" at bounding box center [586, 786] width 941 height 1561
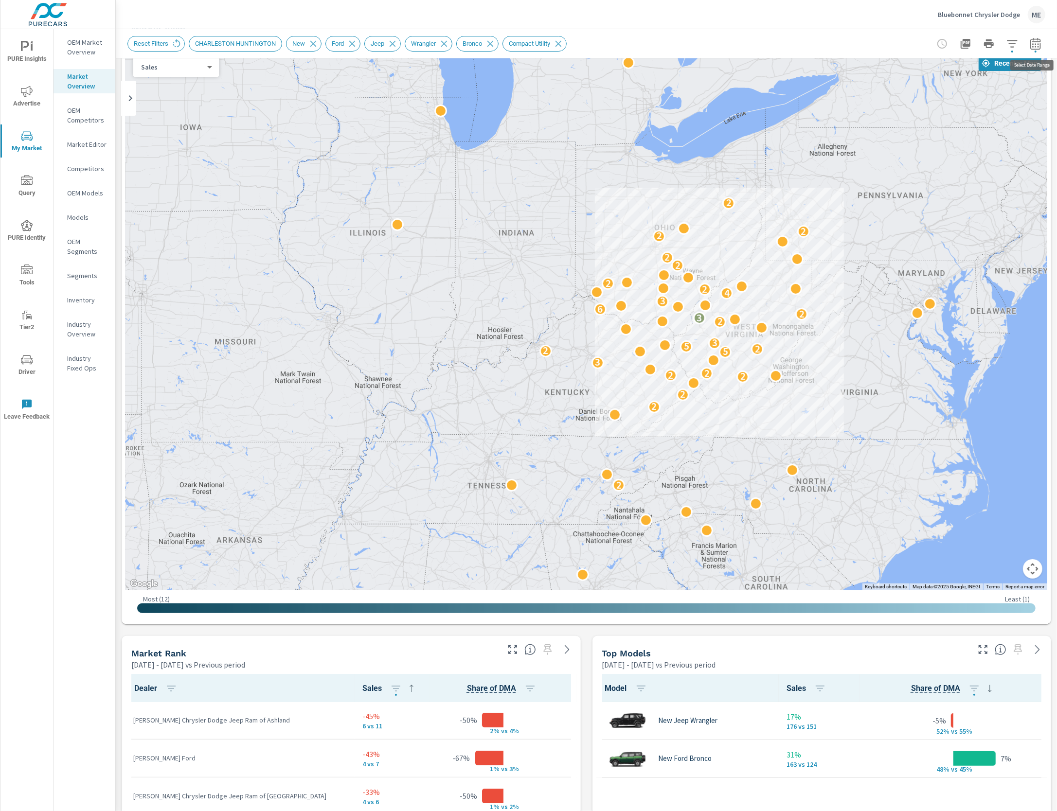
click at [1034, 44] on icon "button" at bounding box center [1035, 44] width 12 height 12
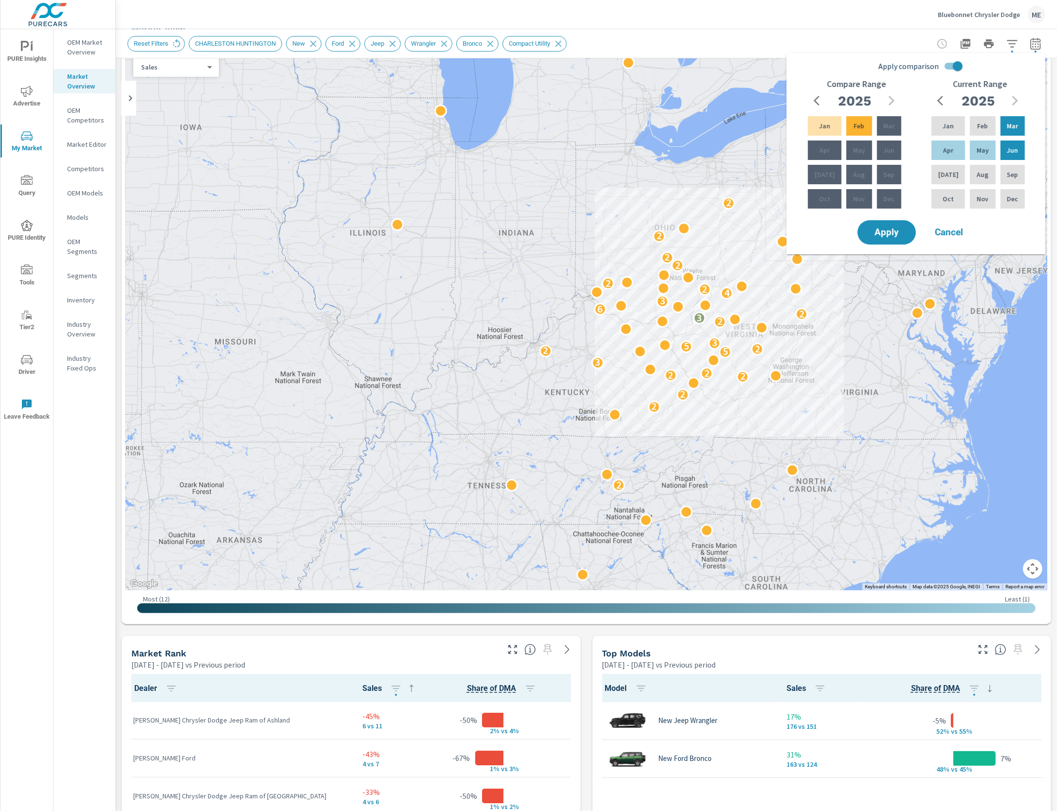
scroll to position [46, 0]
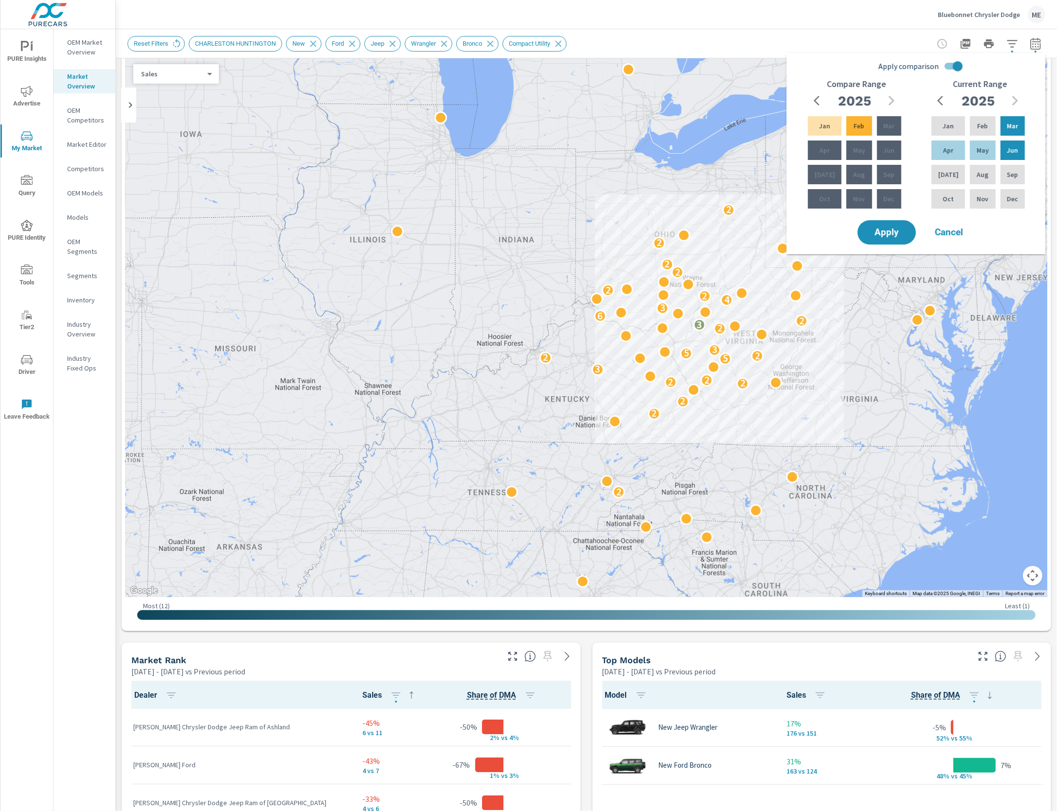
click at [960, 61] on input "Apply comparison" at bounding box center [957, 66] width 55 height 18
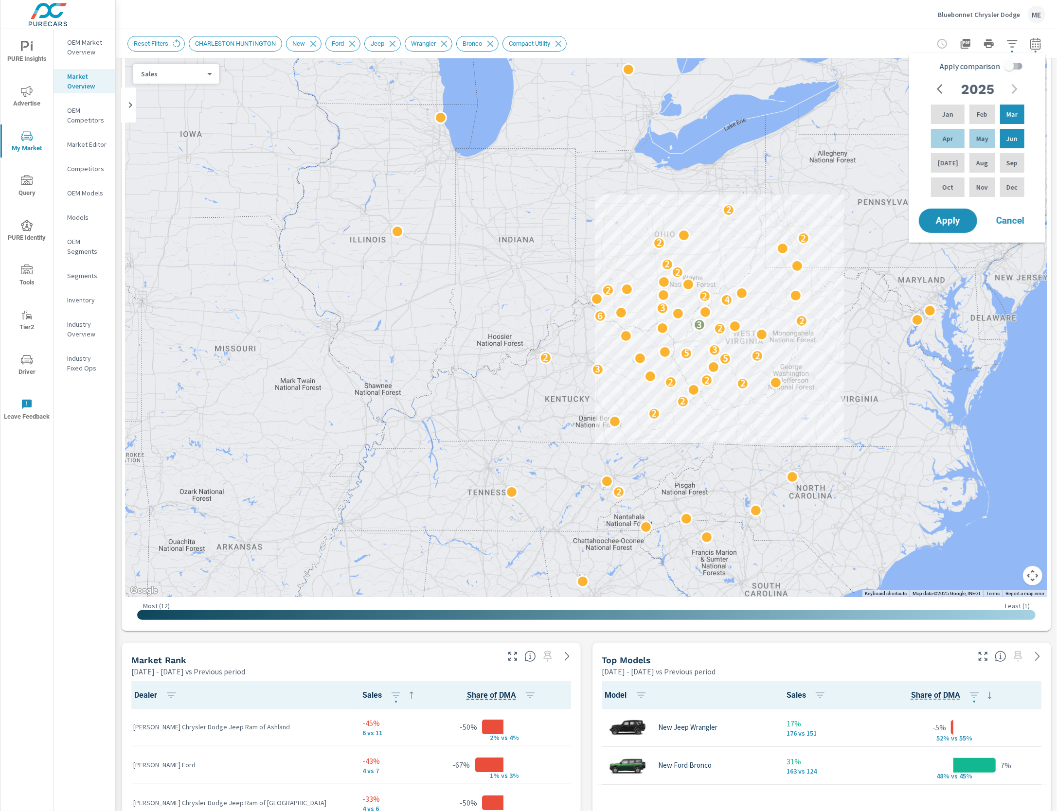
click at [1006, 62] on input "Apply comparison" at bounding box center [1008, 66] width 55 height 18
checkbox input "true"
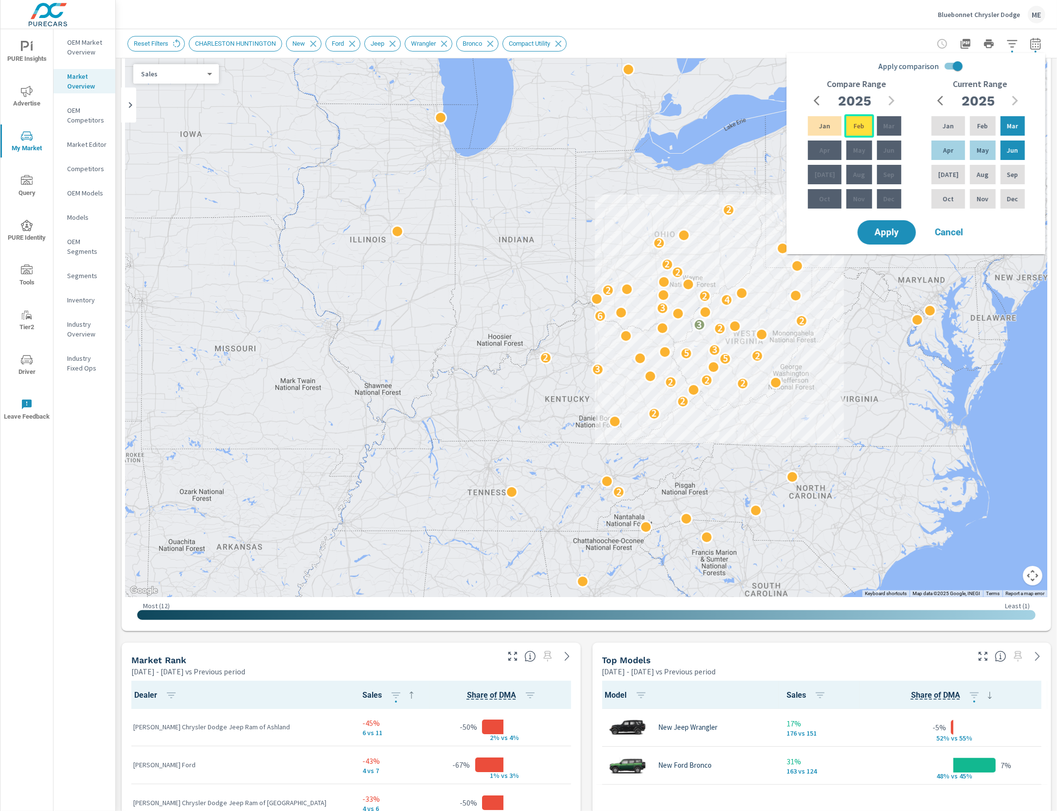
click at [859, 127] on p "Feb" at bounding box center [858, 126] width 11 height 10
click at [822, 98] on icon "button" at bounding box center [820, 101] width 12 height 12
click at [854, 202] on p "Nov" at bounding box center [859, 199] width 12 height 10
click at [891, 102] on icon "button" at bounding box center [891, 101] width 6 height 10
click at [901, 244] on button "Apply" at bounding box center [886, 232] width 60 height 25
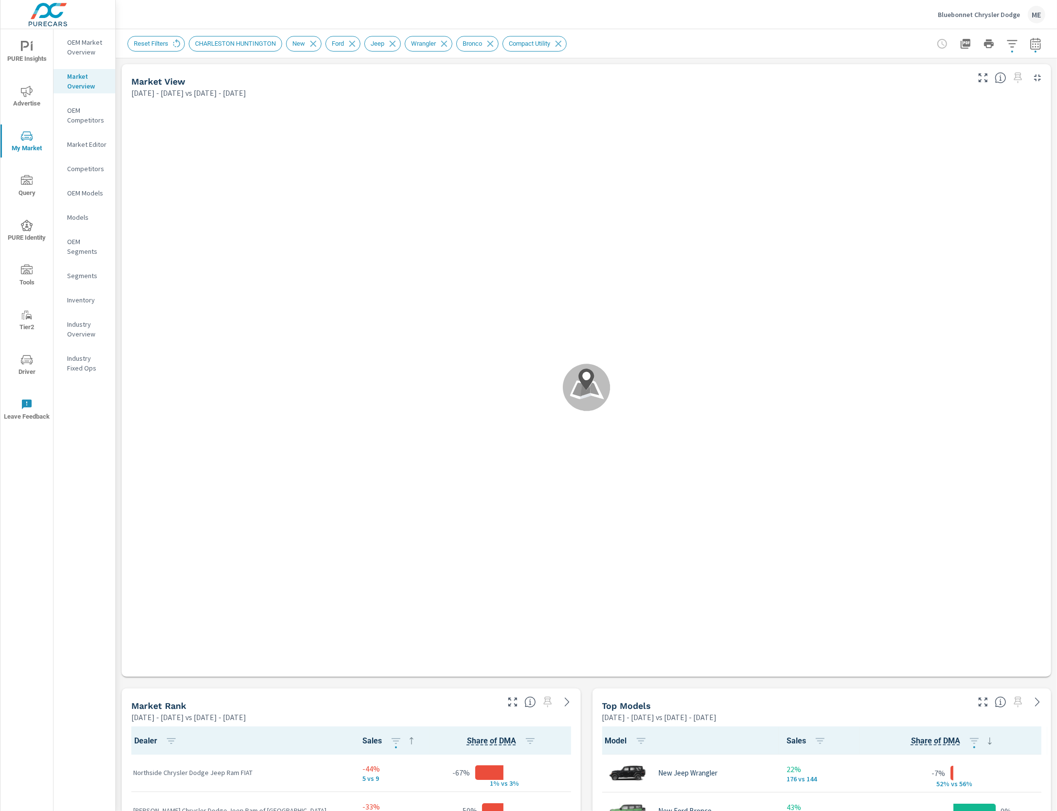
scroll to position [212, 0]
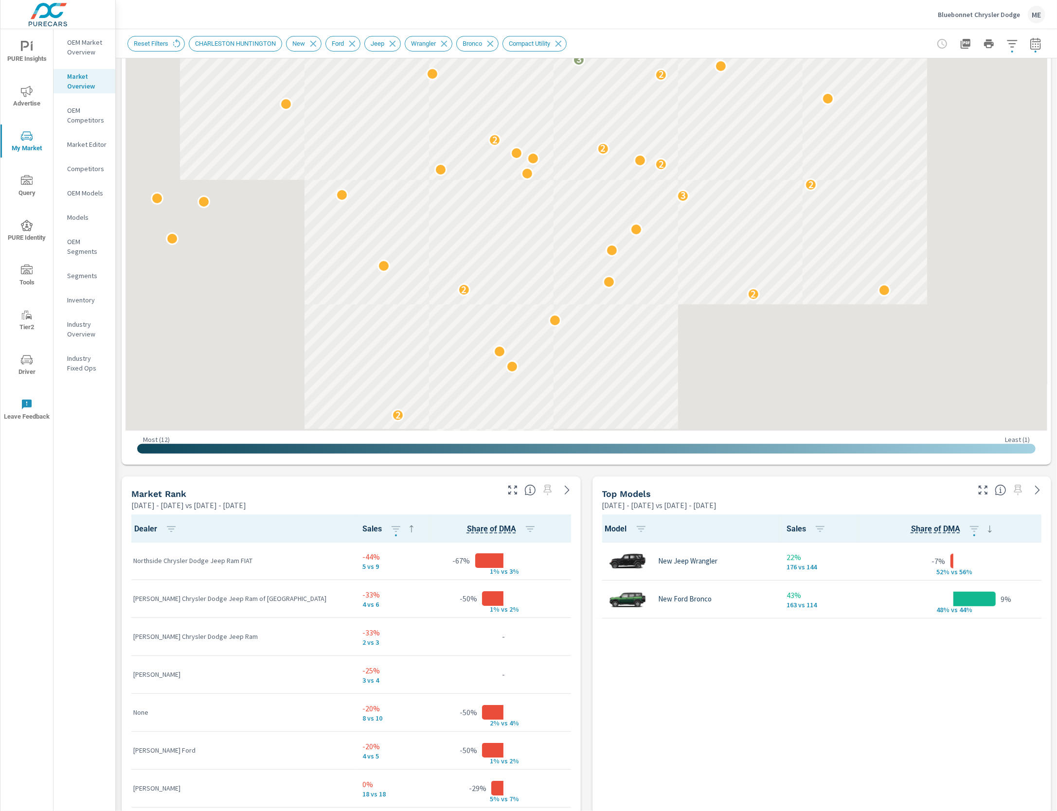
scroll to position [0, 0]
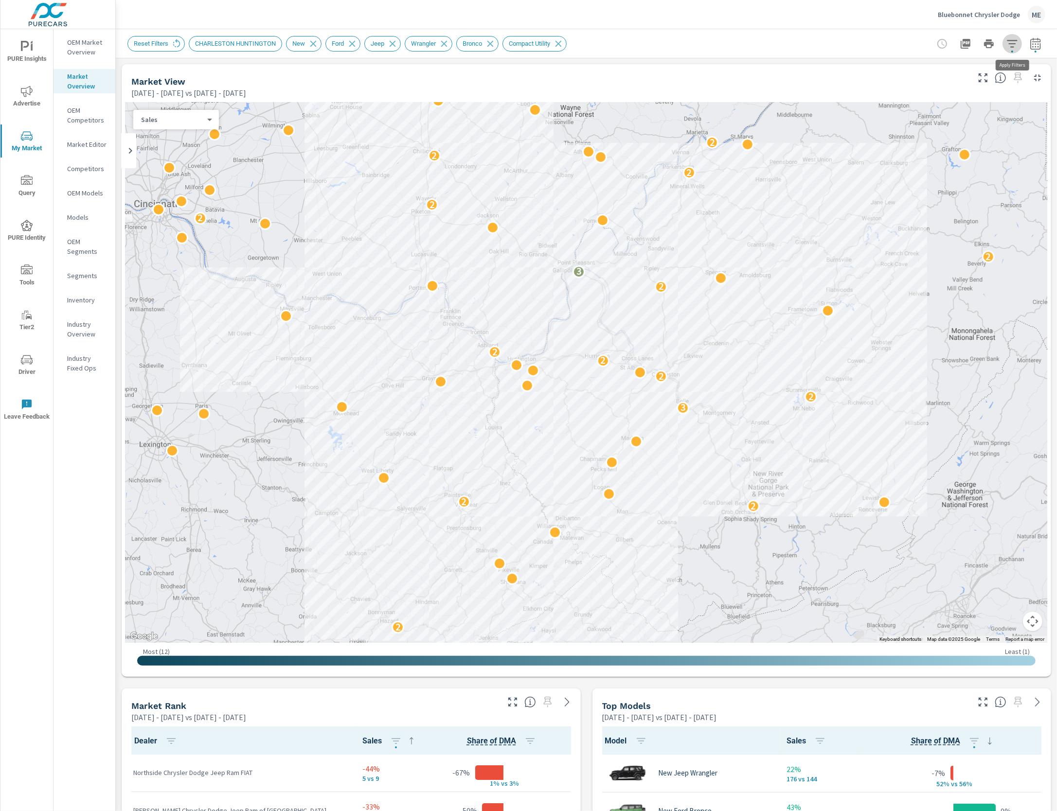
click at [1015, 44] on icon "button" at bounding box center [1012, 44] width 12 height 12
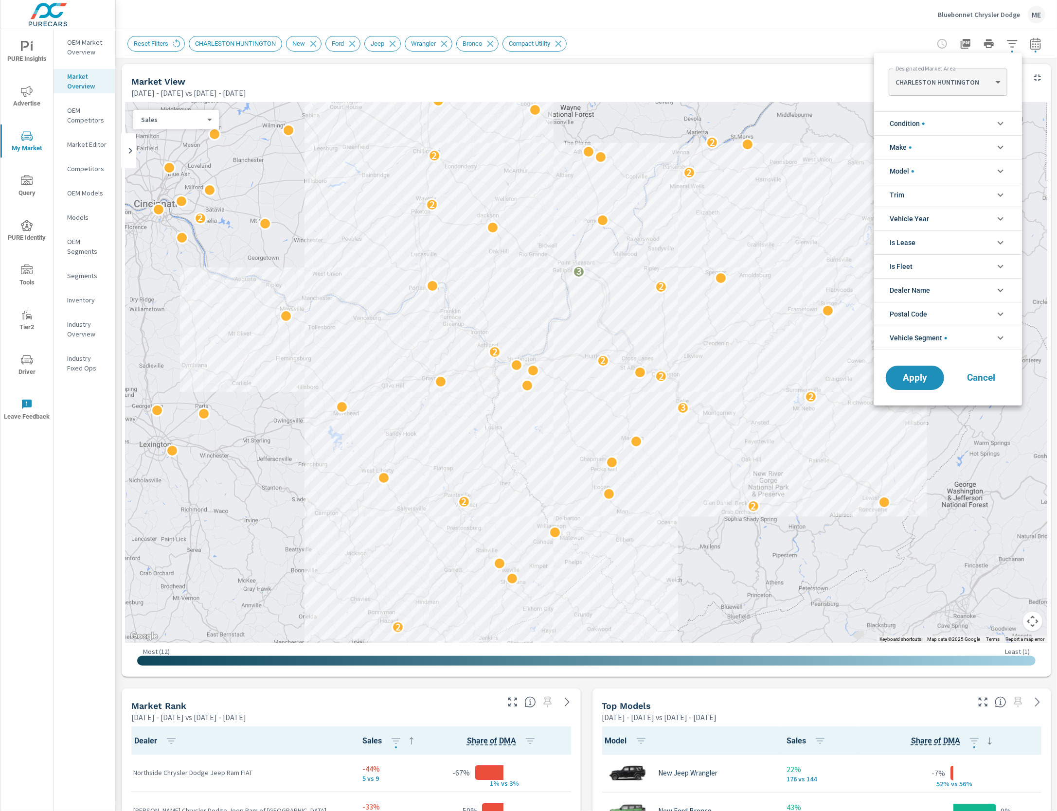
click at [972, 77] on body "PURE Insights Advertise My Market Query PURE Identity Tools Tier2 Driver Leave …" at bounding box center [528, 405] width 1057 height 811
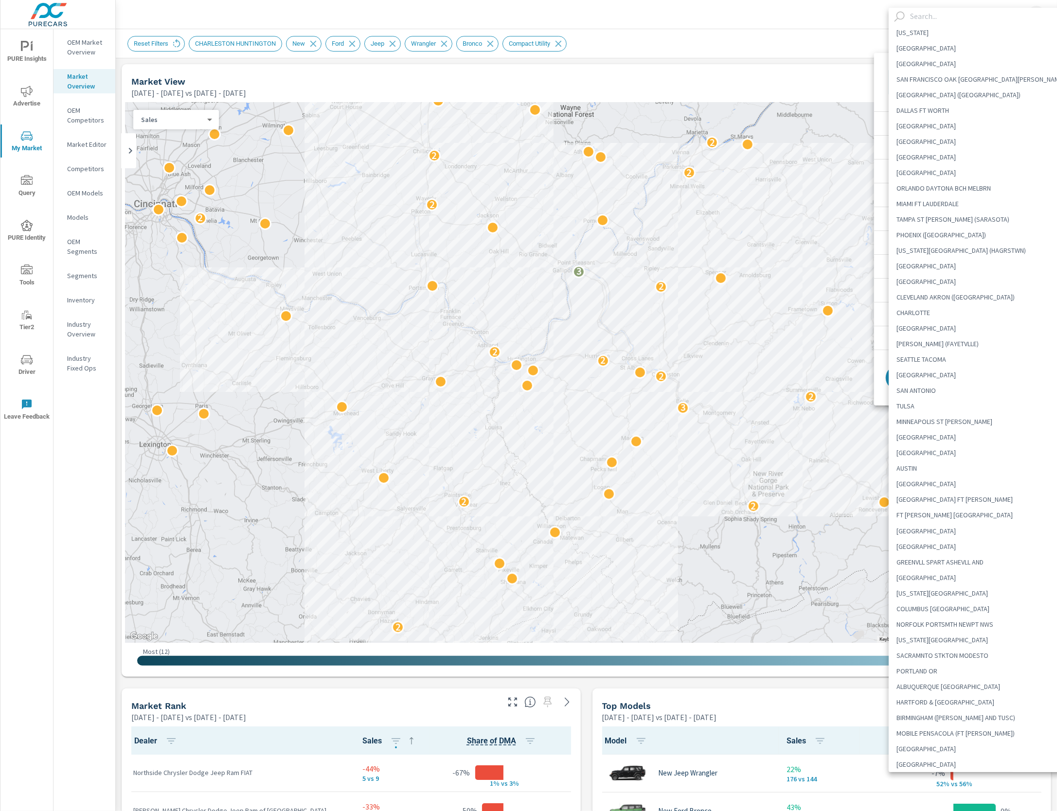
scroll to position [638, 0]
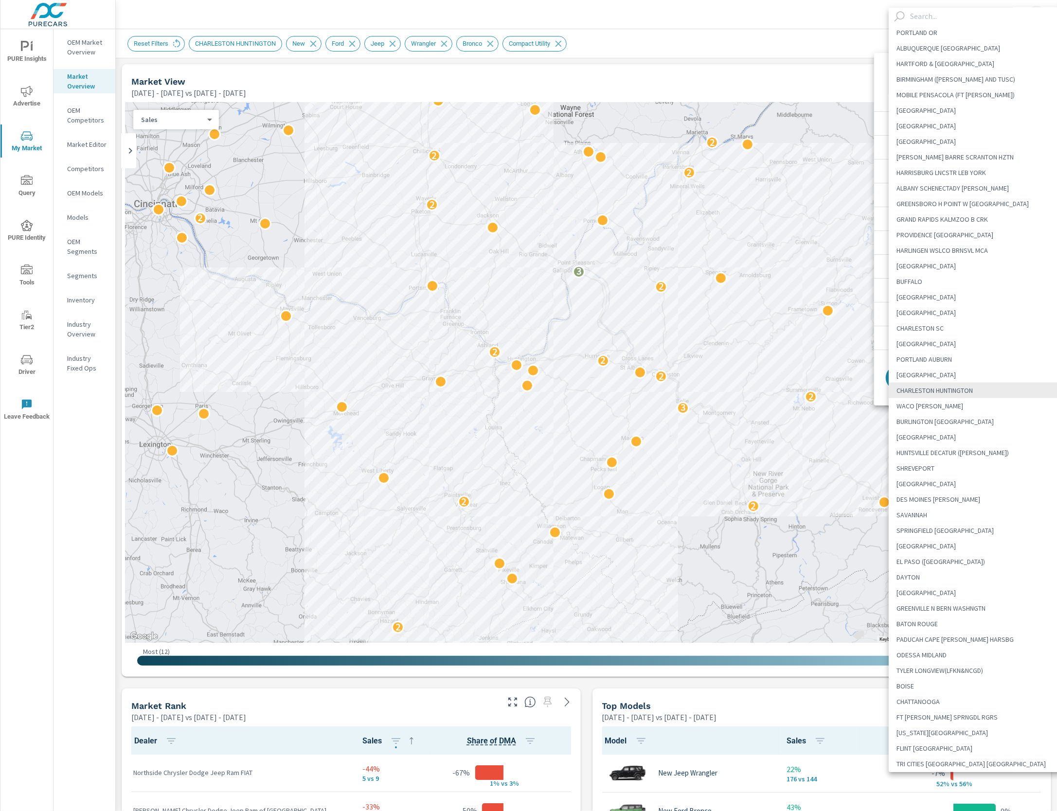
click at [979, 18] on input "text" at bounding box center [989, 16] width 166 height 17
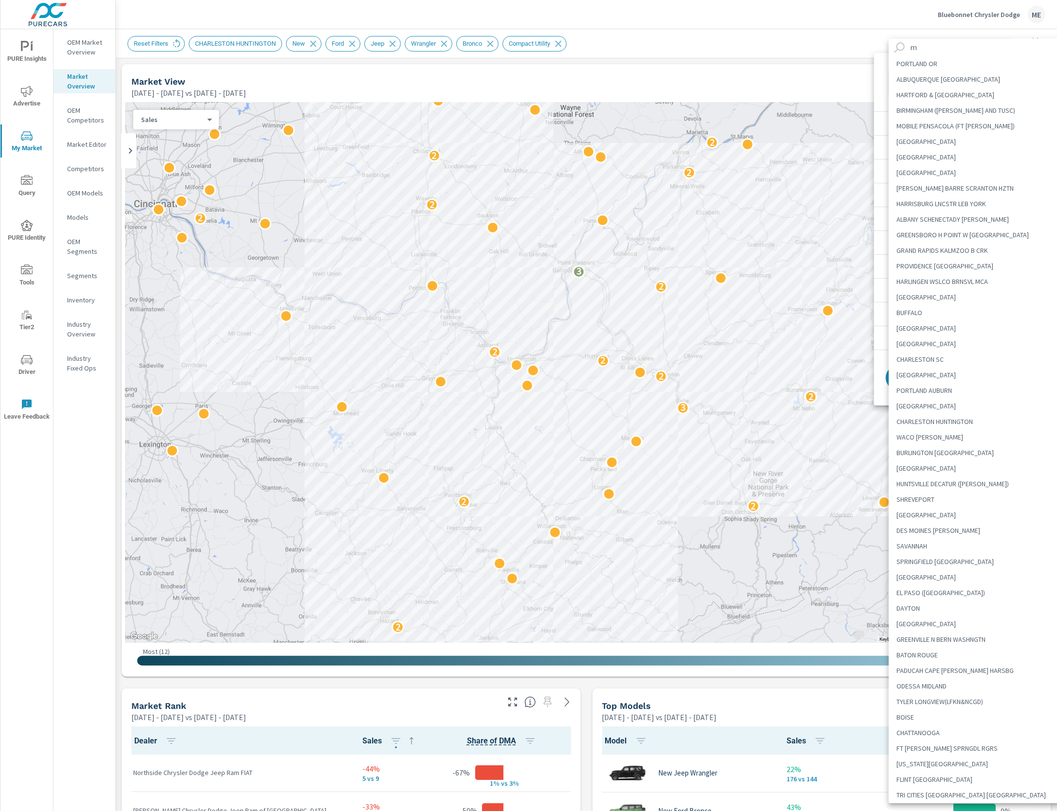
scroll to position [0, 0]
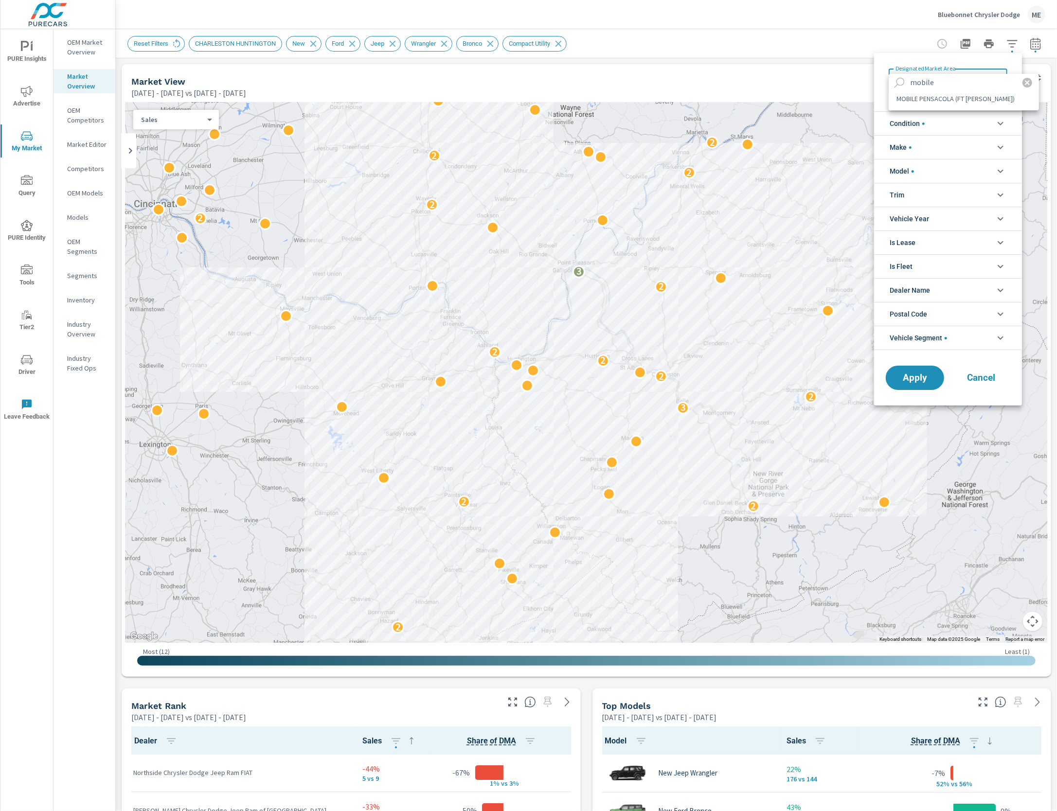
type input "mobile"
click at [959, 98] on li "MOBILE PENSACOLA (FT [PERSON_NAME])" at bounding box center [963, 99] width 150 height 16
type Area "MOBILE PENSACOLA (FT [PERSON_NAME])"
click at [914, 375] on span "Apply" at bounding box center [915, 377] width 40 height 9
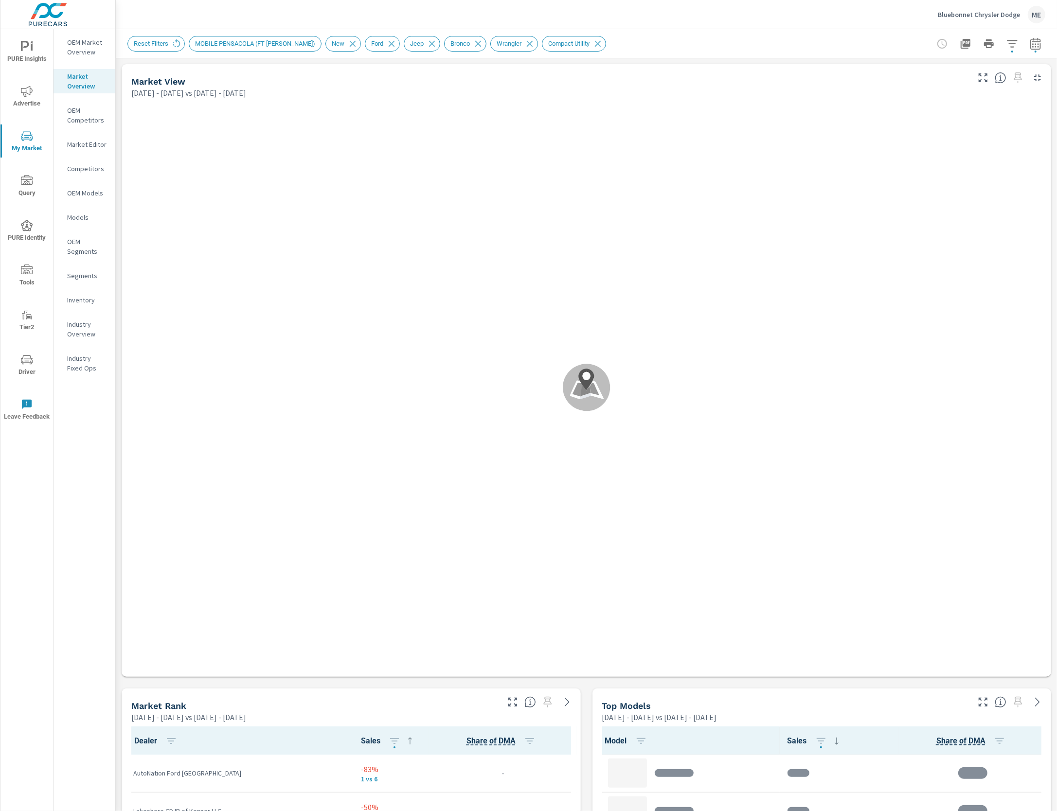
scroll to position [76, 0]
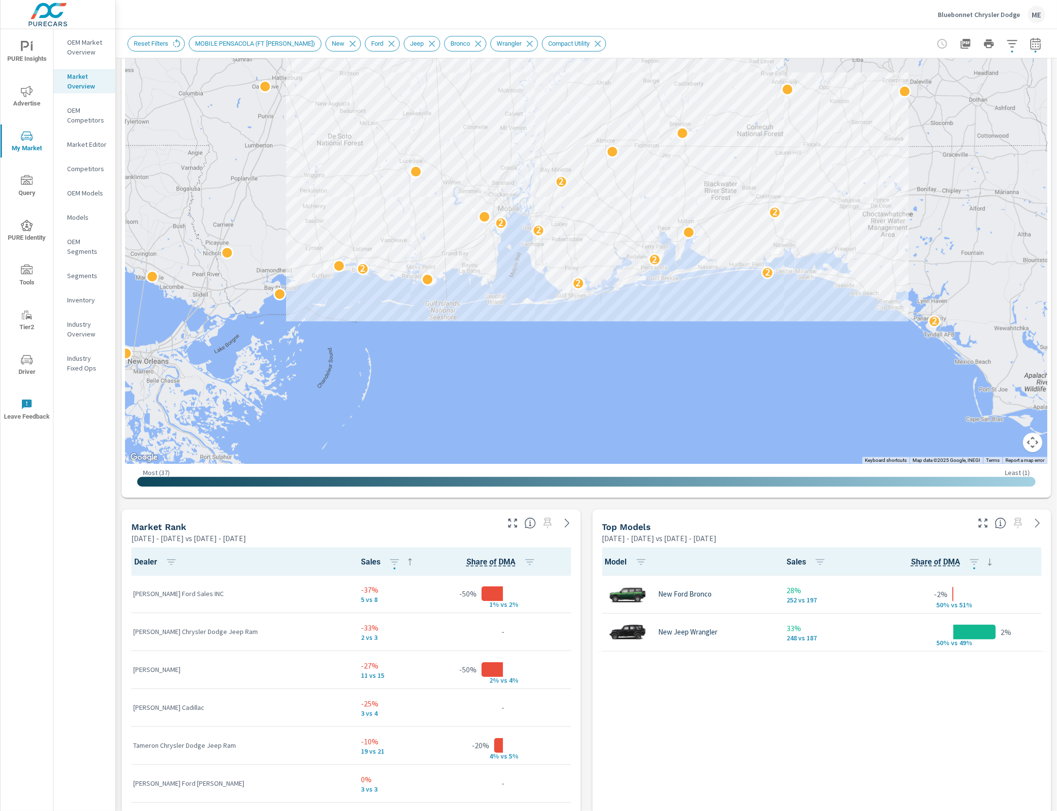
scroll to position [189, 0]
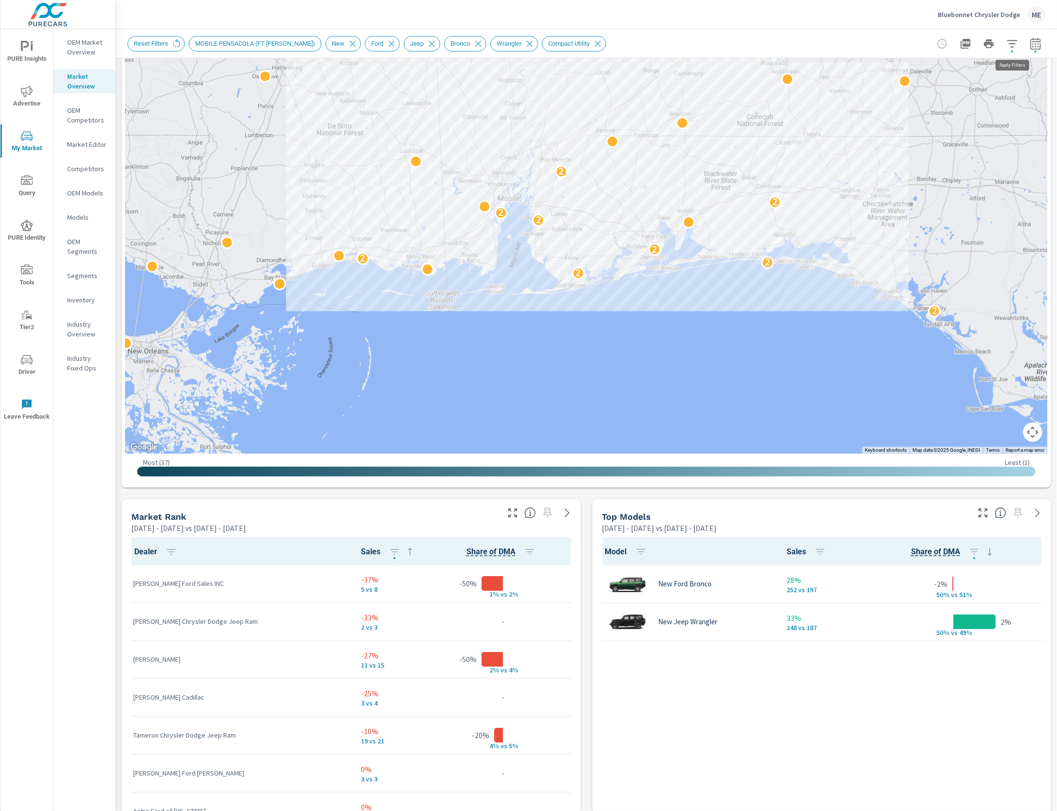
click at [1019, 41] on button "button" at bounding box center [1011, 43] width 19 height 19
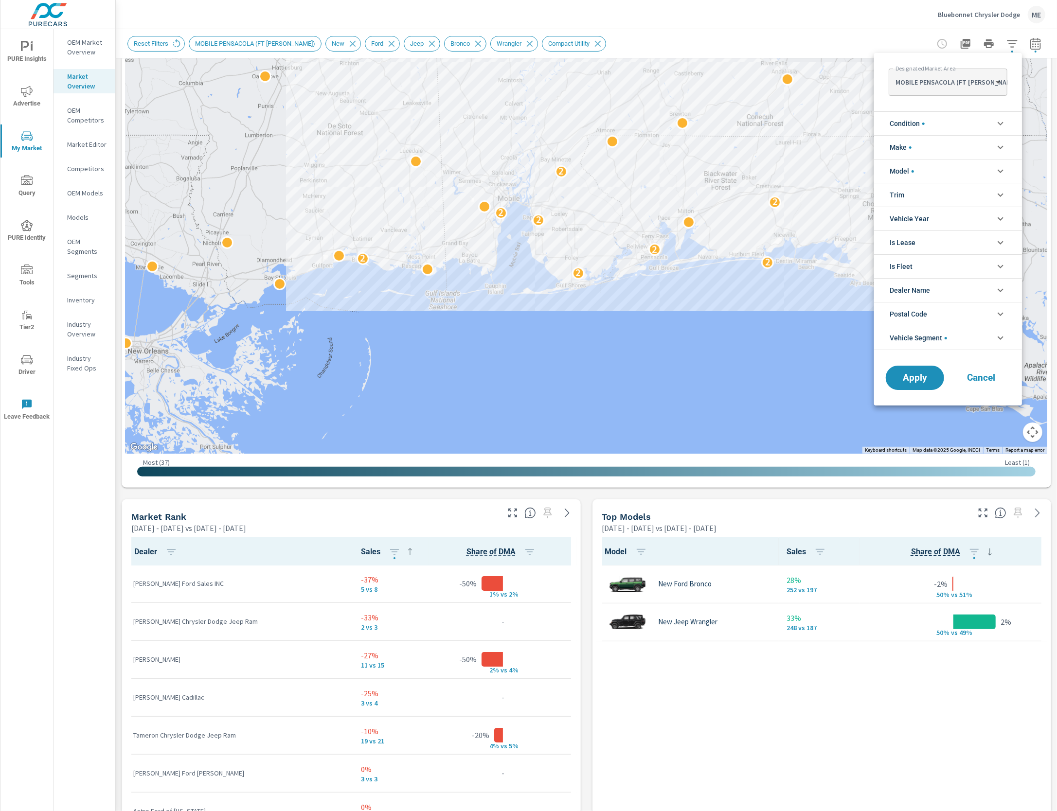
click at [991, 76] on body "PURE Insights Advertise My Market Query PURE Identity Tools Tier2 Driver Leave …" at bounding box center [528, 405] width 1057 height 811
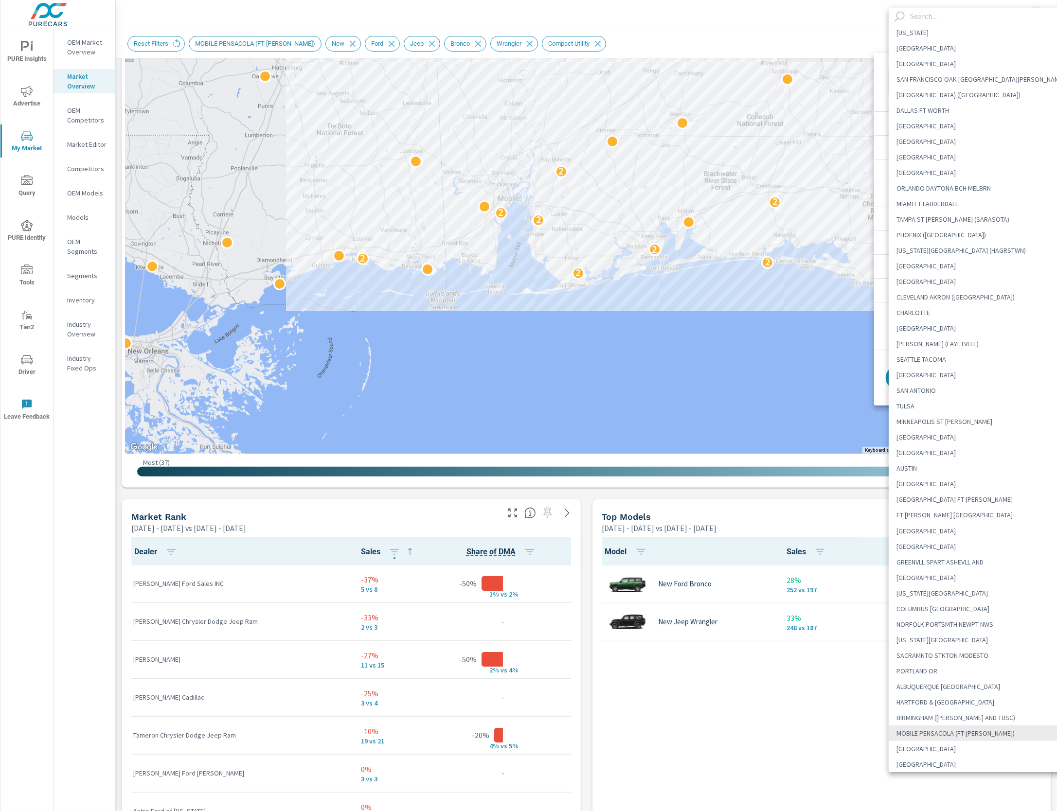
click at [975, 17] on input "text" at bounding box center [989, 16] width 166 height 17
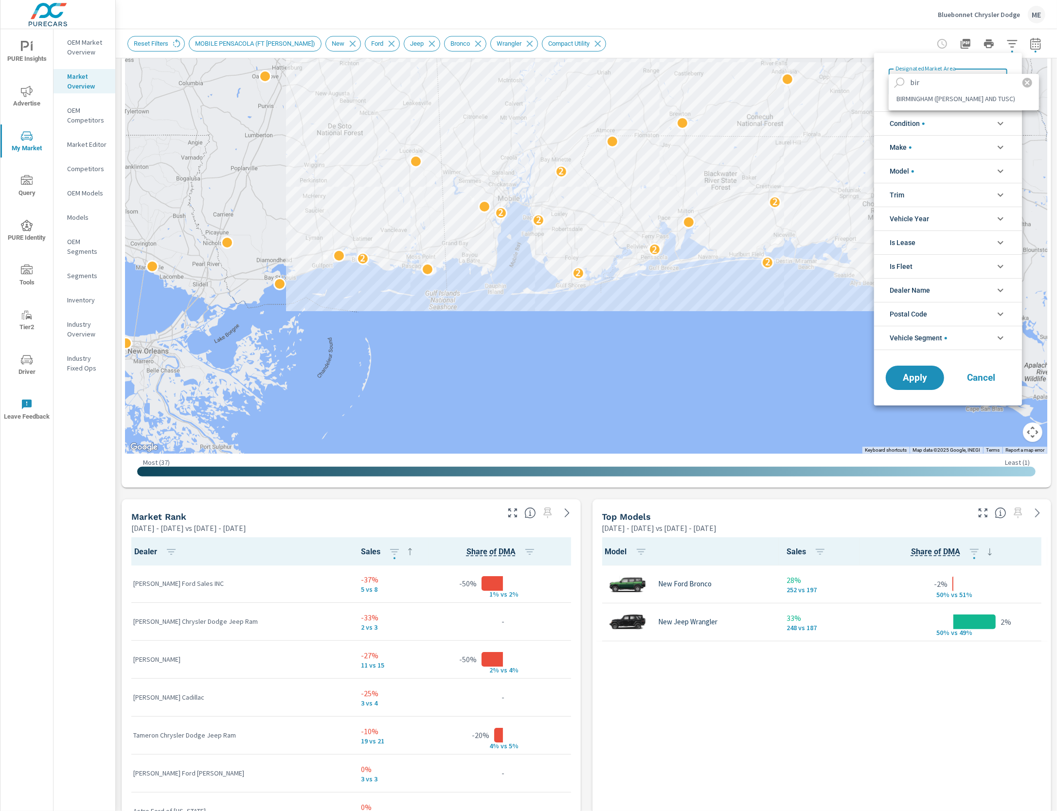
type input "bir"
click at [972, 99] on li "BIRMINGHAM ([PERSON_NAME] AND TUSC)" at bounding box center [963, 99] width 150 height 16
type Area "BIRMINGHAM ([PERSON_NAME] AND TUSC)"
click at [907, 381] on span "Apply" at bounding box center [915, 377] width 40 height 9
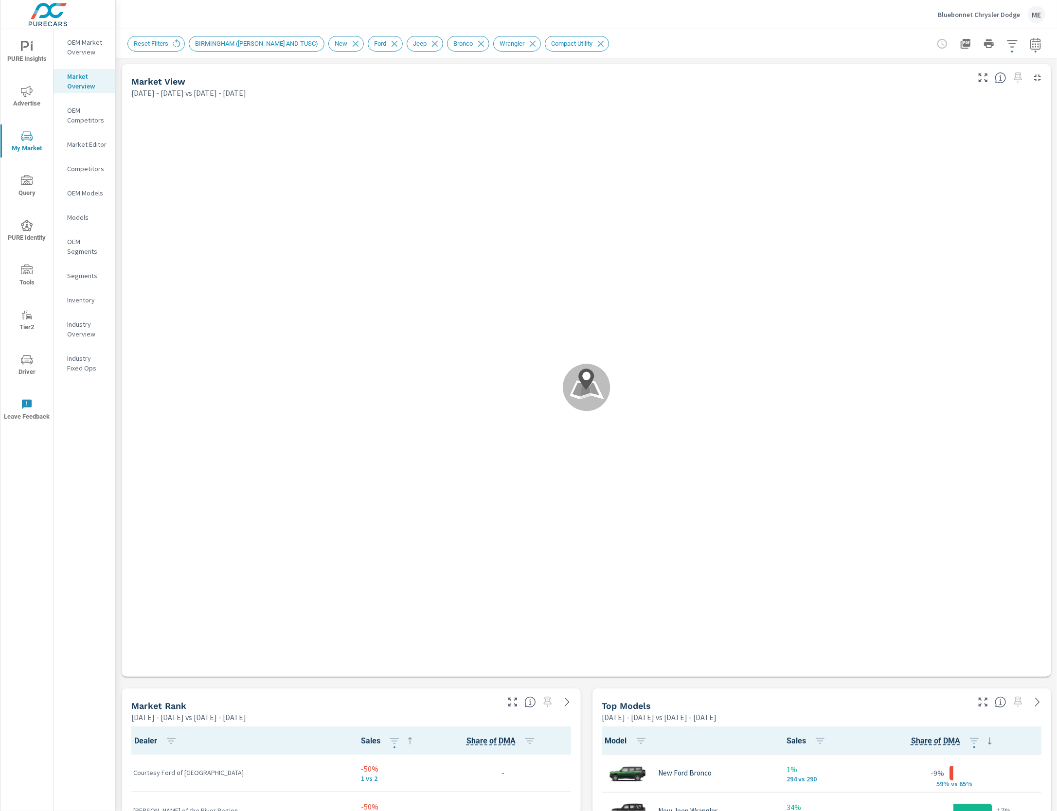
scroll to position [0, 0]
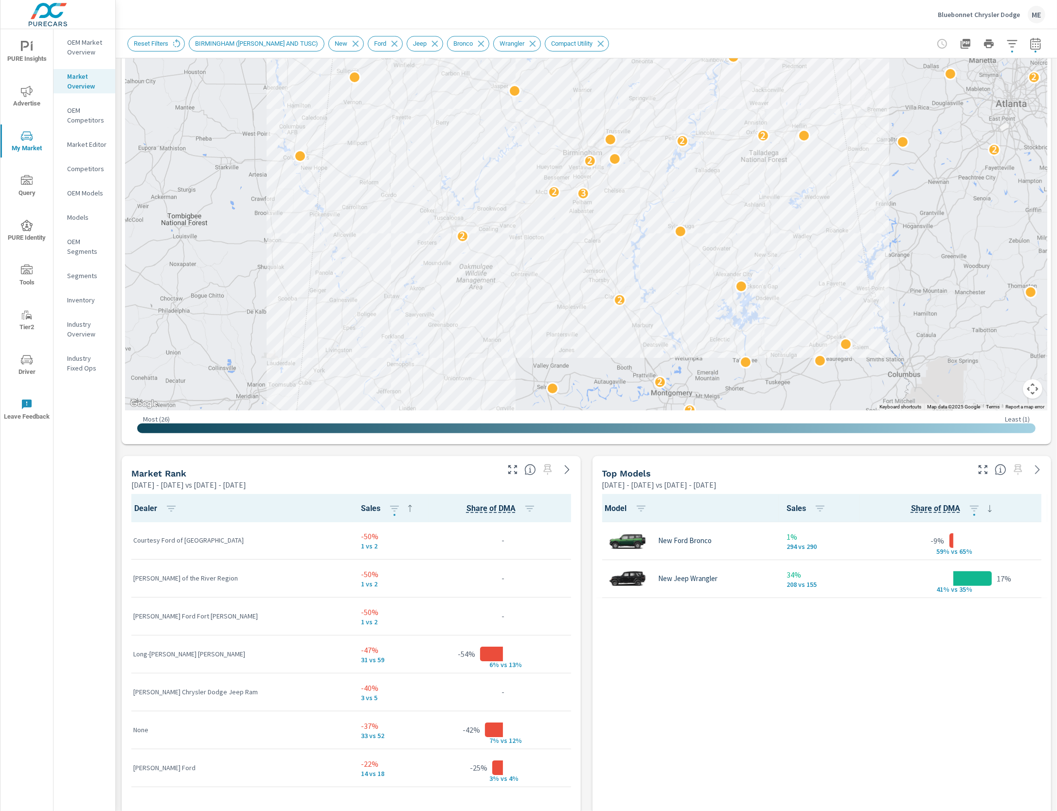
scroll to position [256, 0]
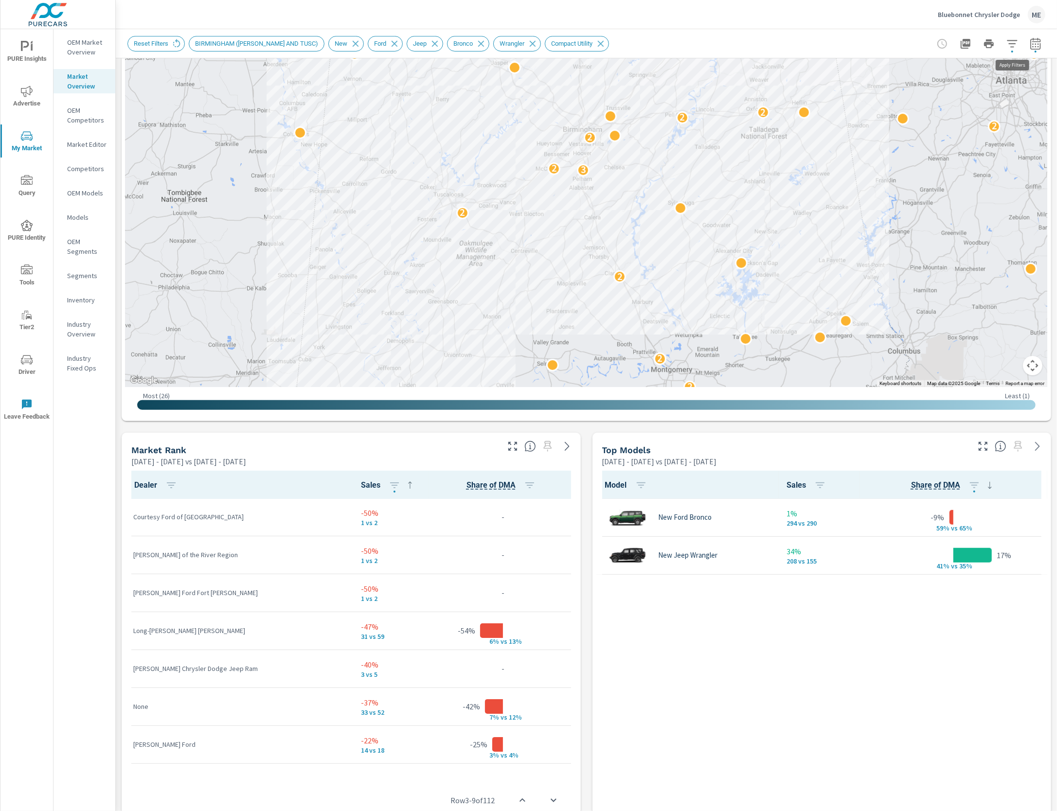
click at [1016, 42] on icon "button" at bounding box center [1012, 44] width 12 height 12
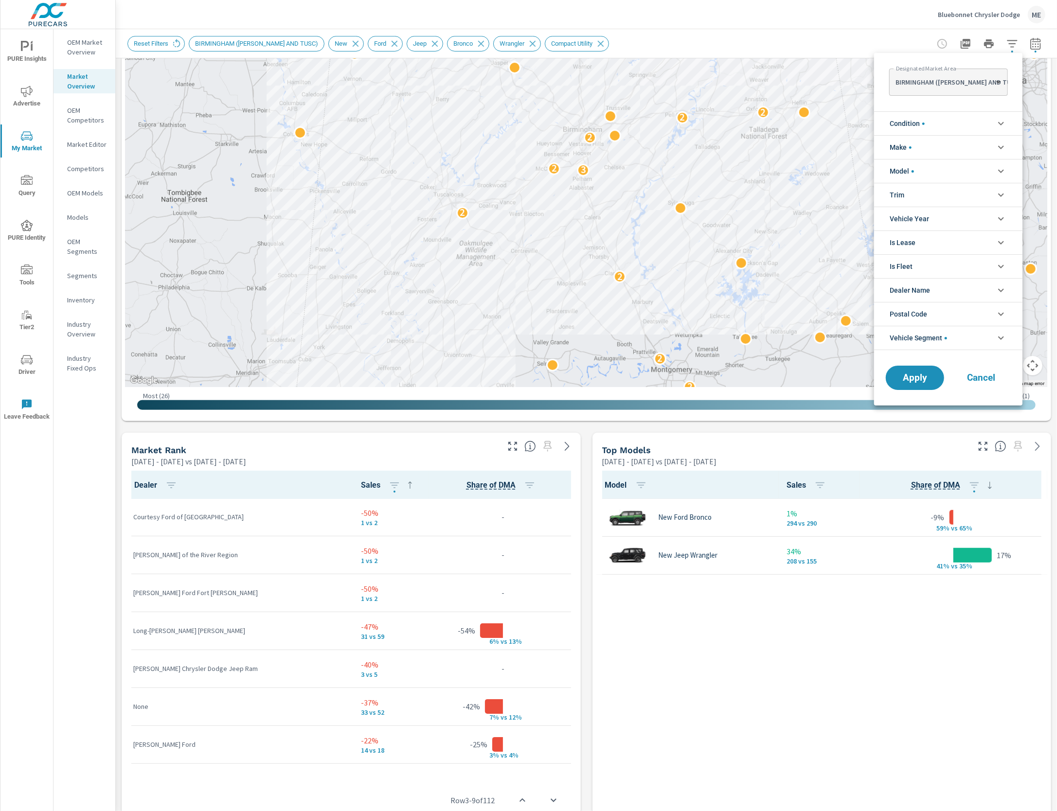
click at [941, 86] on body "PURE Insights Advertise My Market Query PURE Identity Tools Tier2 Driver Leave …" at bounding box center [528, 405] width 1057 height 811
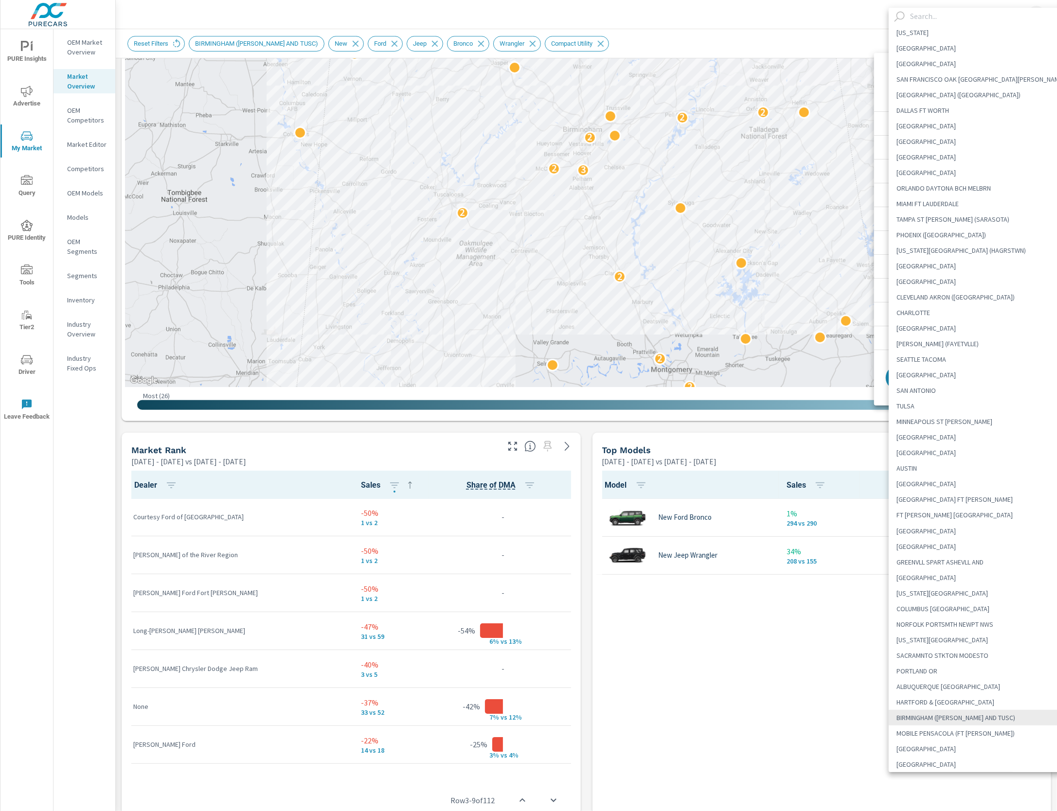
click at [935, 21] on input "text" at bounding box center [989, 16] width 166 height 17
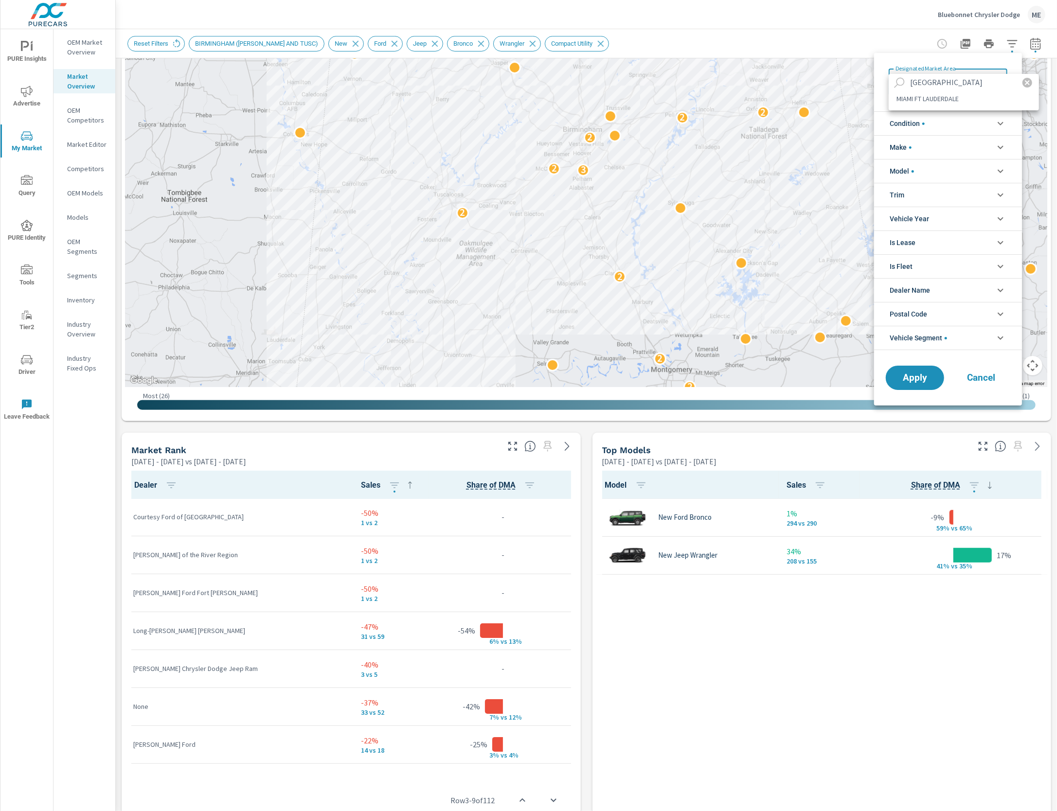
type input "miami"
click at [937, 98] on li "MIAMI FT LAUDERDALE" at bounding box center [963, 99] width 150 height 16
type Area "MIAMI FT LAUDERDALE"
click at [923, 383] on span "Apply" at bounding box center [915, 377] width 40 height 9
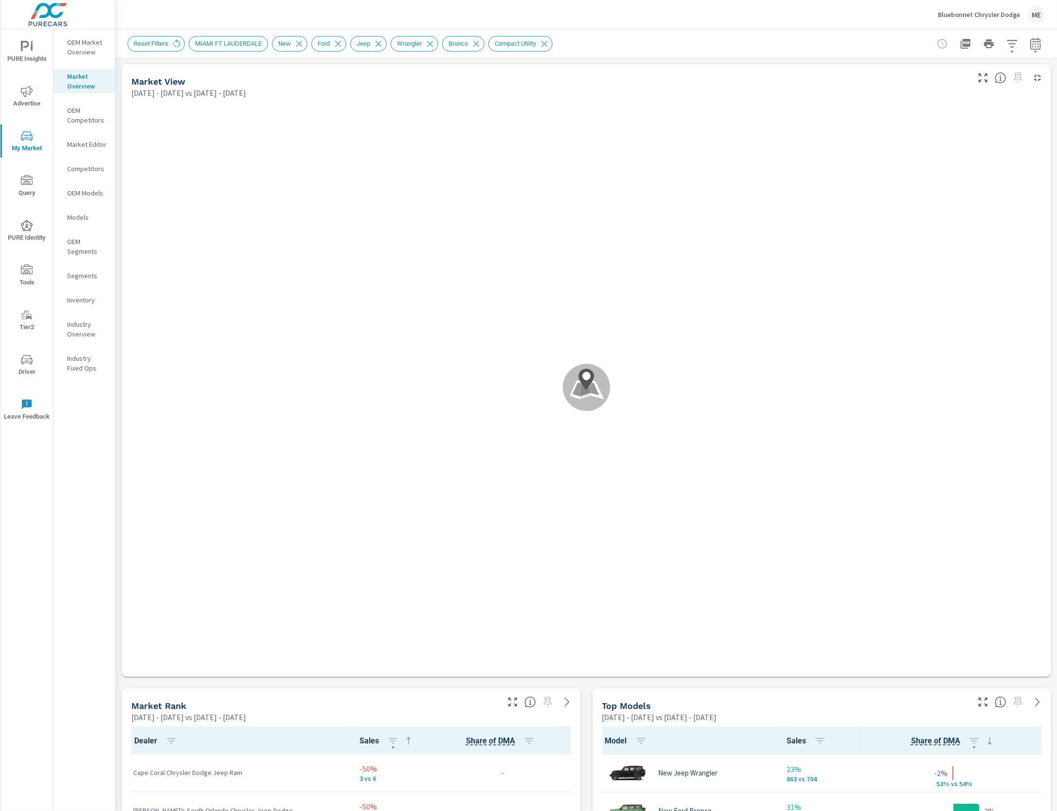
scroll to position [0, 0]
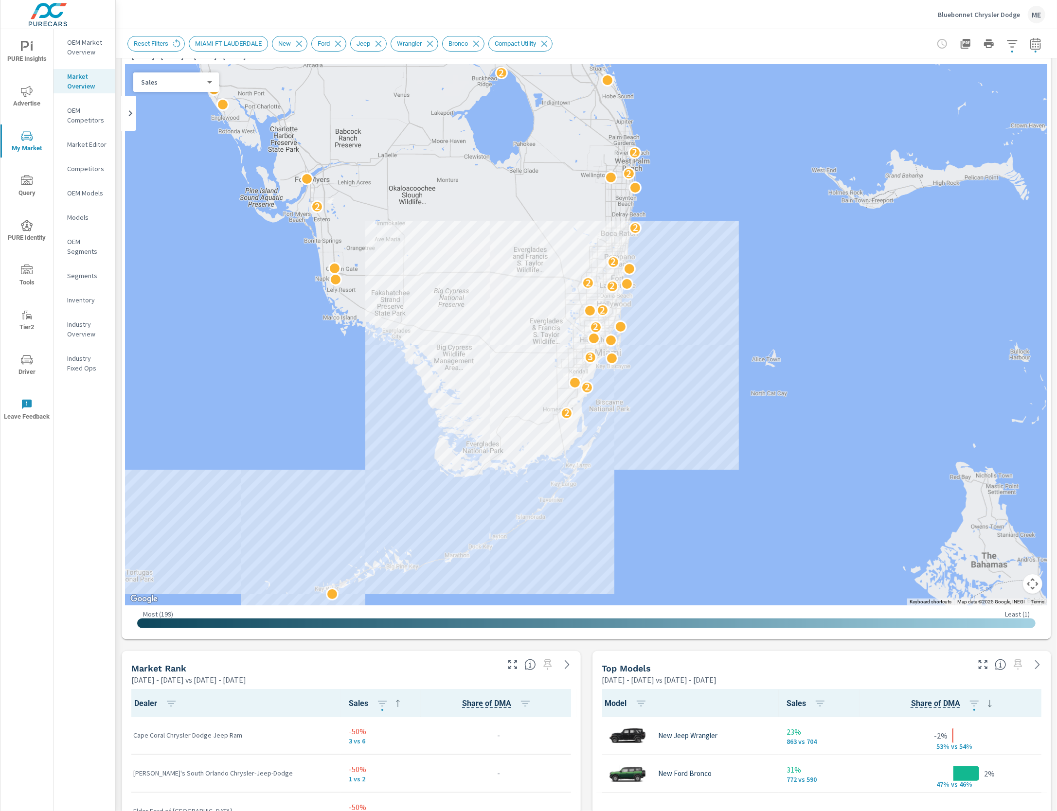
scroll to position [34, 0]
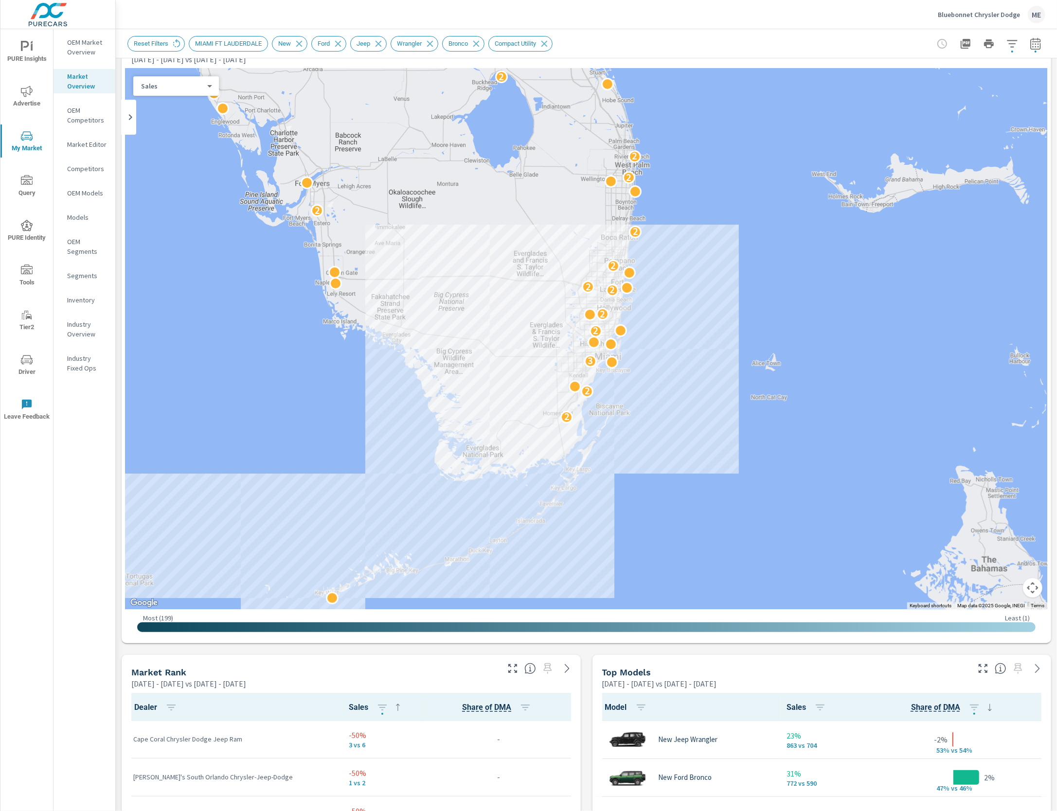
click at [587, 699] on div "Market View Mar 01, 2025 - Jun 30, 2025 vs Nov 01, 2024 - Feb 28, 2025 ← Move l…" at bounding box center [586, 805] width 941 height 1561
click at [1018, 45] on button "button" at bounding box center [1011, 43] width 19 height 19
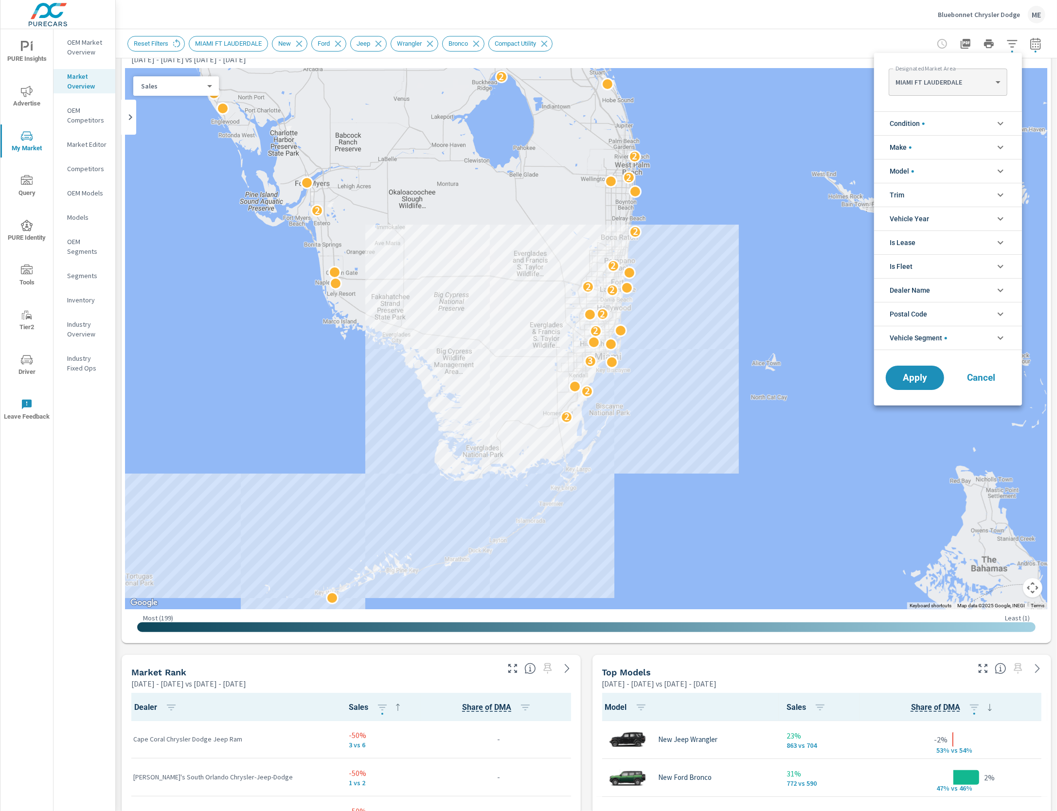
click at [922, 124] on span "filter options" at bounding box center [923, 124] width 2 height 2
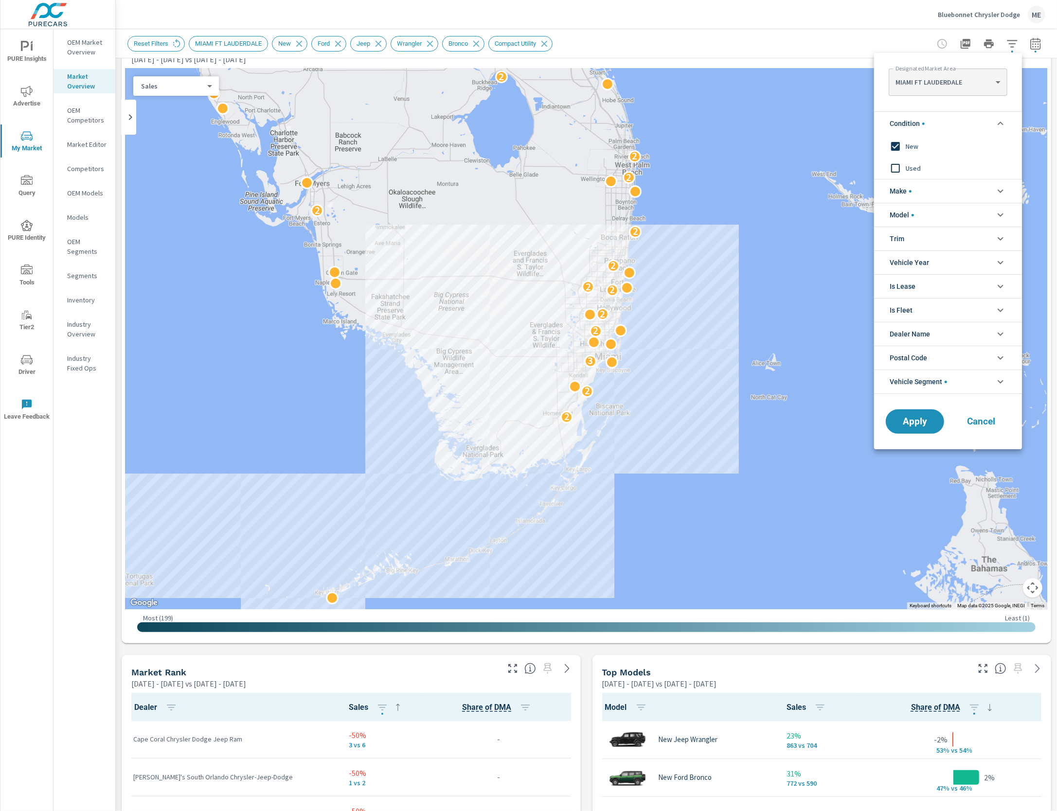
click at [922, 187] on li "Make" at bounding box center [948, 191] width 148 height 24
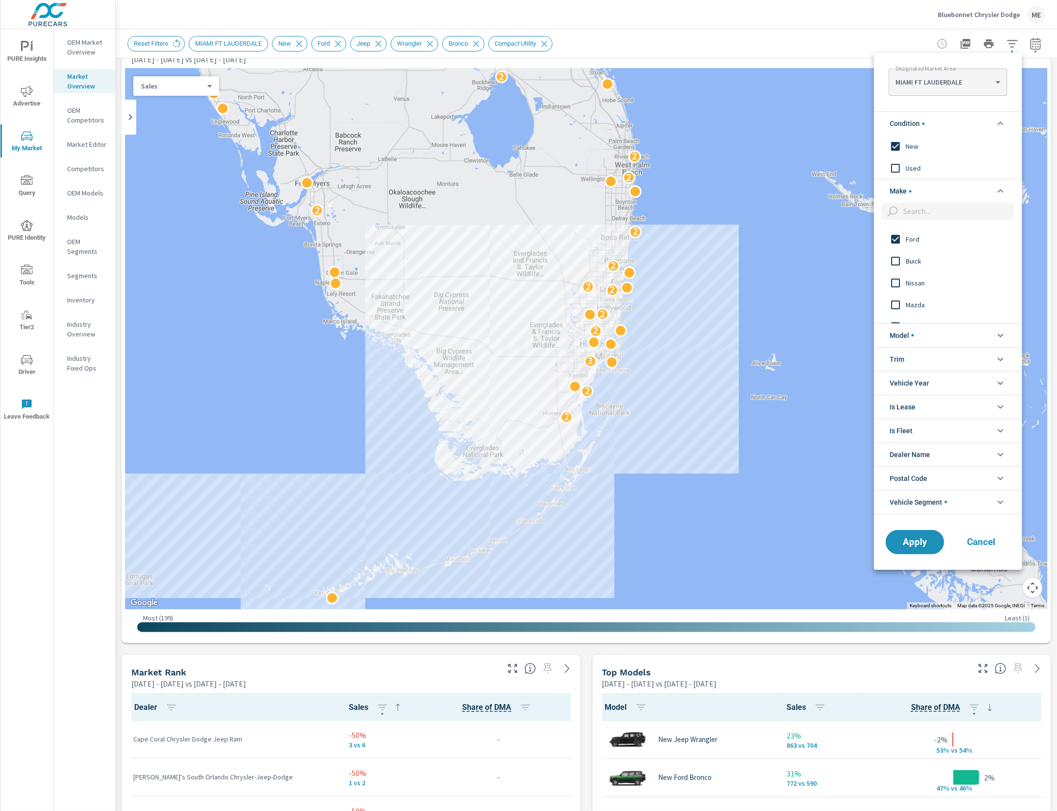
scroll to position [107, 0]
click at [910, 242] on span "Ford" at bounding box center [958, 238] width 106 height 12
click at [914, 245] on span "Jeep" at bounding box center [958, 244] width 106 height 12
click at [912, 504] on span "Vehicle Segment" at bounding box center [917, 502] width 57 height 23
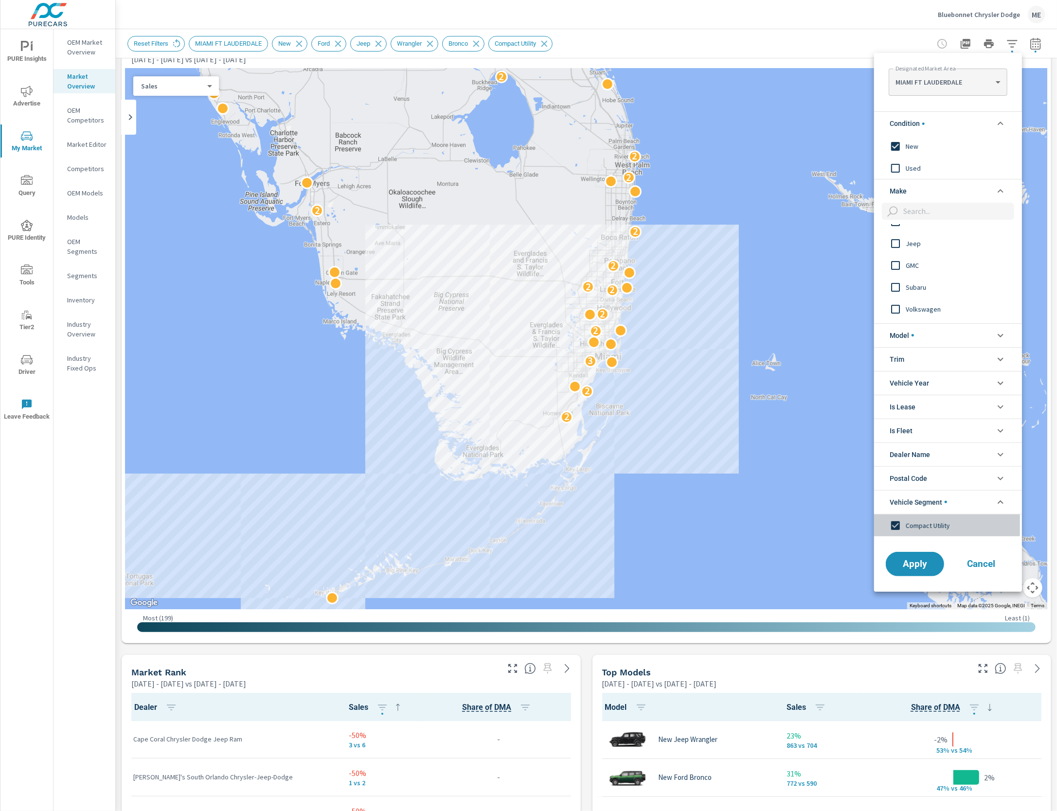
click at [917, 525] on span "Compact Utility" at bounding box center [958, 525] width 106 height 12
click at [914, 571] on button "Apply" at bounding box center [915, 563] width 60 height 25
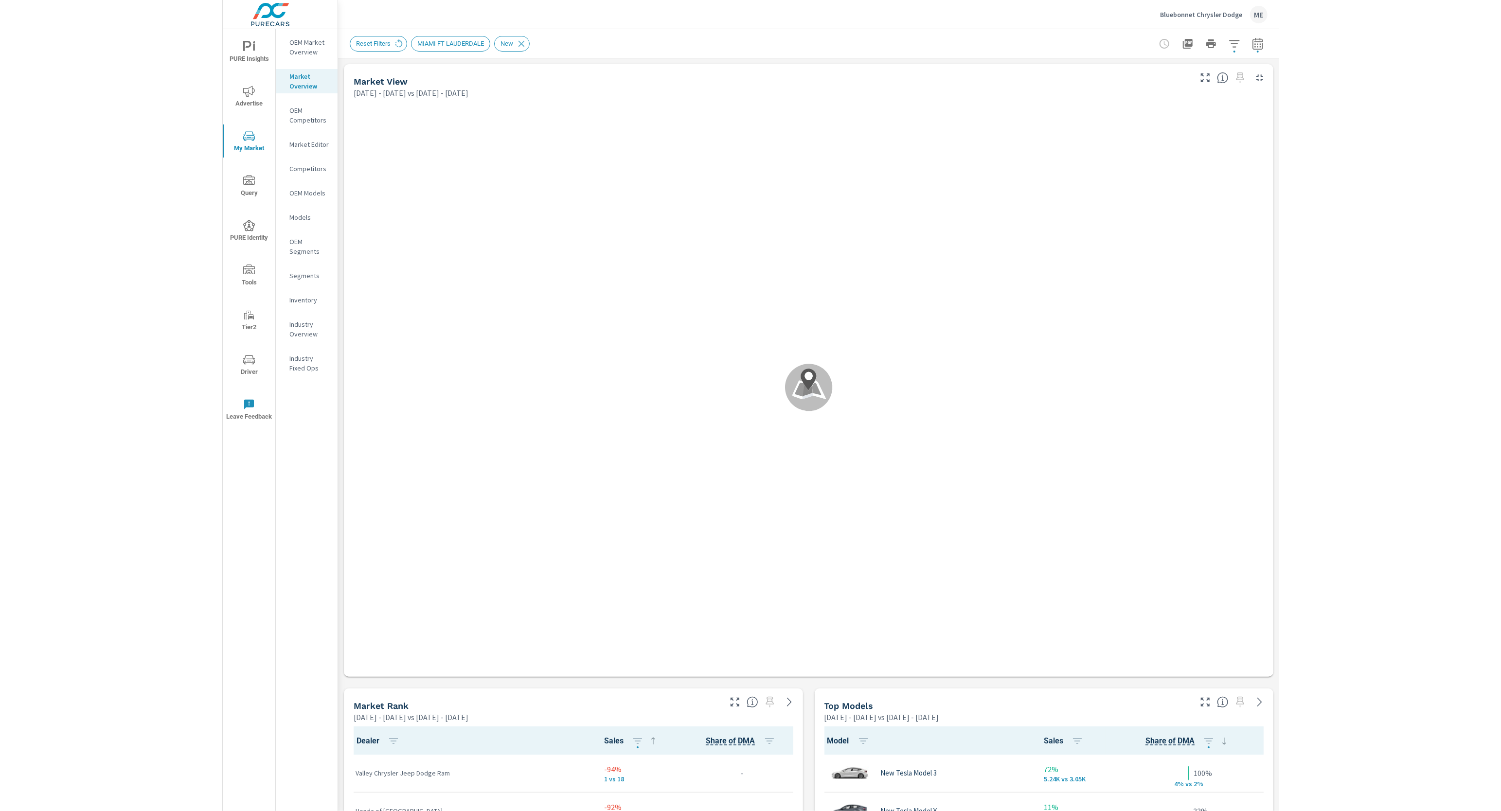
scroll to position [152, 0]
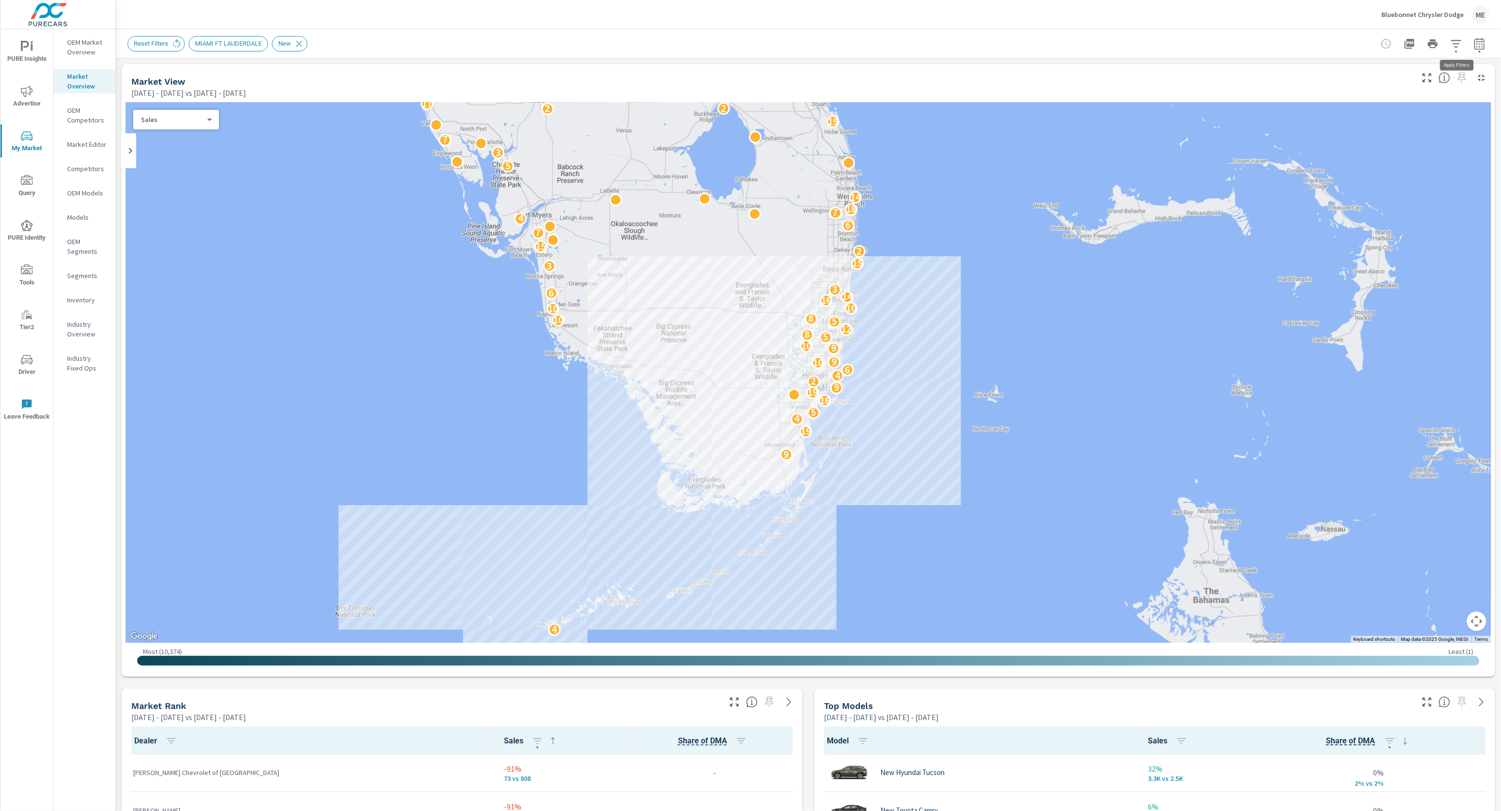
click at [1080, 45] on icon "button" at bounding box center [1456, 44] width 12 height 12
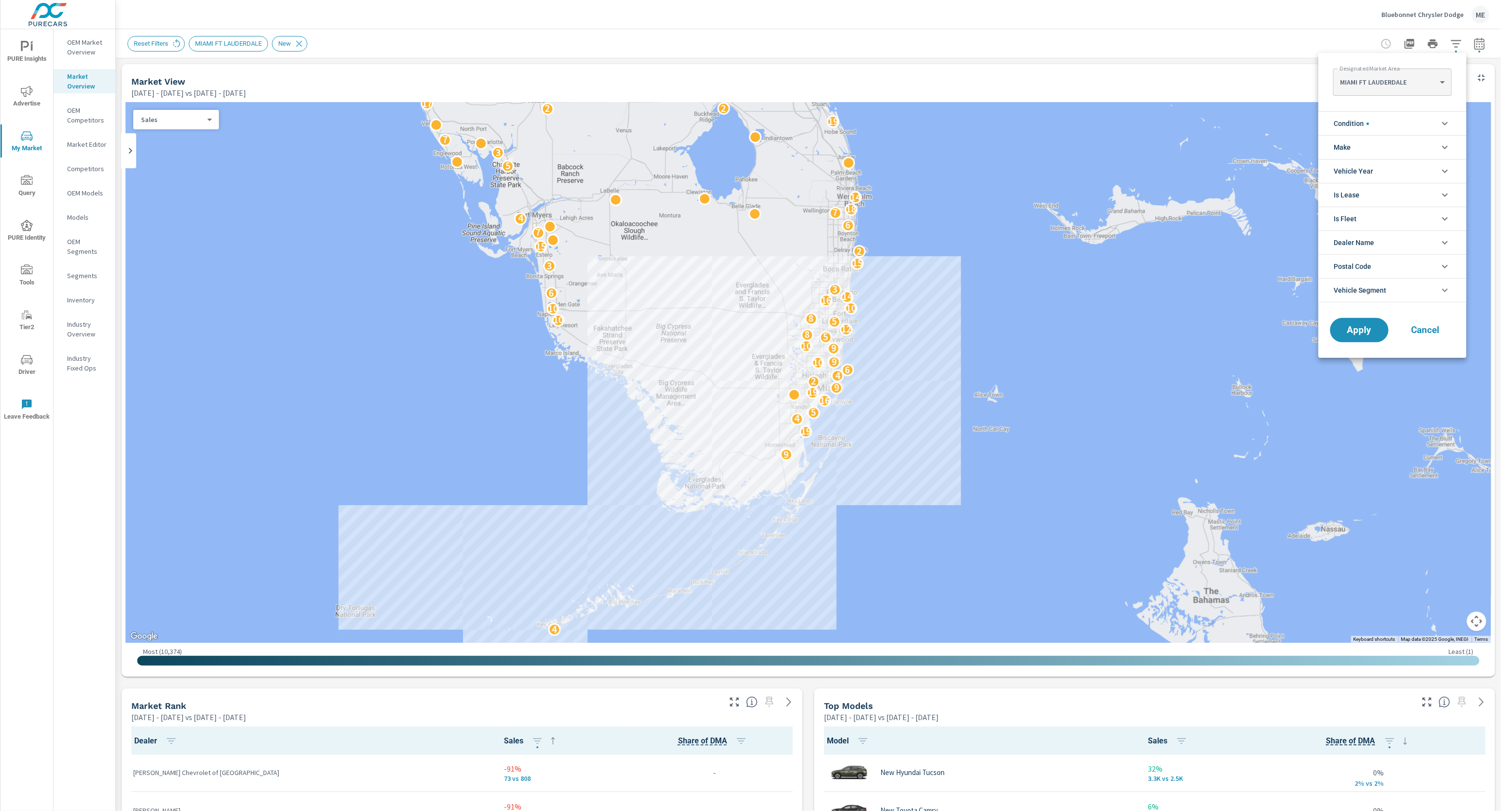
click at [1080, 294] on span "Vehicle Segment" at bounding box center [1360, 290] width 53 height 23
click at [1080, 124] on li "Condition" at bounding box center [1392, 123] width 148 height 24
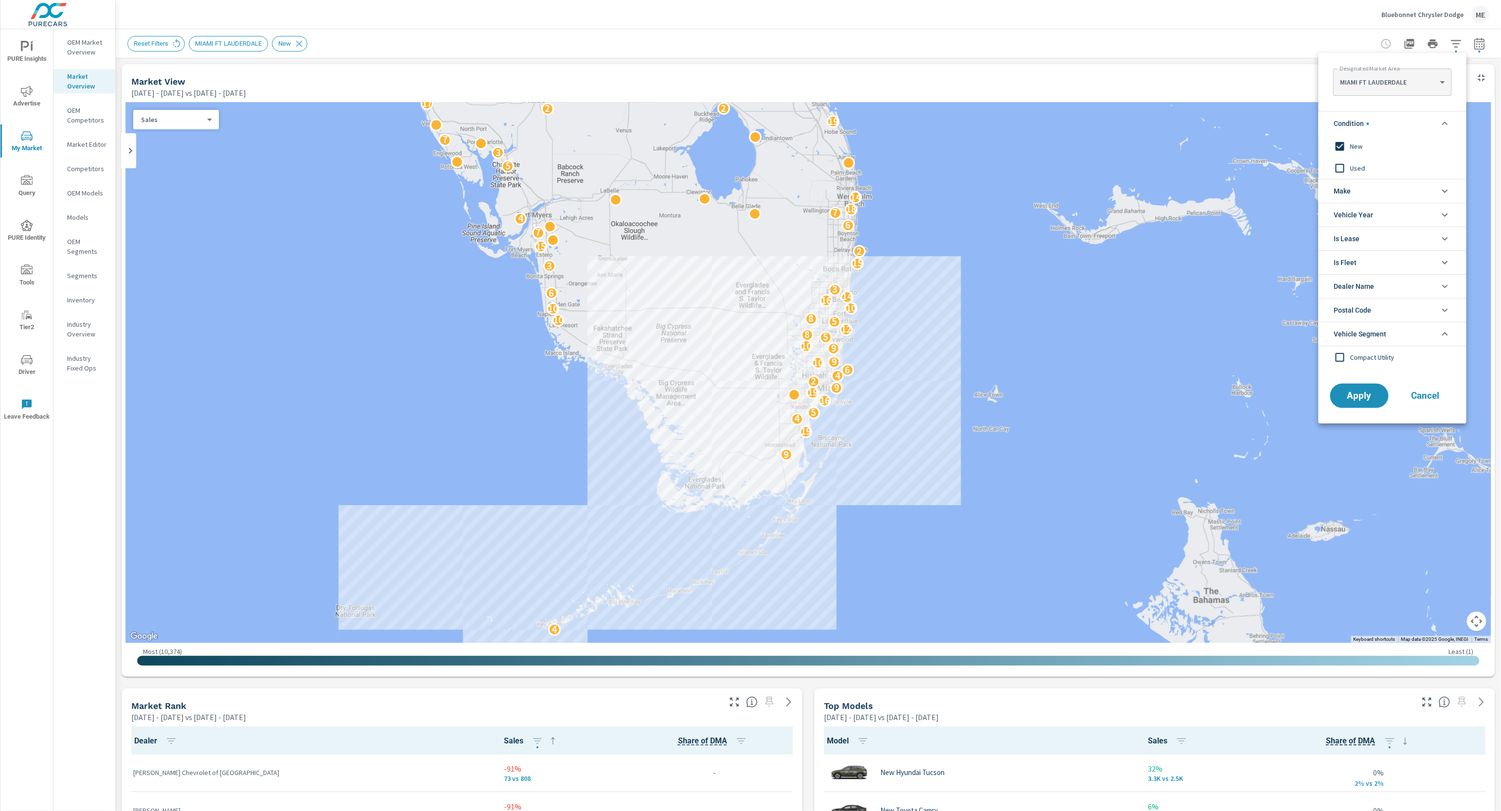
click at [1080, 188] on li "Make" at bounding box center [1392, 191] width 148 height 24
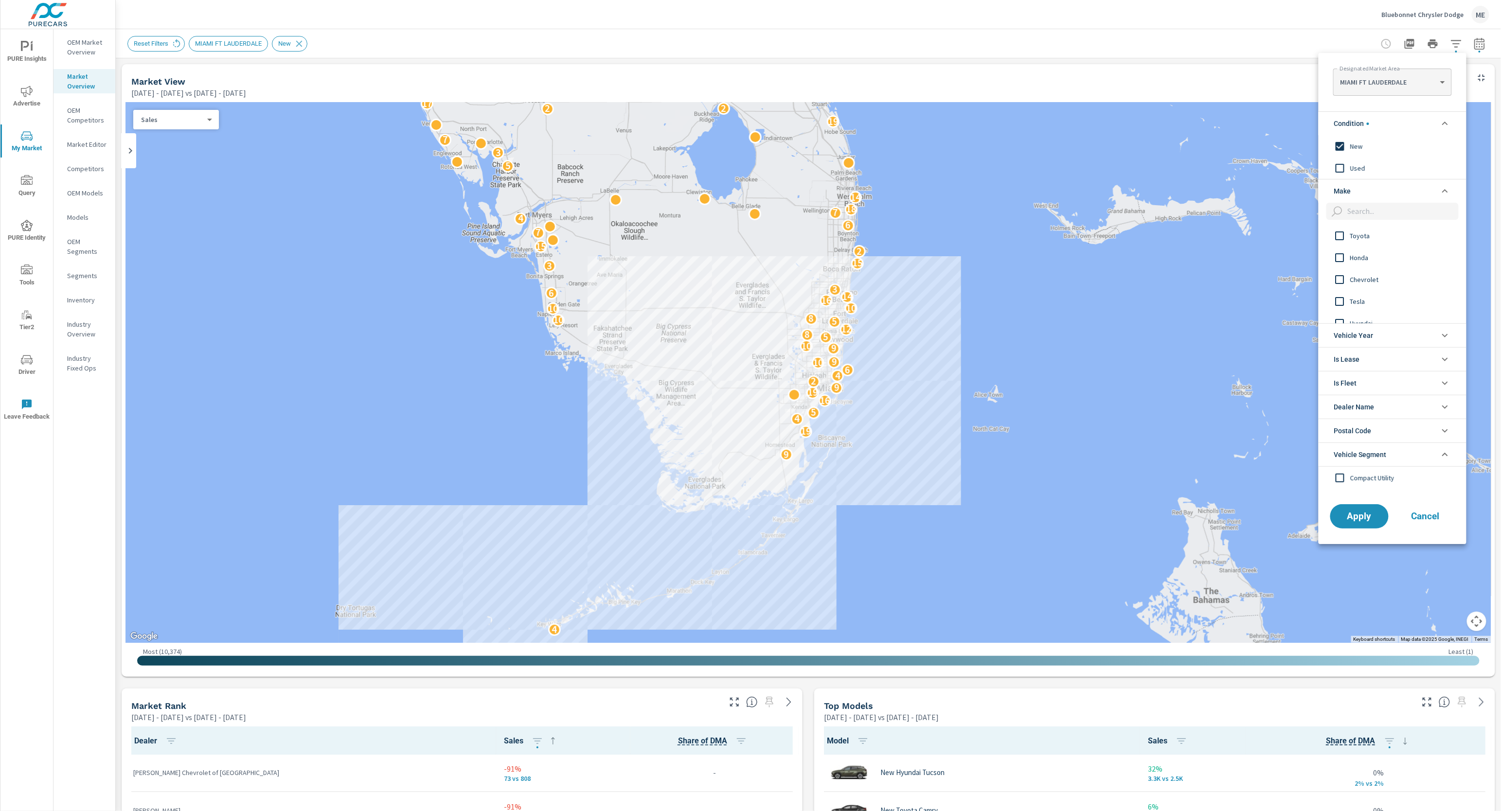
click at [676, 36] on div at bounding box center [750, 405] width 1501 height 811
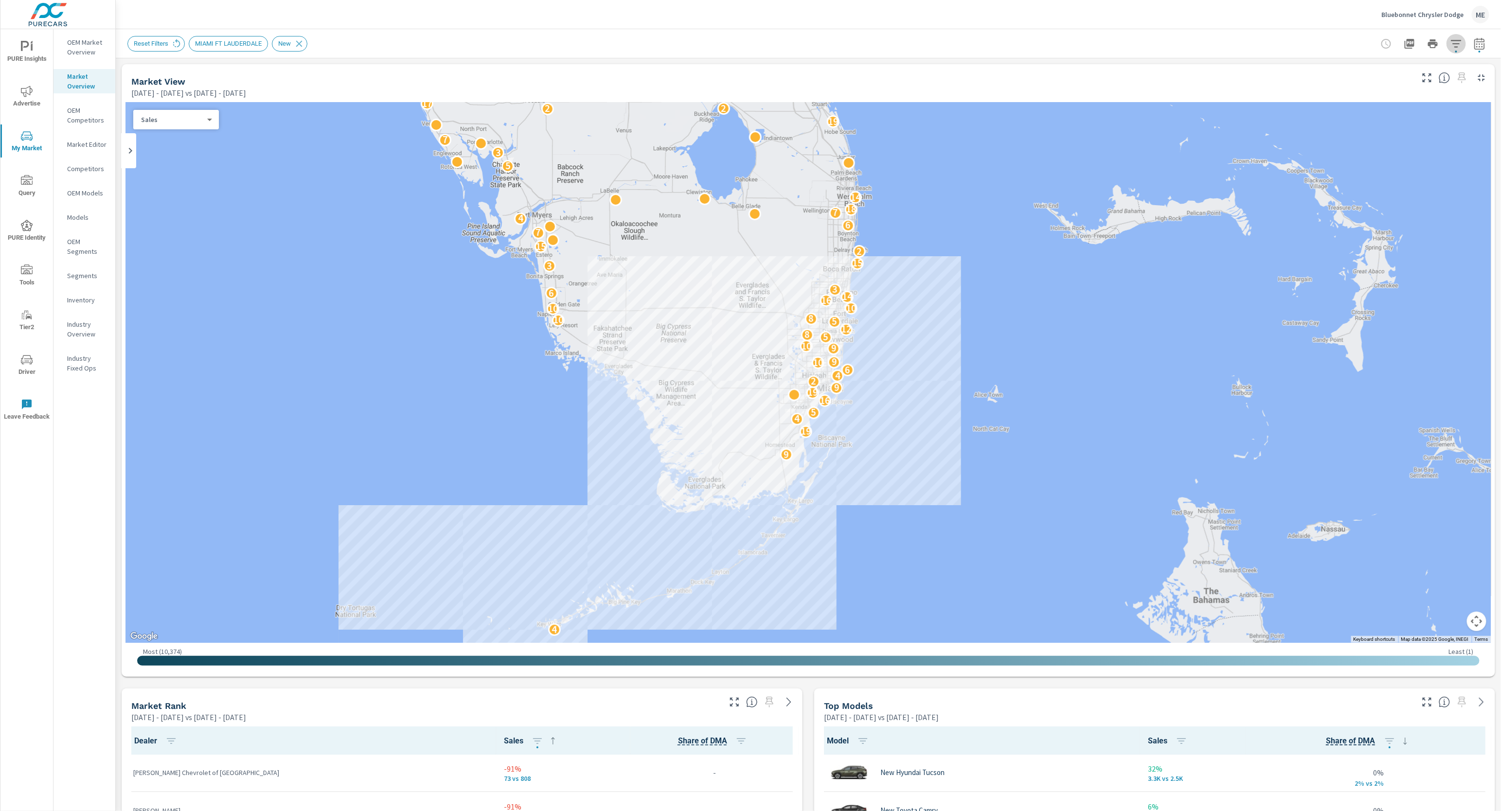
click at [1080, 43] on icon "button" at bounding box center [1456, 43] width 10 height 7
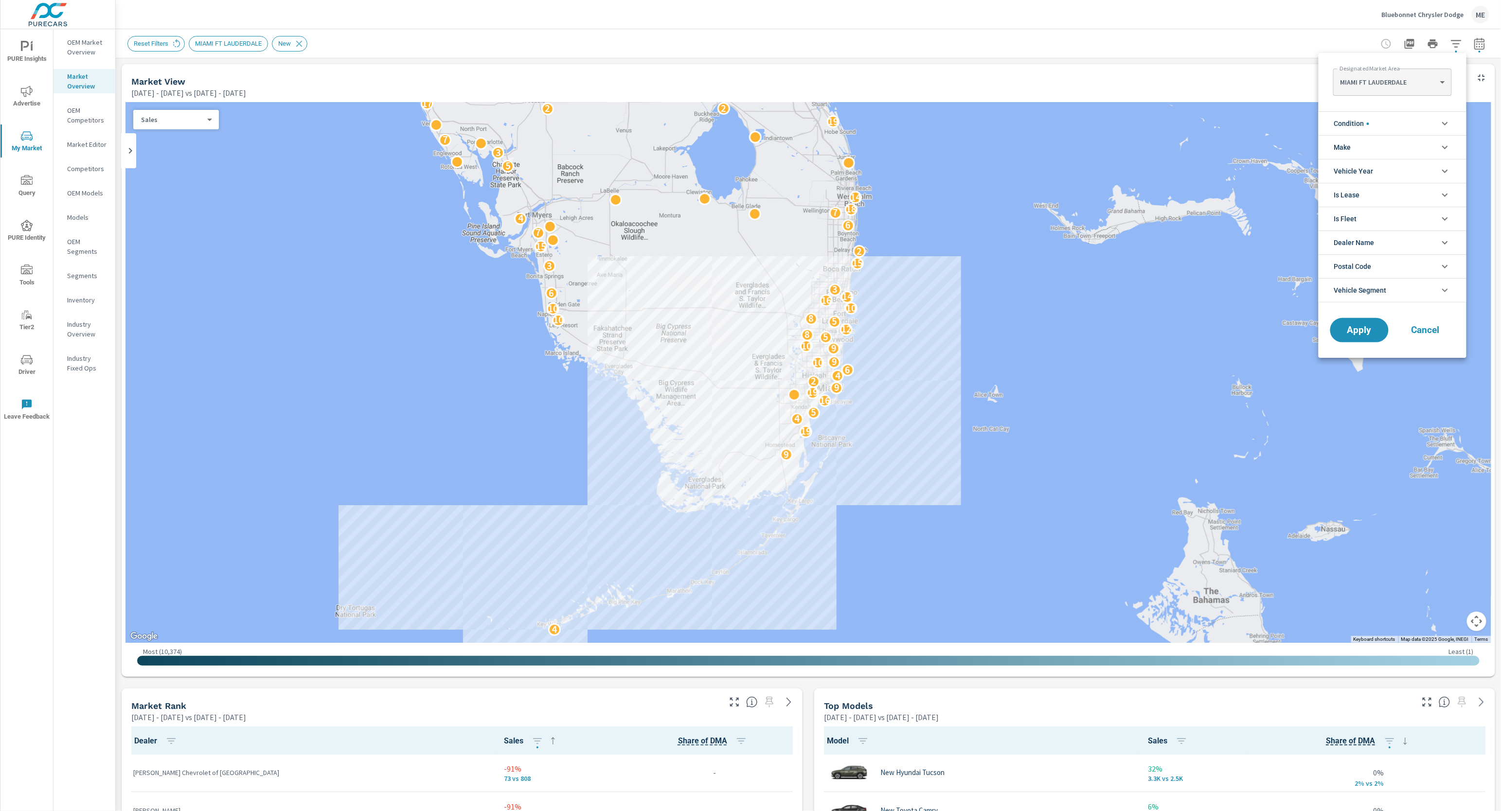
click at [1080, 171] on span "Vehicle Year" at bounding box center [1353, 170] width 39 height 23
click at [1080, 142] on li "Make" at bounding box center [1392, 147] width 148 height 24
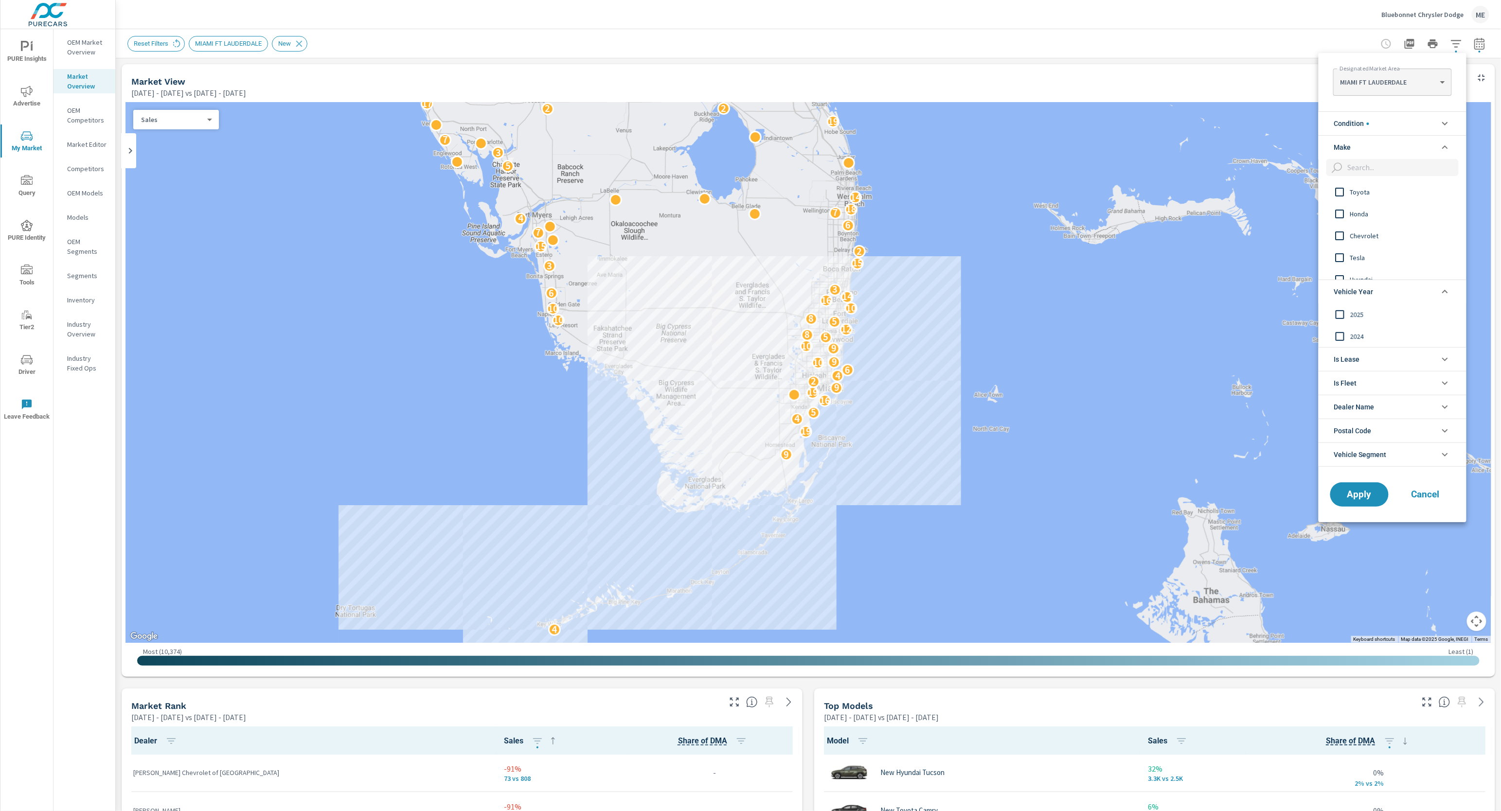
click at [1080, 120] on li "Condition" at bounding box center [1392, 123] width 148 height 24
drag, startPoint x: 168, startPoint y: 41, endPoint x: 159, endPoint y: 42, distance: 8.8
click at [168, 41] on div at bounding box center [750, 405] width 1501 height 811
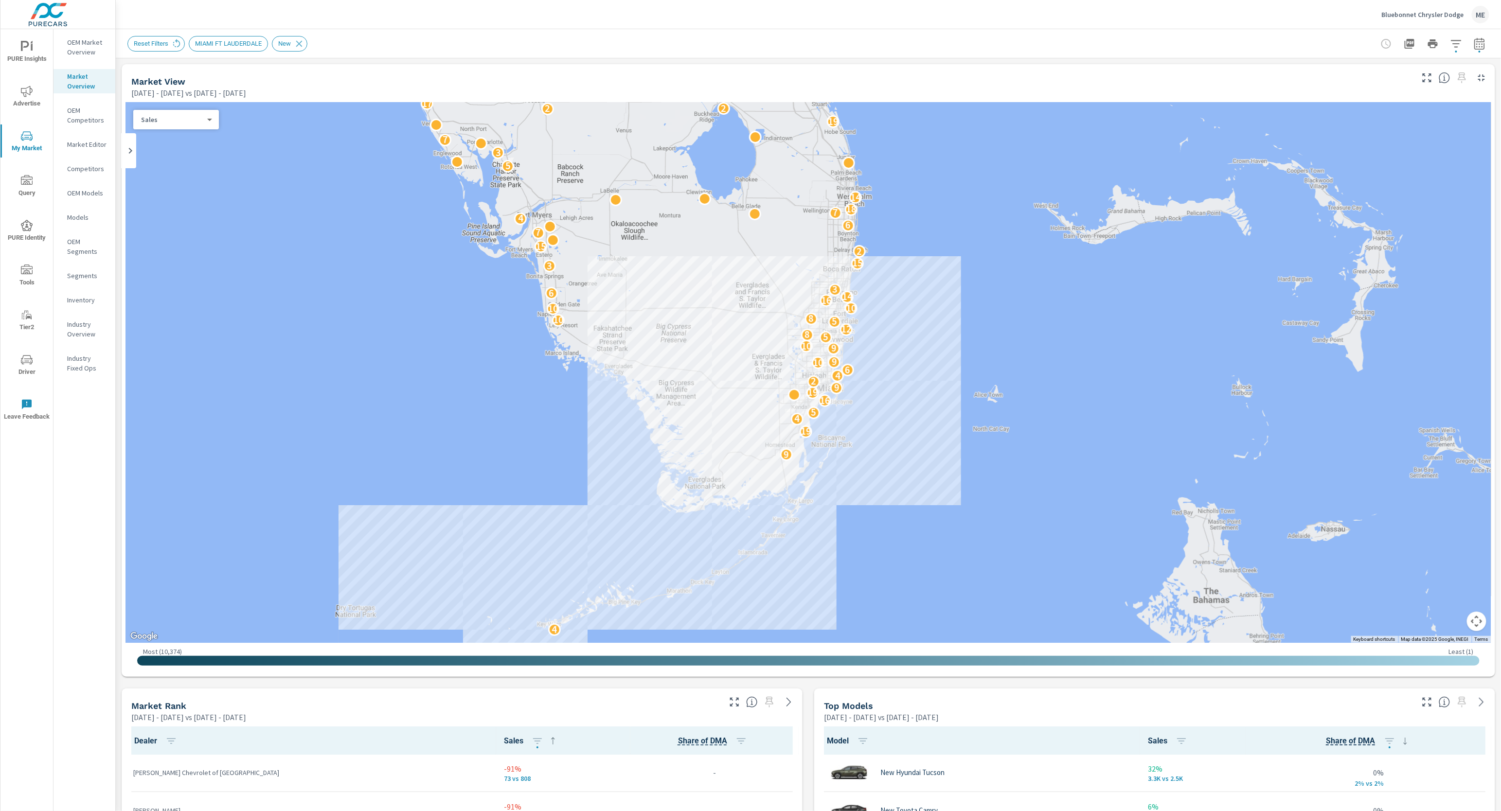
click at [159, 42] on div "Designated Market Area MIAMI FT LAUDERDALE MIAMI FT LAUDERDALE ​ Condition New …" at bounding box center [750, 405] width 1501 height 811
click at [175, 45] on icon at bounding box center [176, 43] width 11 height 11
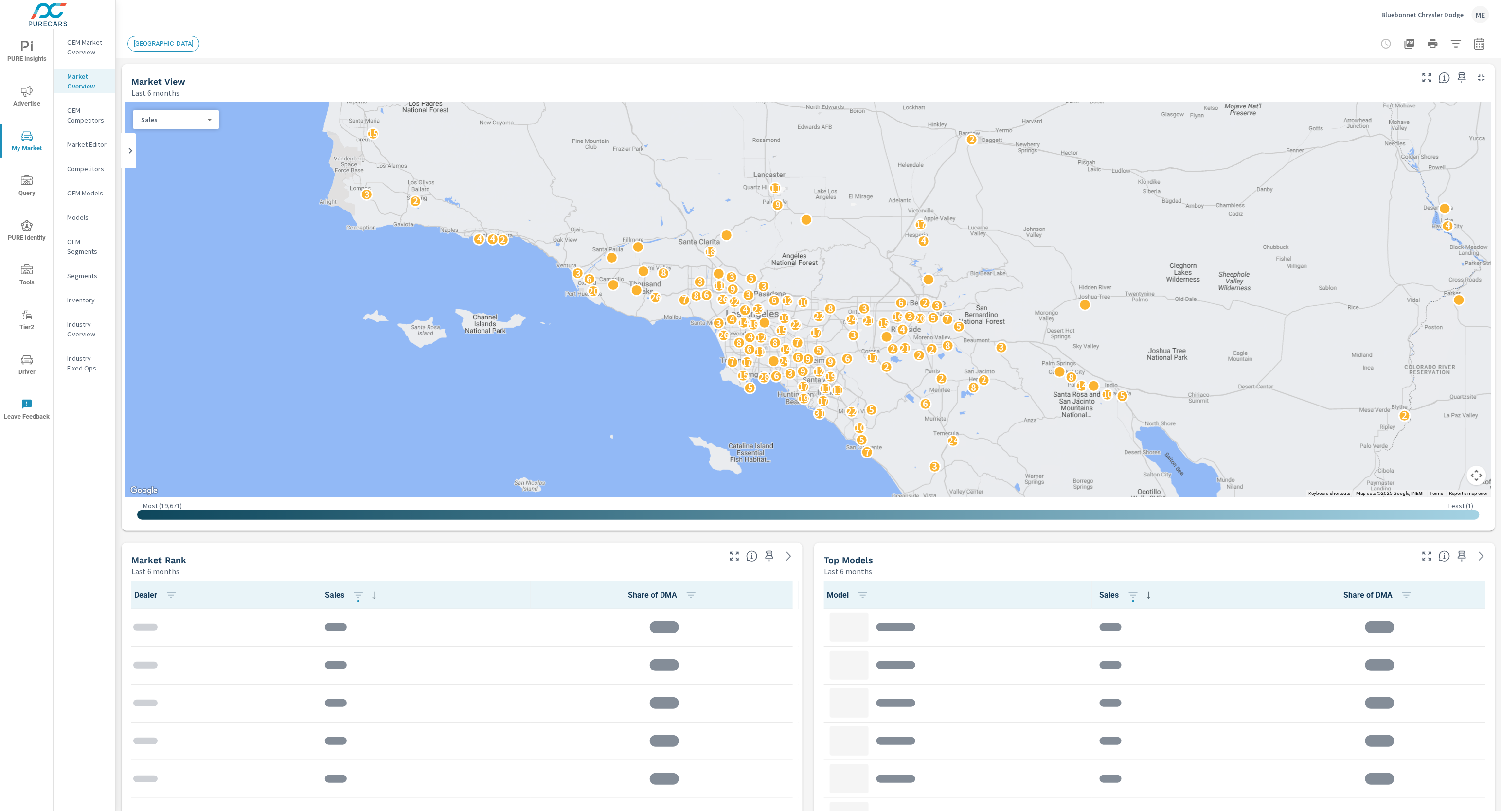
click at [1454, 44] on icon "button" at bounding box center [1456, 44] width 12 height 12
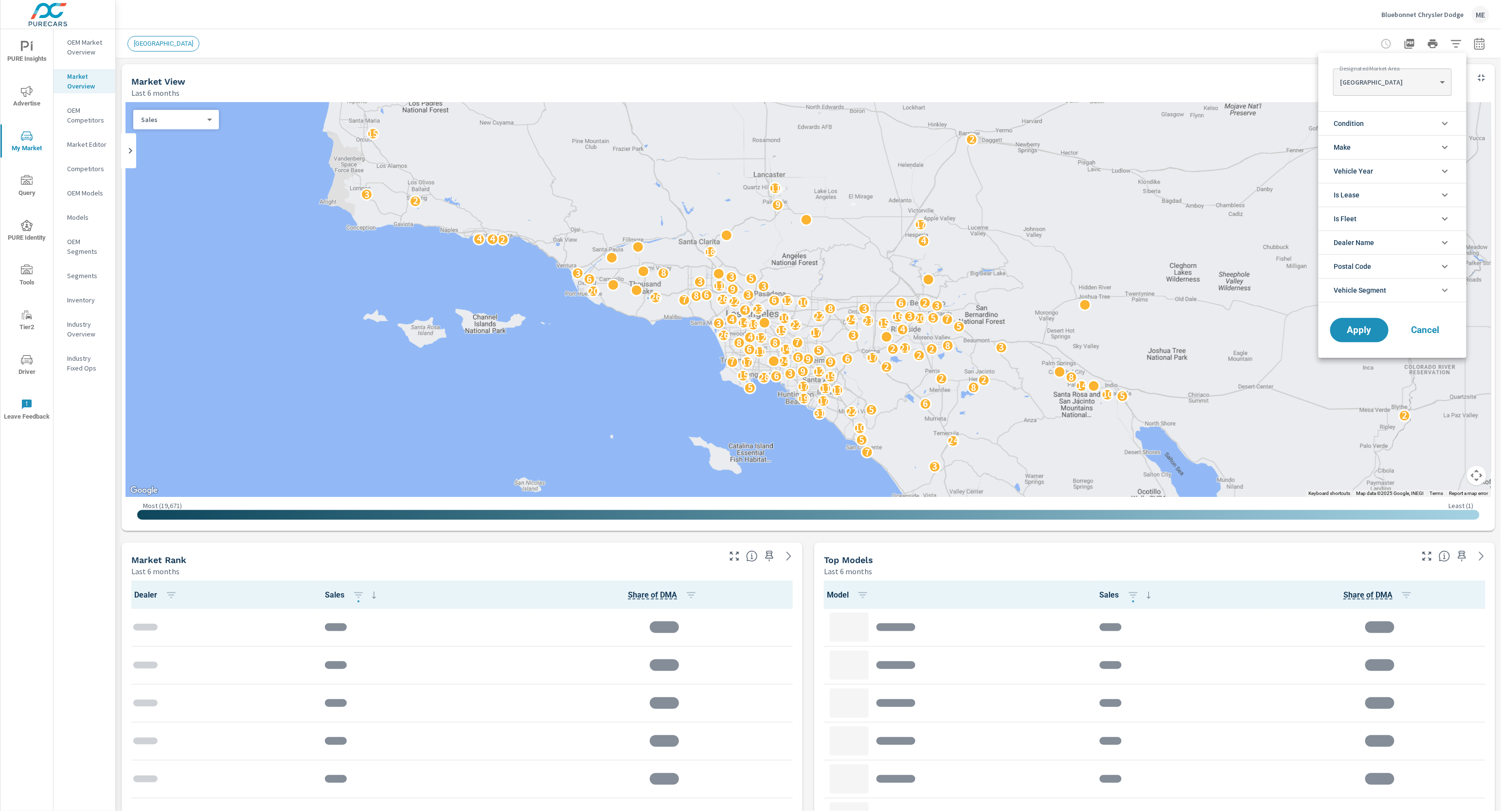
click at [1412, 298] on li "Vehicle Segment" at bounding box center [1392, 290] width 148 height 24
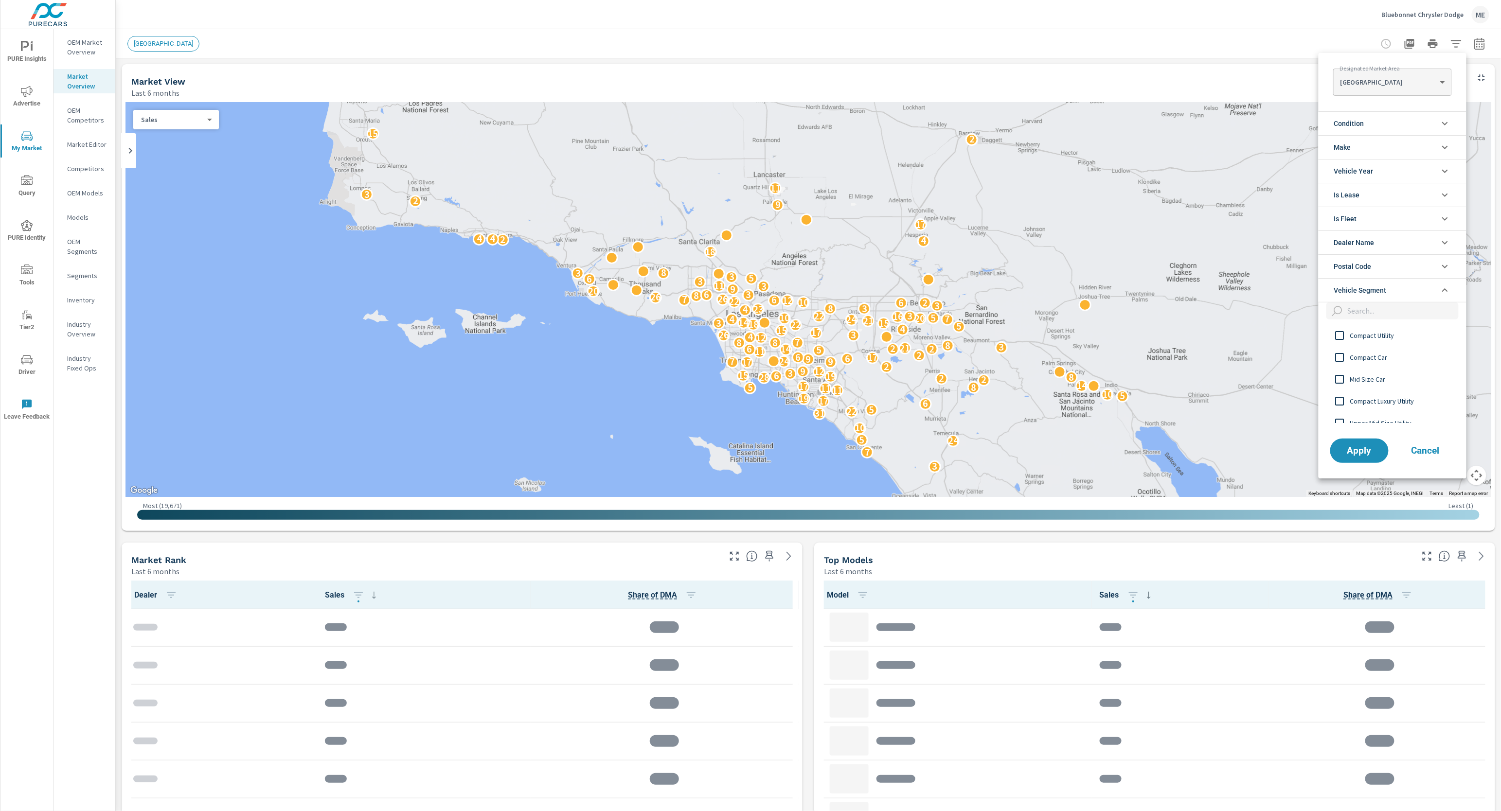
click at [1393, 83] on p "[GEOGRAPHIC_DATA]" at bounding box center [1388, 82] width 96 height 9
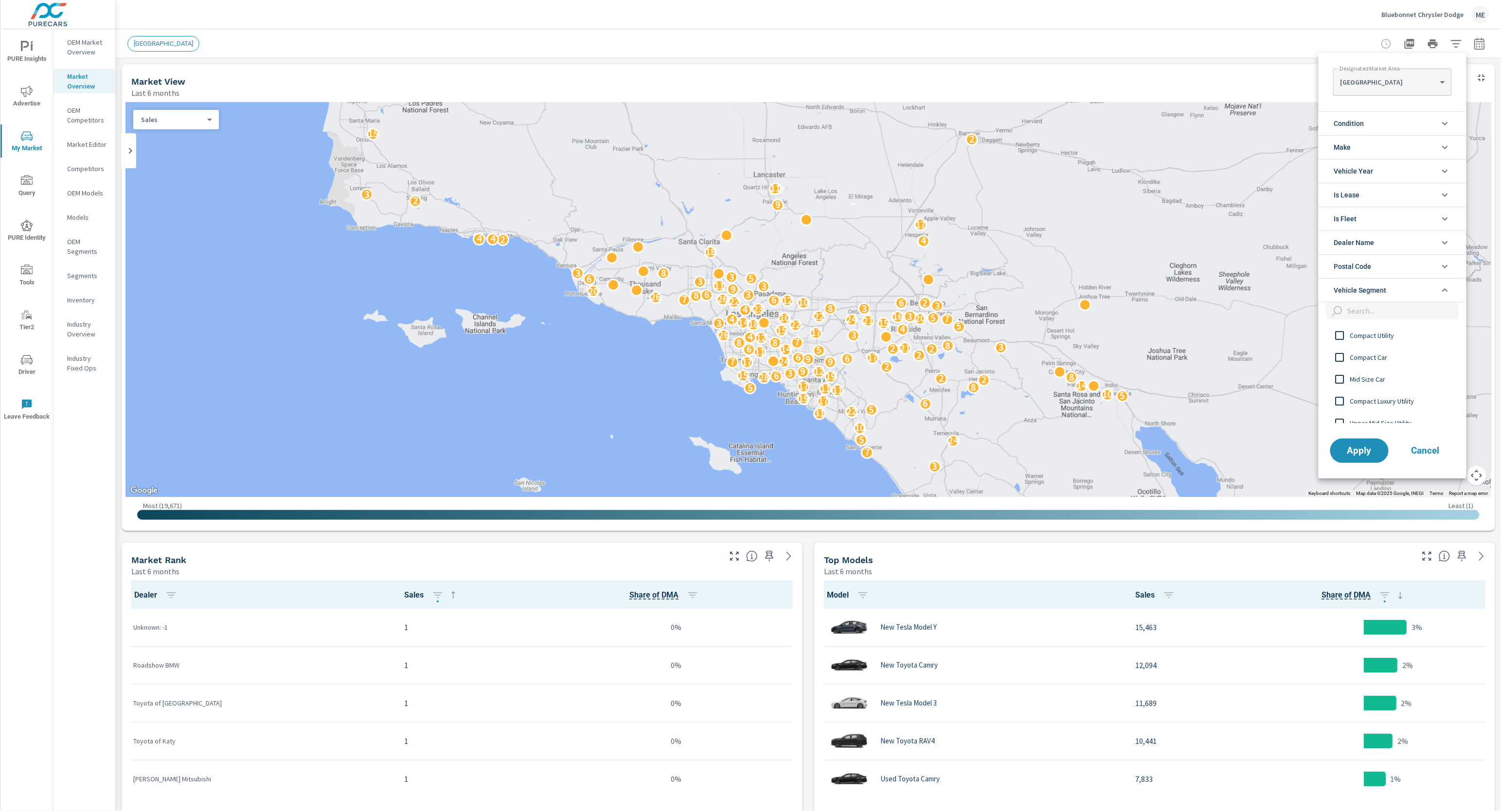
scroll to position [0, 0]
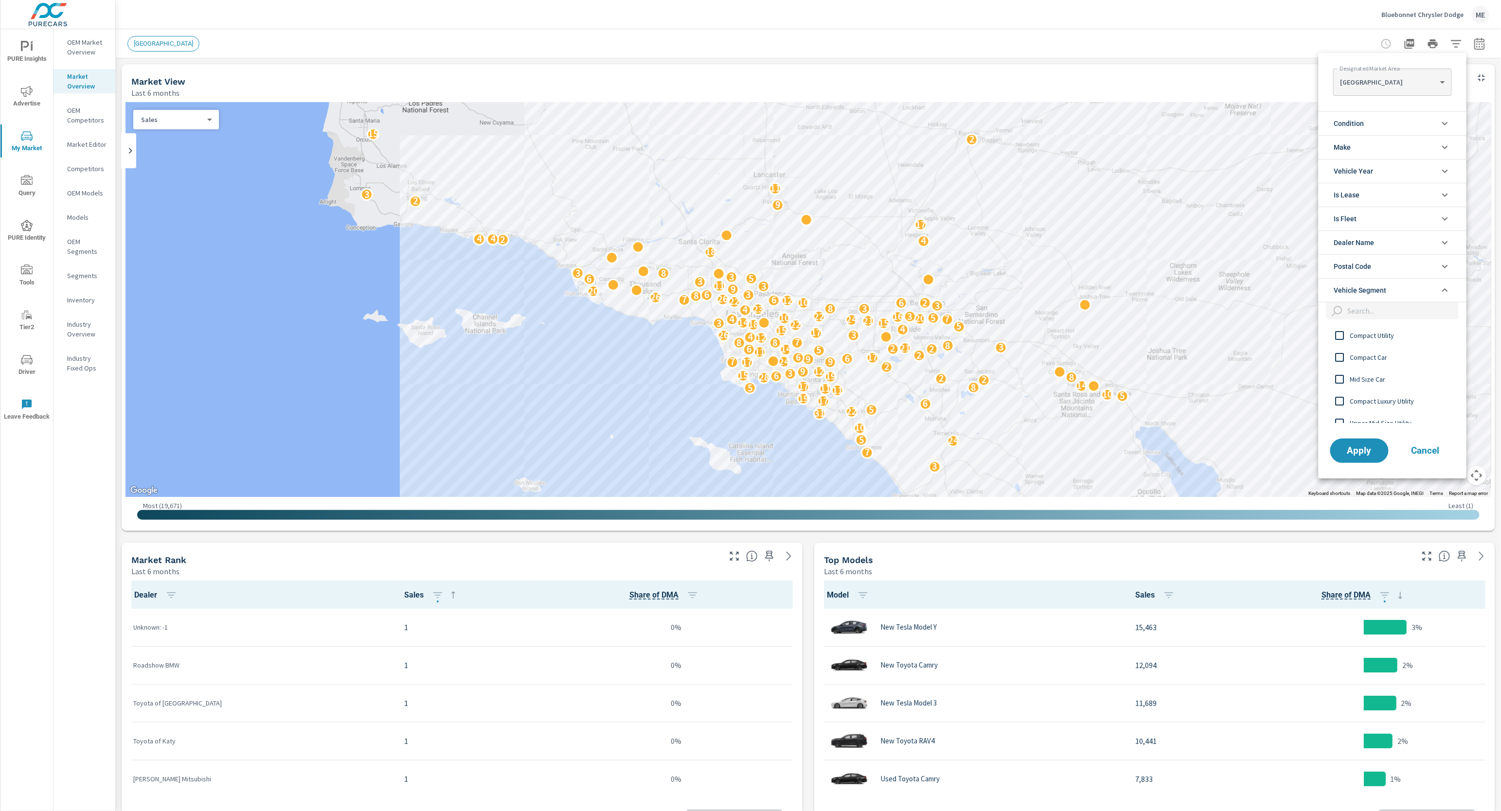
click at [1233, 45] on Area "LOS ANGELES NEW YORK DALLAS FT WORTH ATLANTA HOUSTON CHICAGO MIAMI FT LAUDERDAL…" at bounding box center [750, 405] width 1501 height 811
click at [1436, 86] on Area "LOS ANGELES NEW YORK DALLAS FT WORTH ATLANTA HOUSTON CHICAGO MIAMI FT LAUDERDAL…" at bounding box center [750, 405] width 1501 height 811
click at [1414, 85] on body "PURE Insights Advertise My Market Query PURE Identity Tools Tier2 Driver Leave …" at bounding box center [750, 405] width 1501 height 811
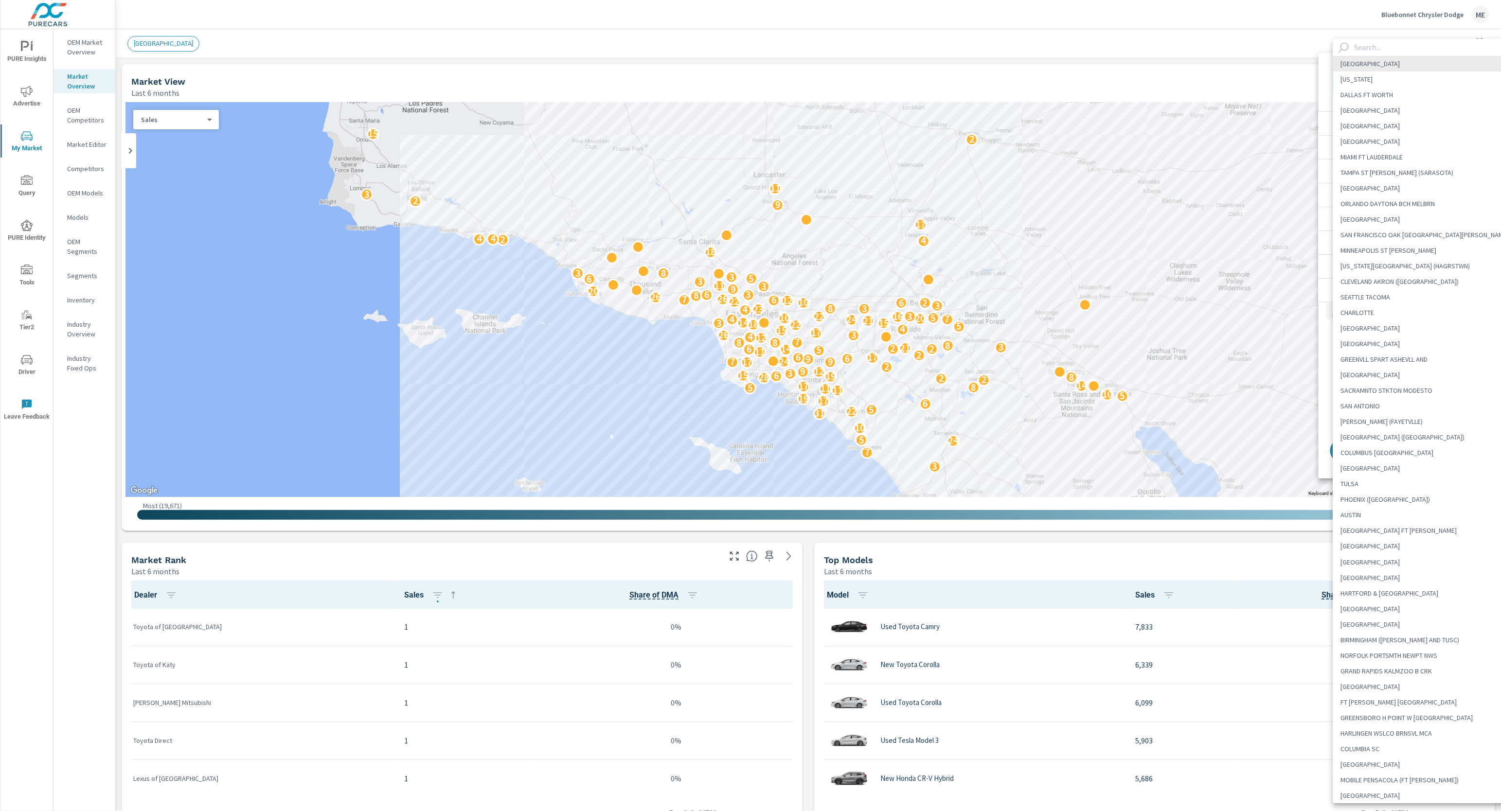
click at [1387, 42] on input "text" at bounding box center [1433, 47] width 166 height 17
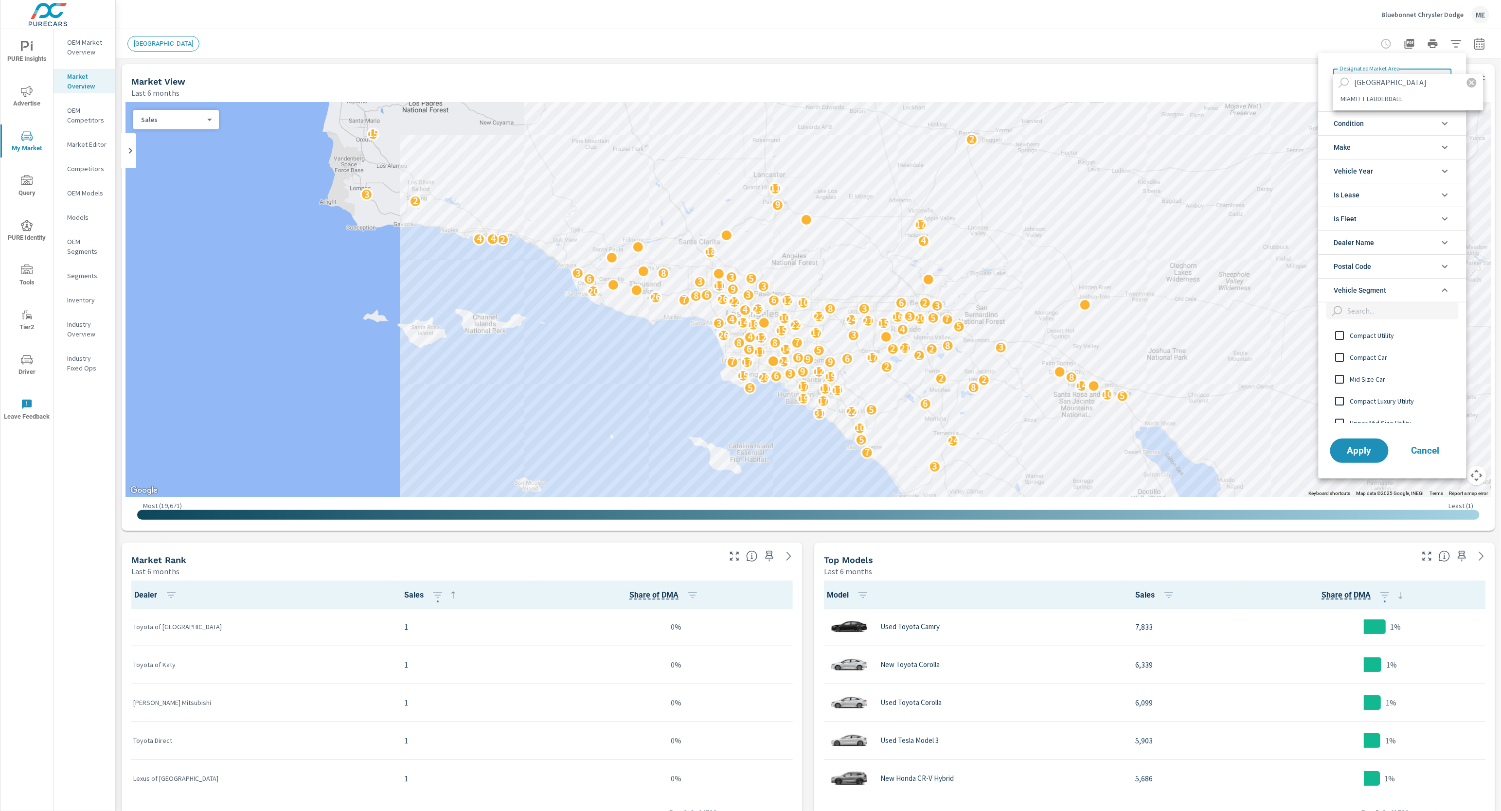
type input "miami"
click at [1385, 97] on li "MIAMI FT LAUDERDALE" at bounding box center [1408, 99] width 150 height 16
type Area "MIAMI FT LAUDERDALE"
click at [1374, 124] on li "Condition" at bounding box center [1392, 123] width 148 height 24
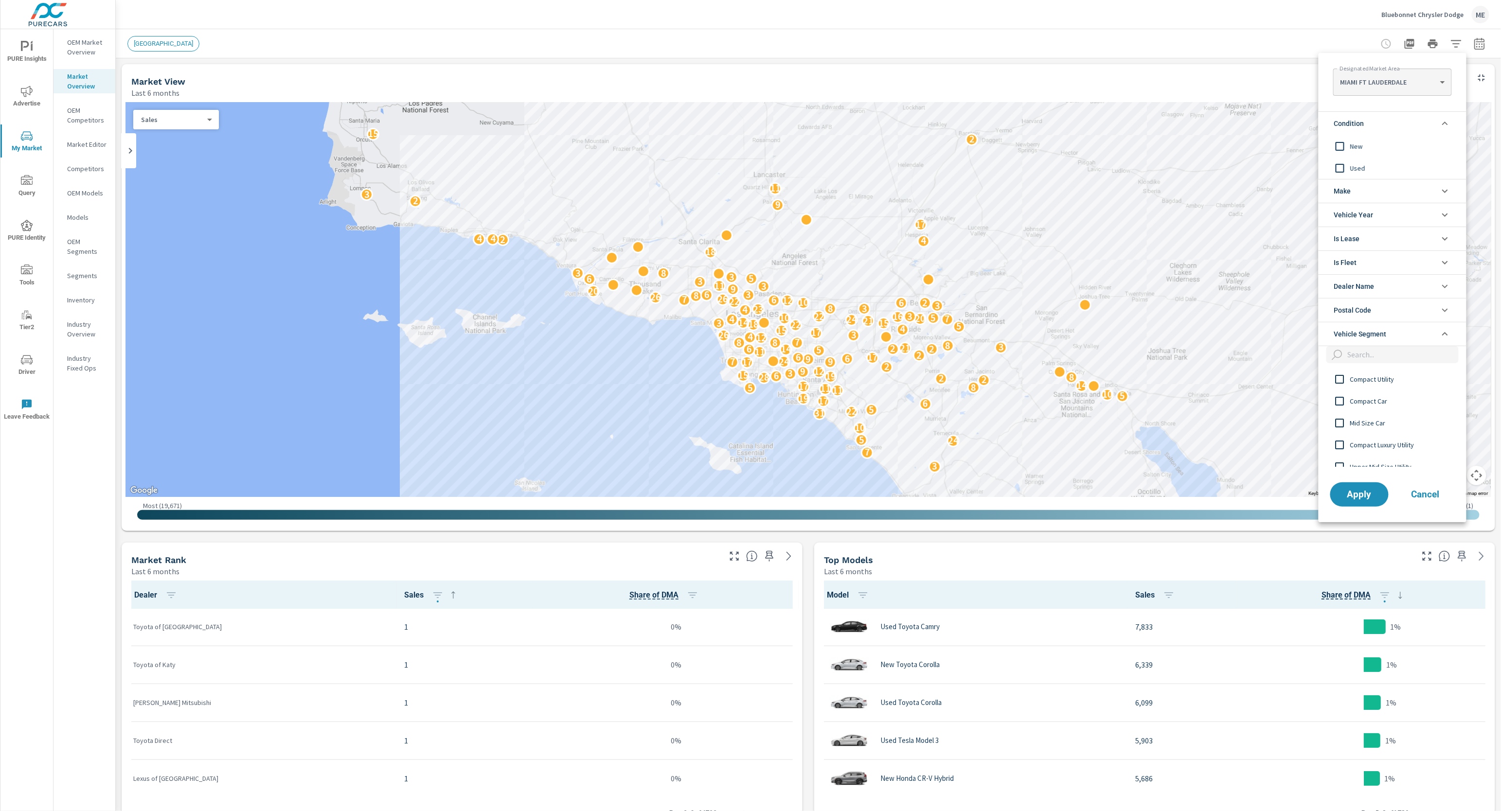
click at [1361, 147] on span "New" at bounding box center [1403, 147] width 106 height 12
click at [1361, 187] on li "Make" at bounding box center [1392, 191] width 148 height 24
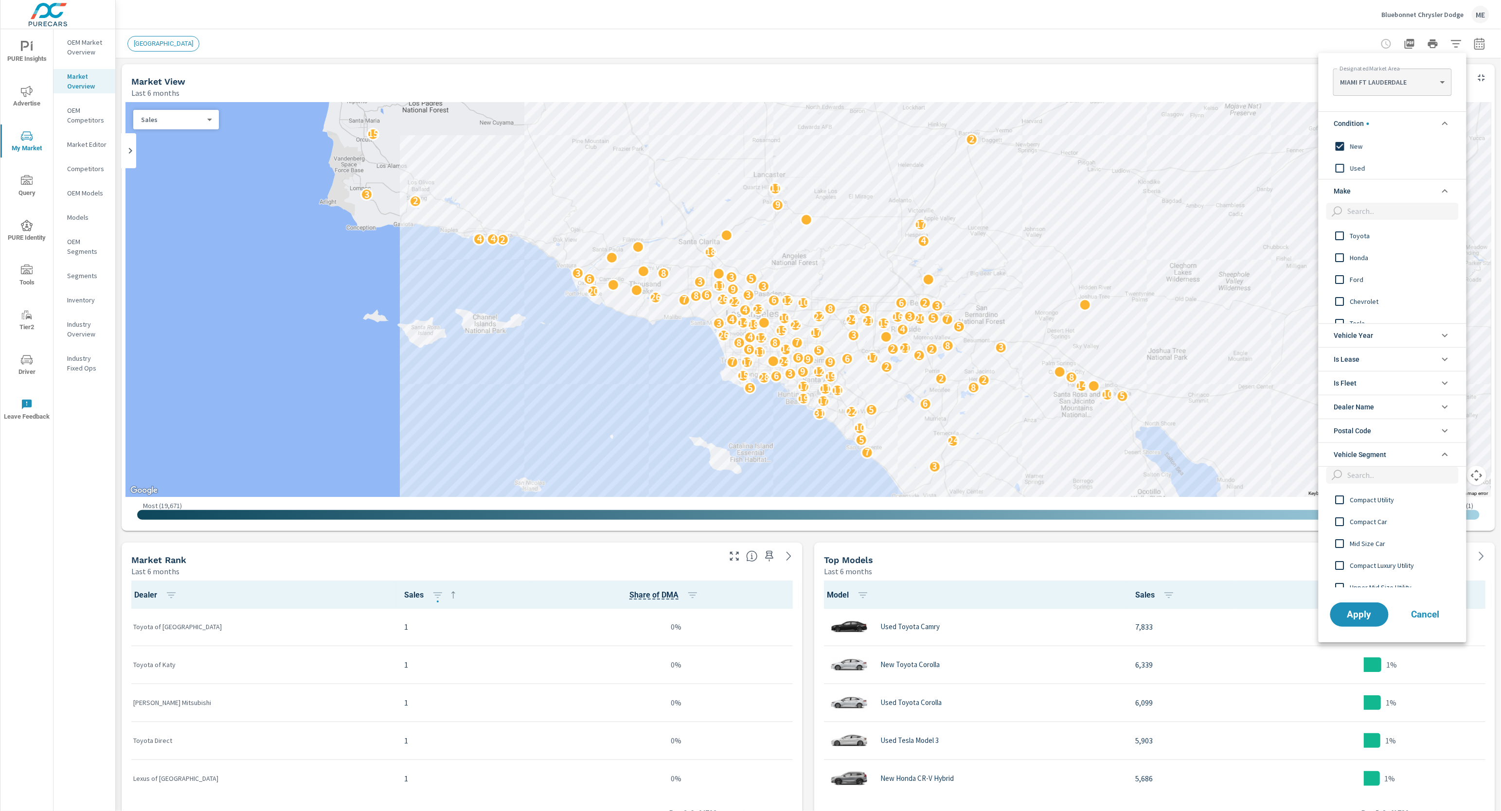
click at [1379, 336] on li "Vehicle Year" at bounding box center [1392, 335] width 148 height 24
click at [1373, 736] on span "Apply" at bounding box center [1359, 734] width 40 height 9
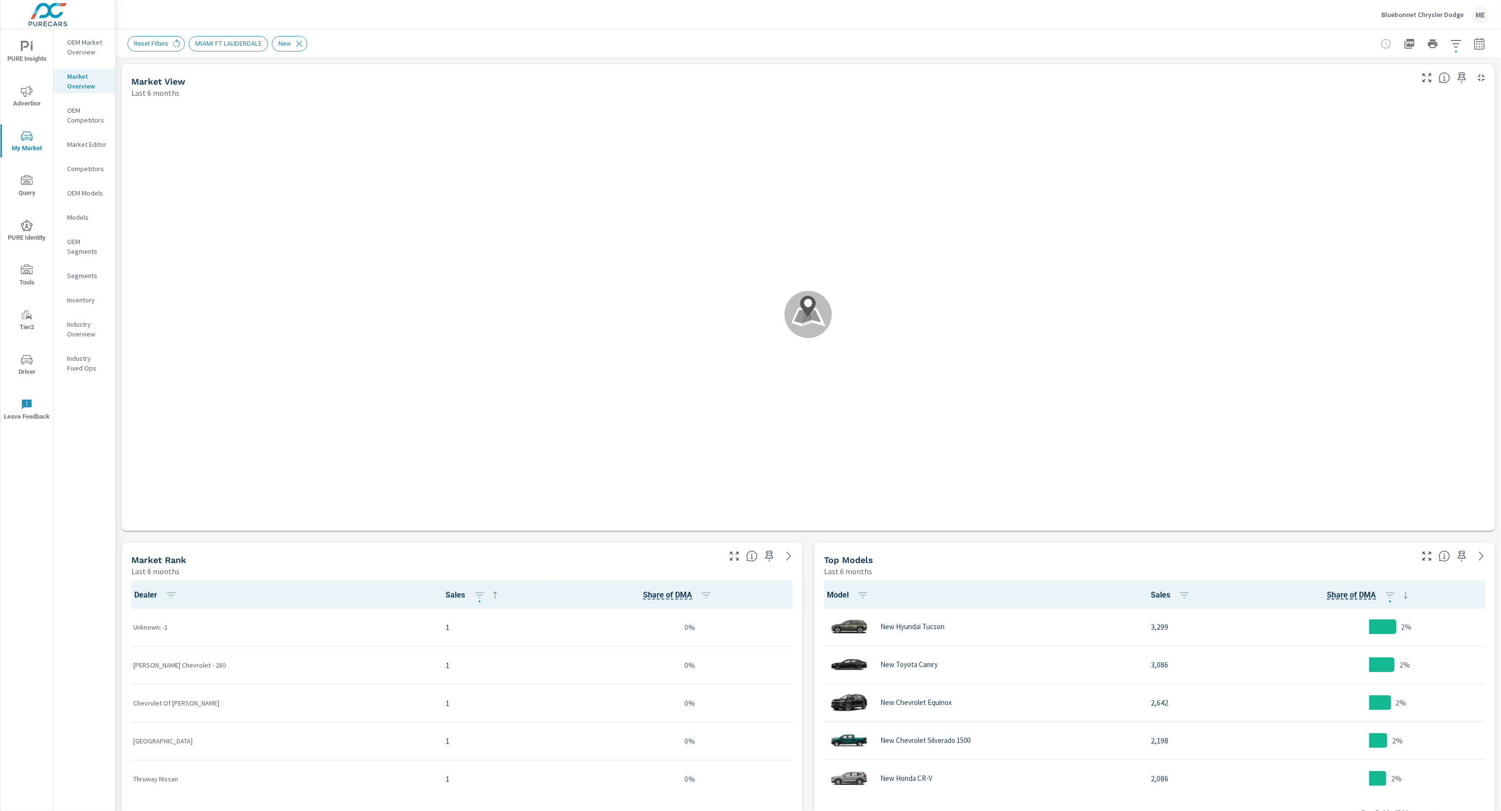
scroll to position [0, 0]
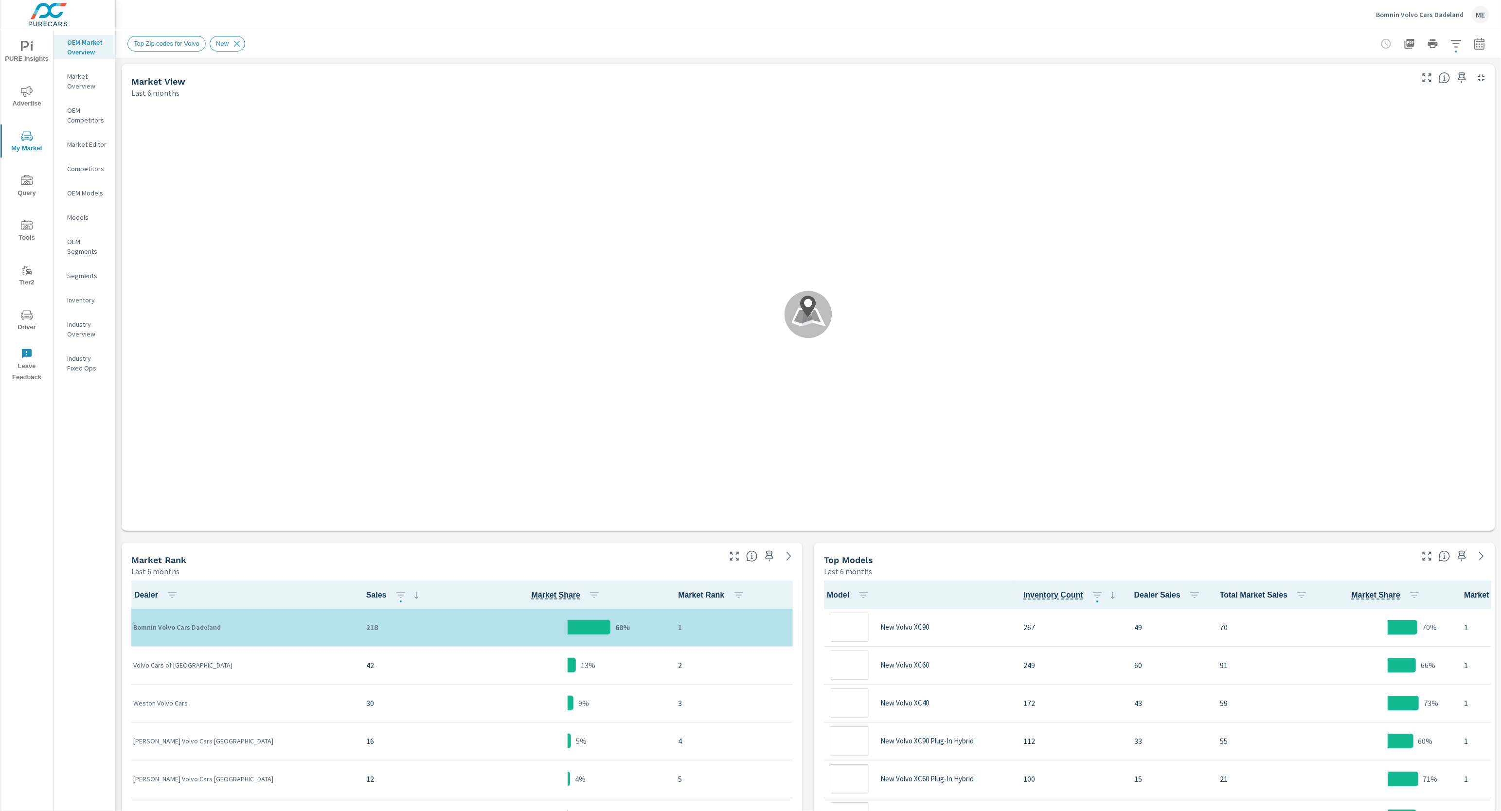
scroll to position [0, 0]
click at [1459, 43] on icon "button" at bounding box center [1456, 43] width 10 height 7
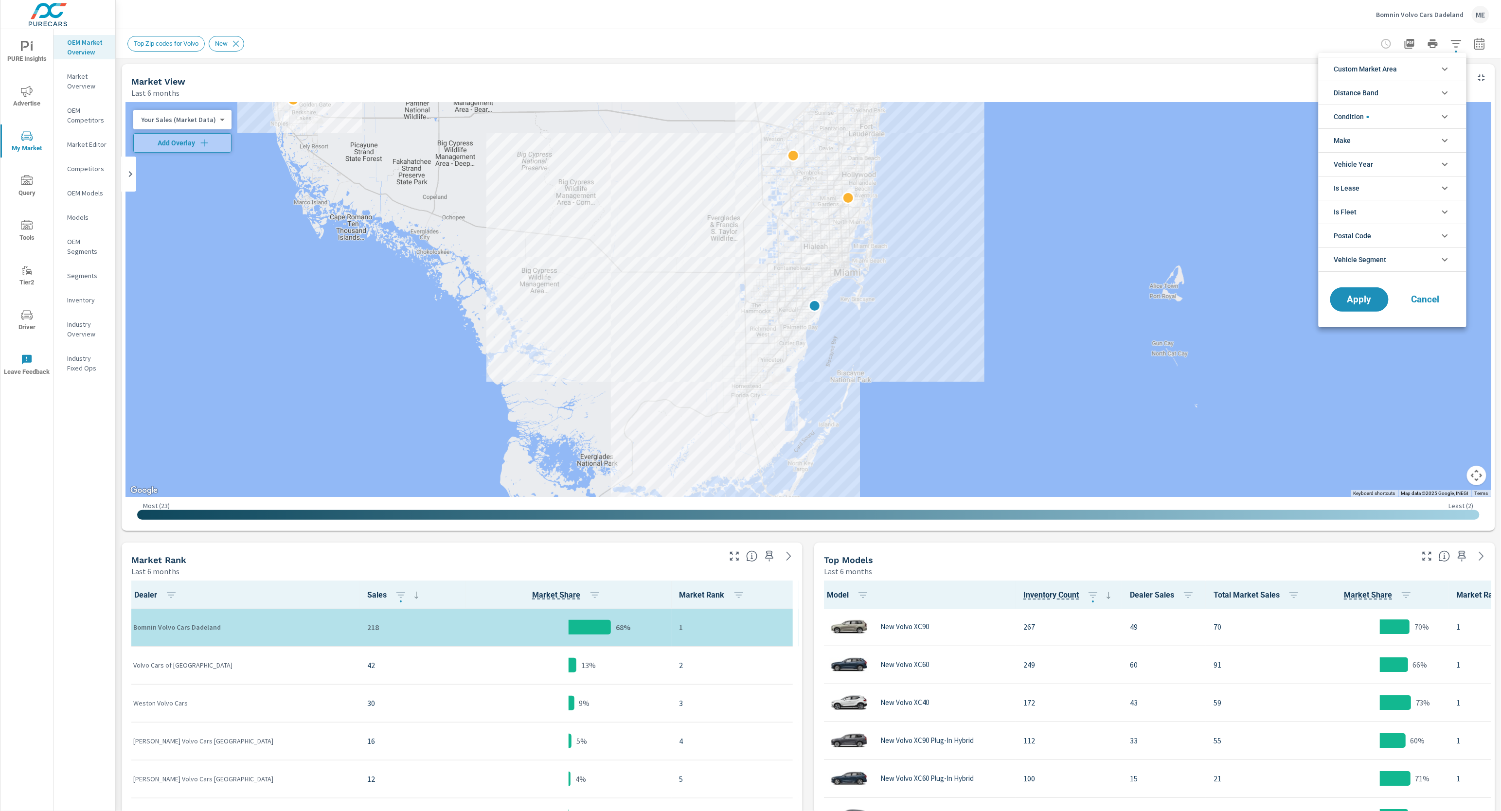
click at [1375, 119] on li "Condition" at bounding box center [1392, 117] width 148 height 24
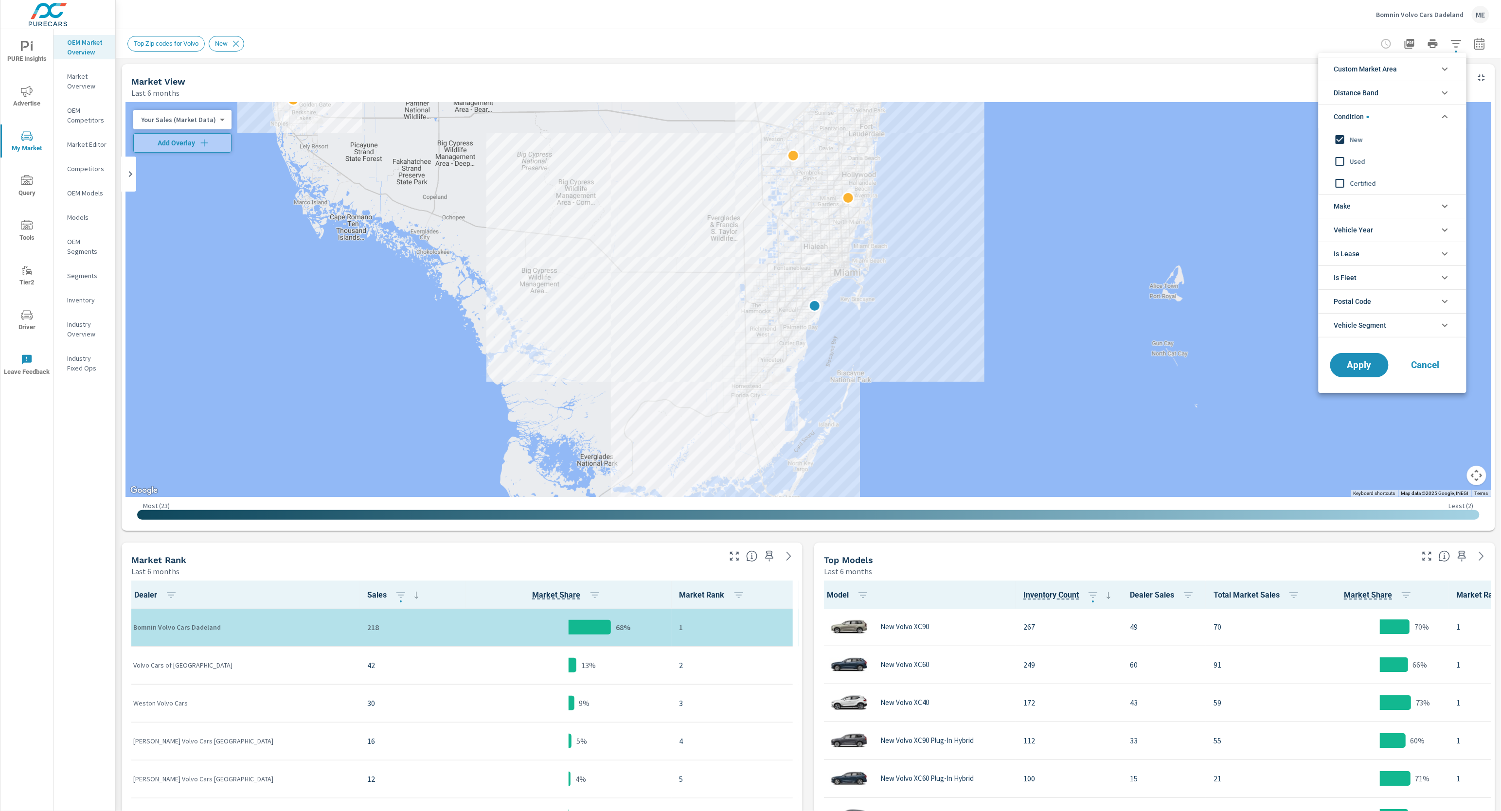
click at [1114, 43] on div at bounding box center [750, 405] width 1501 height 811
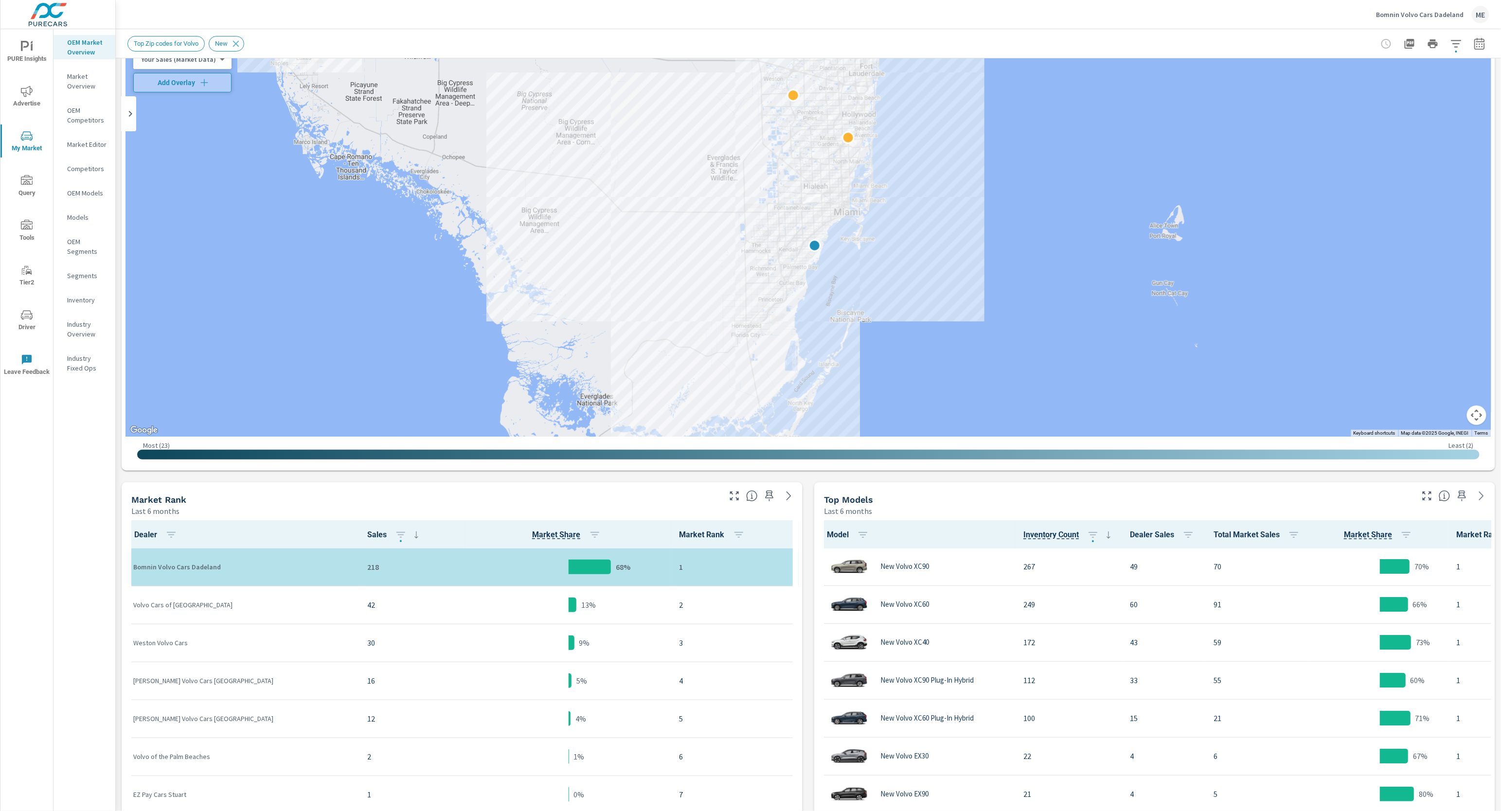
scroll to position [0, 0]
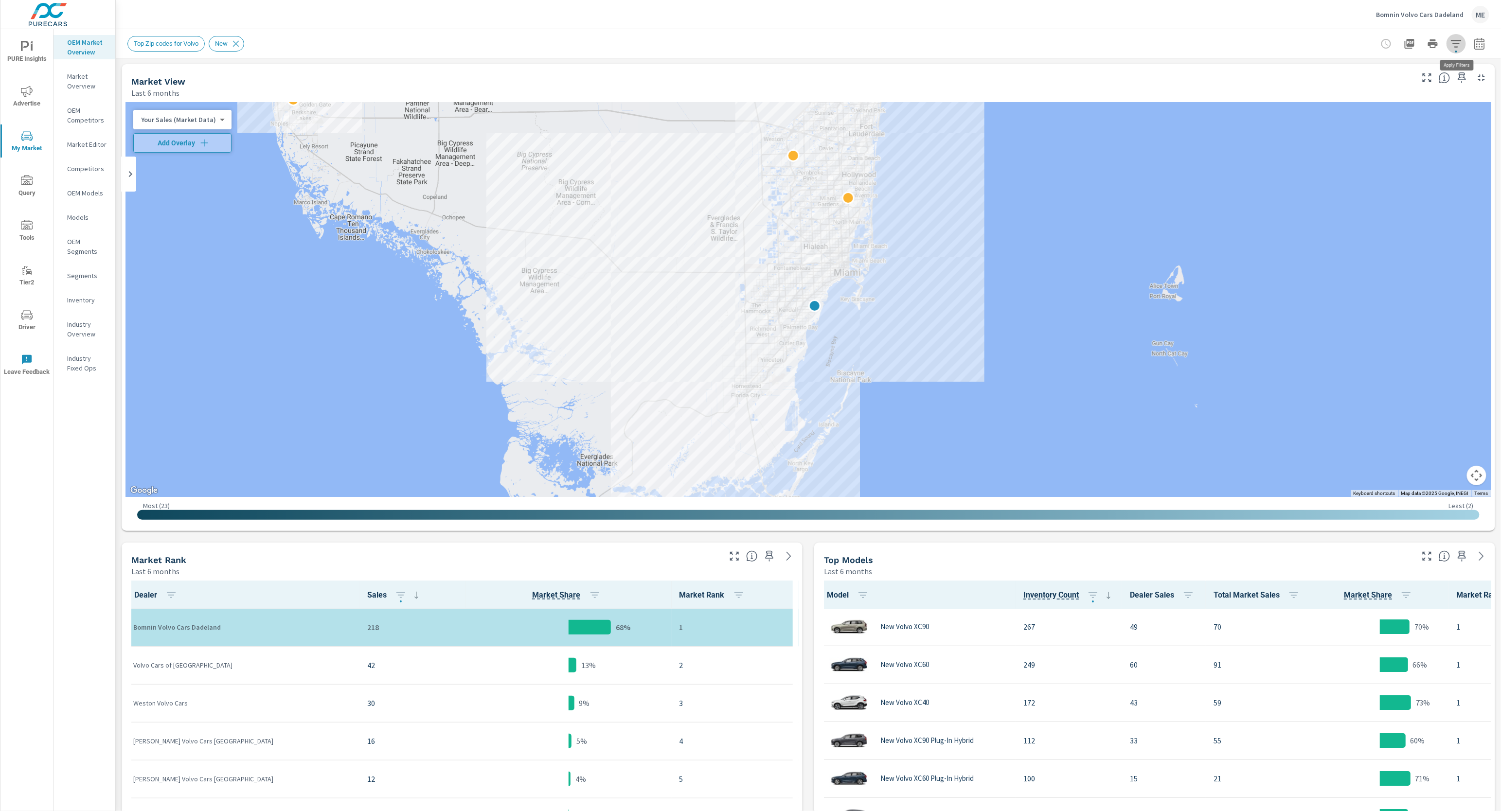
click at [1457, 43] on icon "button" at bounding box center [1456, 43] width 10 height 7
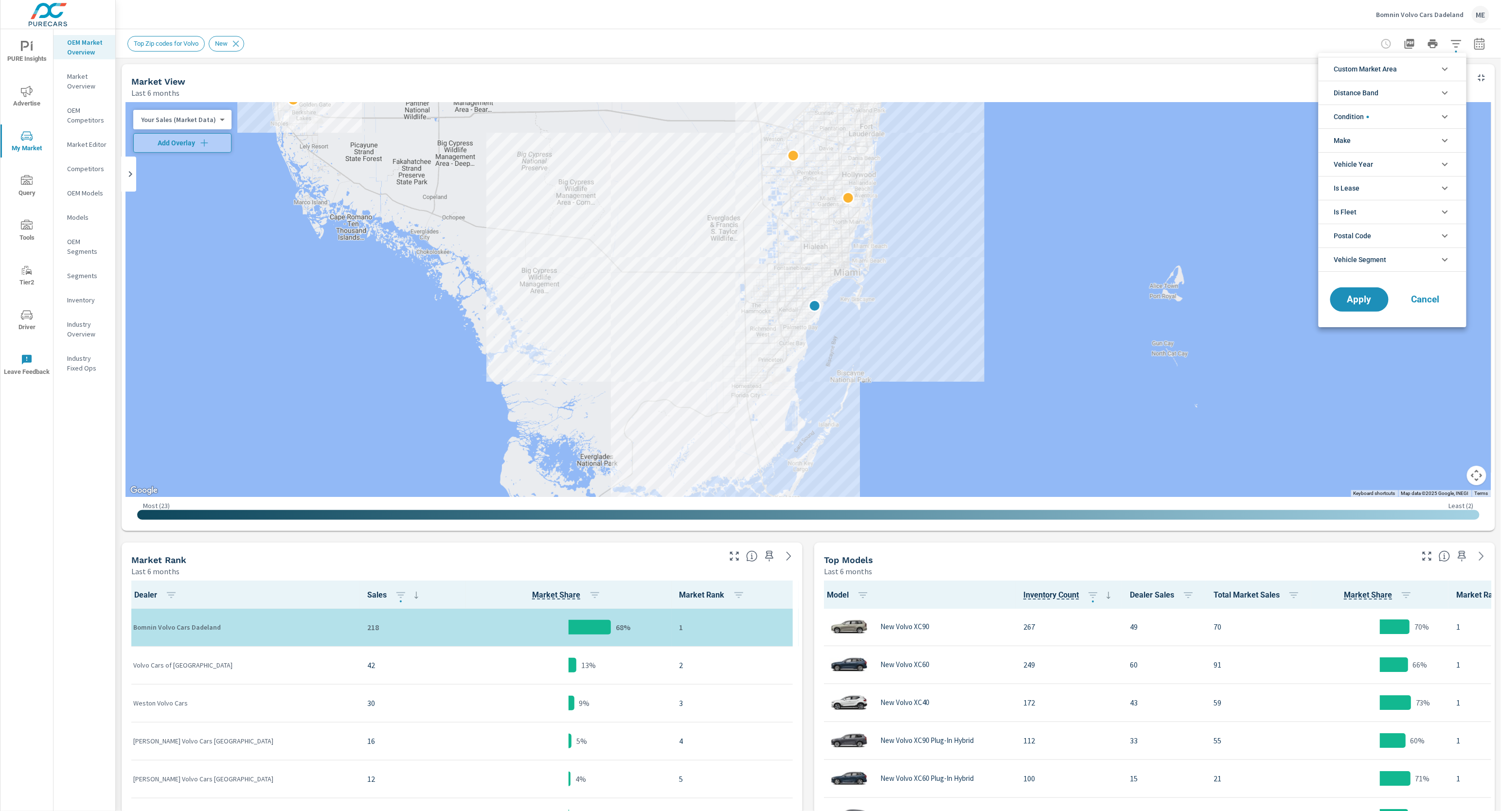
click at [1482, 41] on div at bounding box center [750, 405] width 1501 height 811
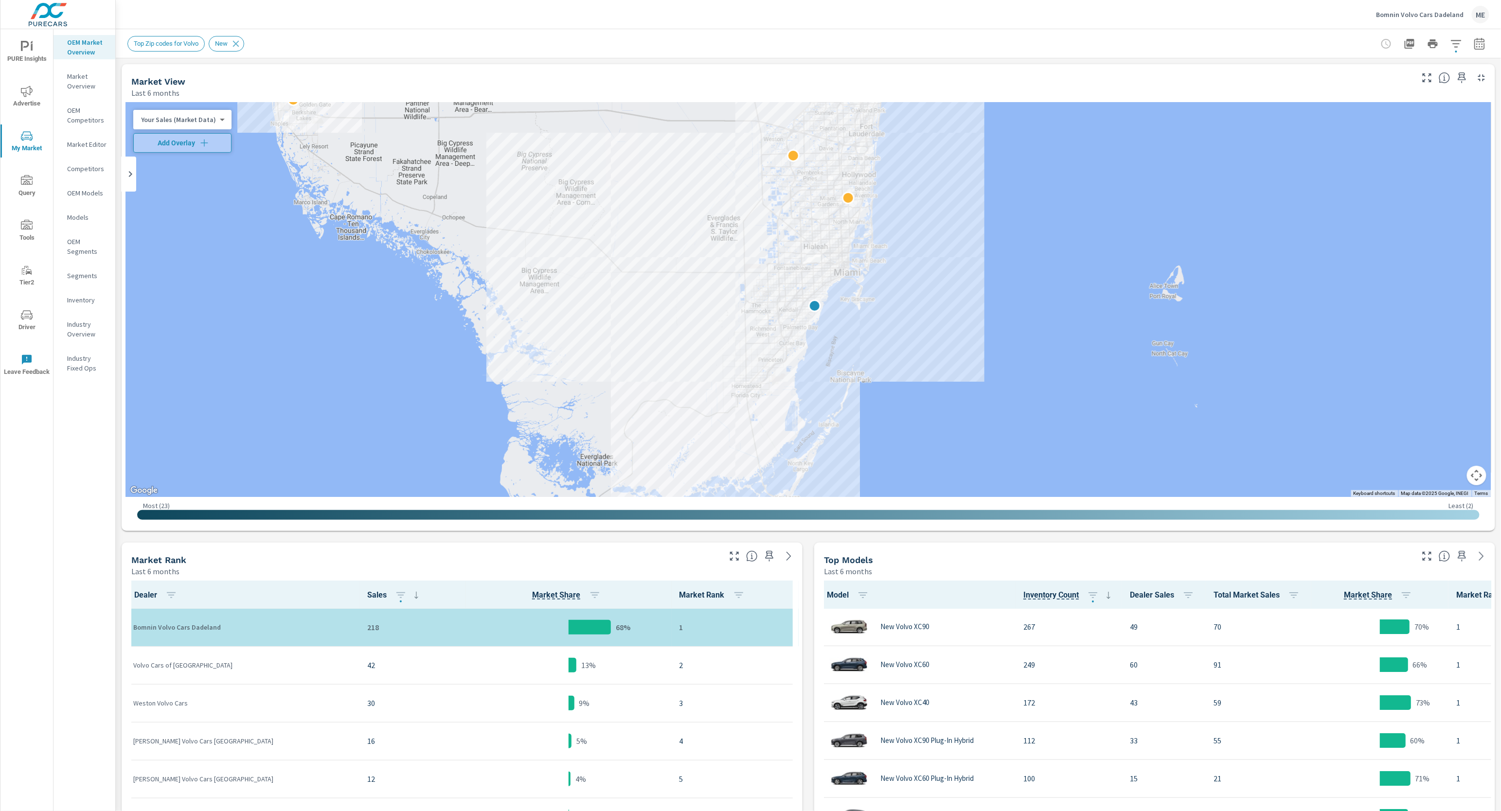
click at [1482, 46] on icon "button" at bounding box center [1479, 45] width 6 height 4
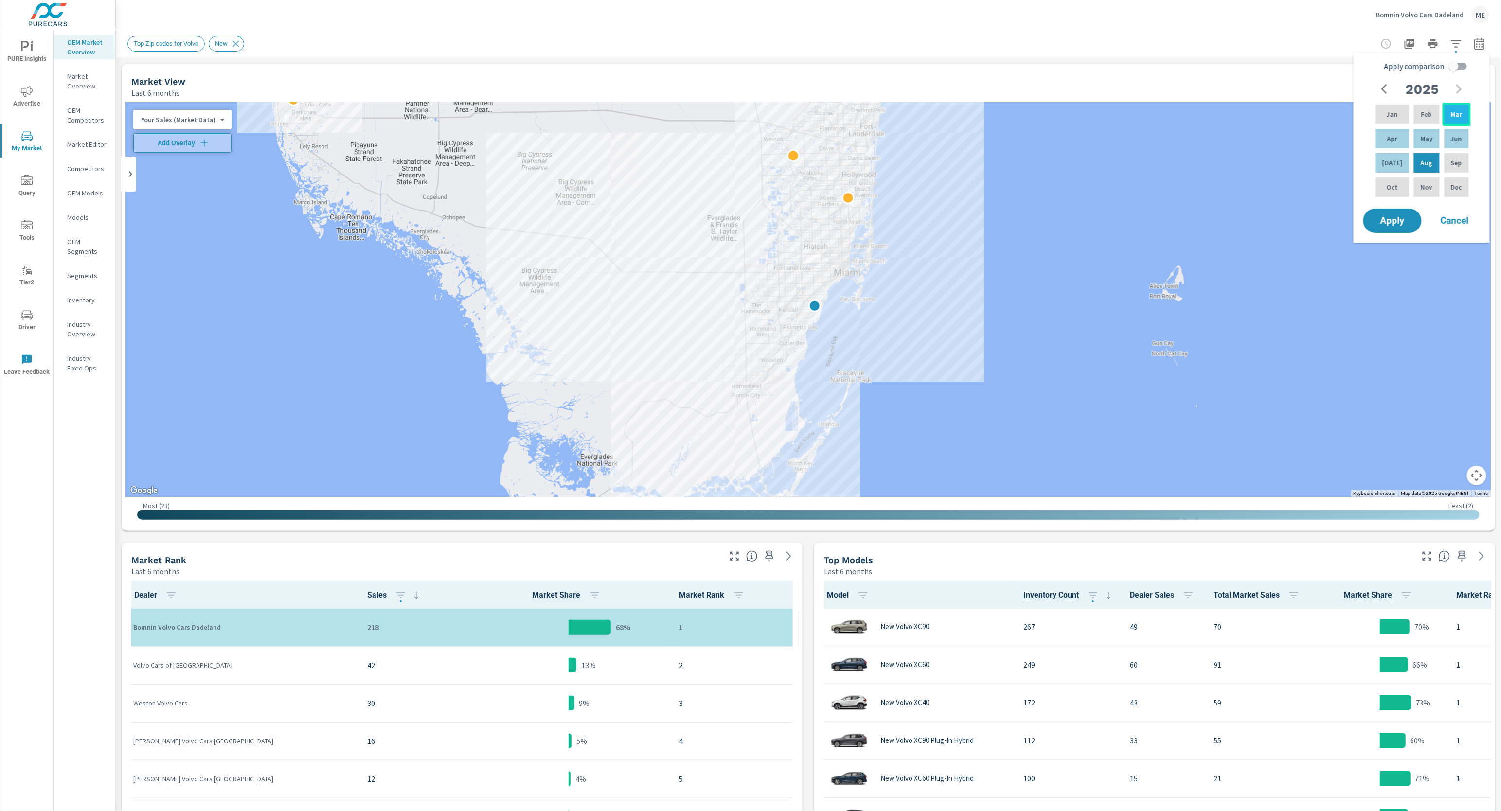
click at [1458, 113] on p "Mar" at bounding box center [1456, 114] width 11 height 10
click at [1457, 145] on div "Jun" at bounding box center [1456, 138] width 28 height 23
click at [1453, 61] on input "Apply comparison" at bounding box center [1453, 66] width 55 height 18
checkbox input "true"
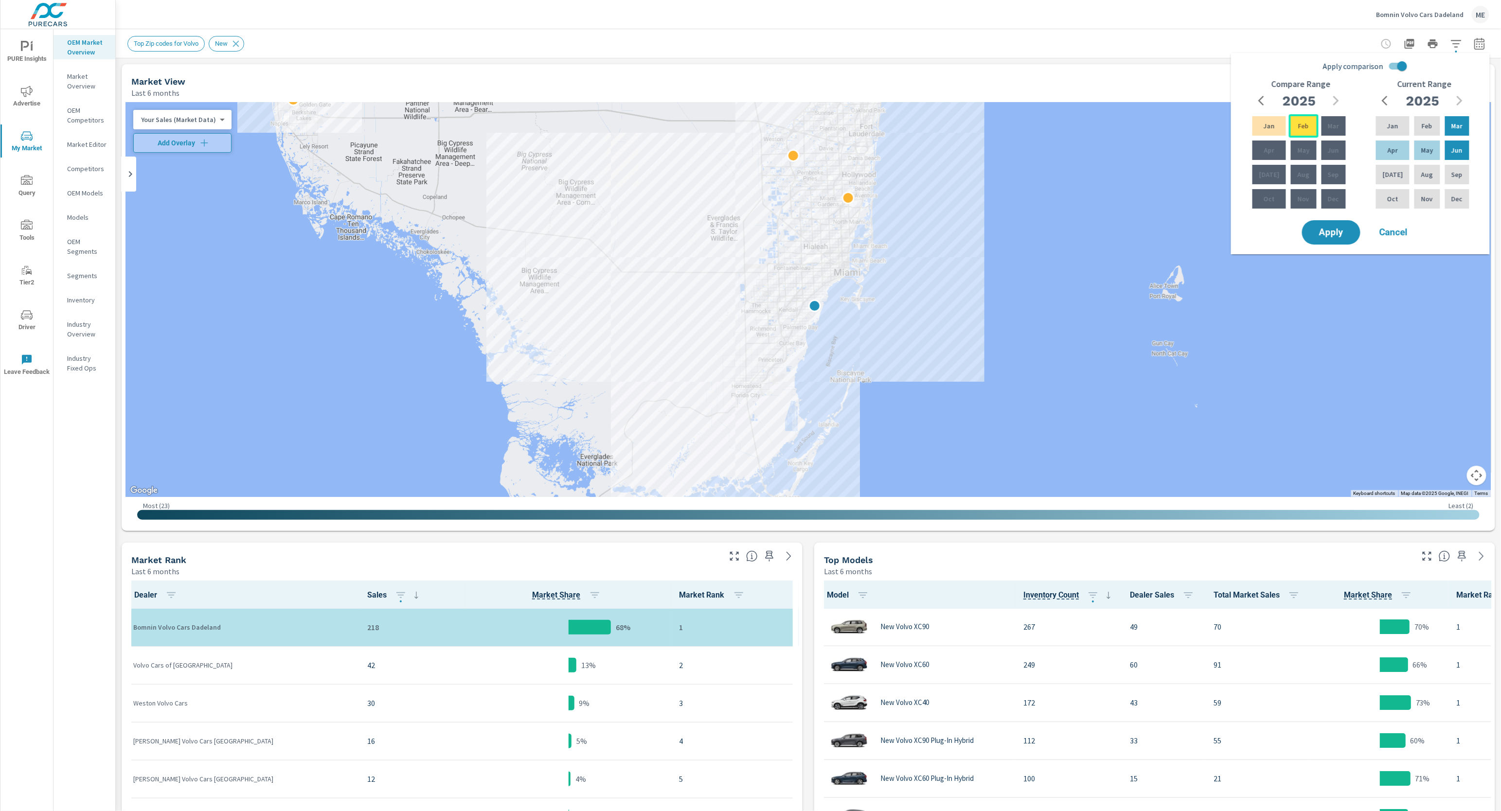
click at [1303, 121] on p "Feb" at bounding box center [1303, 126] width 11 height 10
click at [1262, 92] on button "button" at bounding box center [1261, 100] width 19 height 19
drag, startPoint x: 1301, startPoint y: 195, endPoint x: 1302, endPoint y: 185, distance: 9.3
click at [1301, 195] on p "Nov" at bounding box center [1303, 199] width 12 height 10
click at [1345, 232] on span "Apply" at bounding box center [1331, 232] width 40 height 9
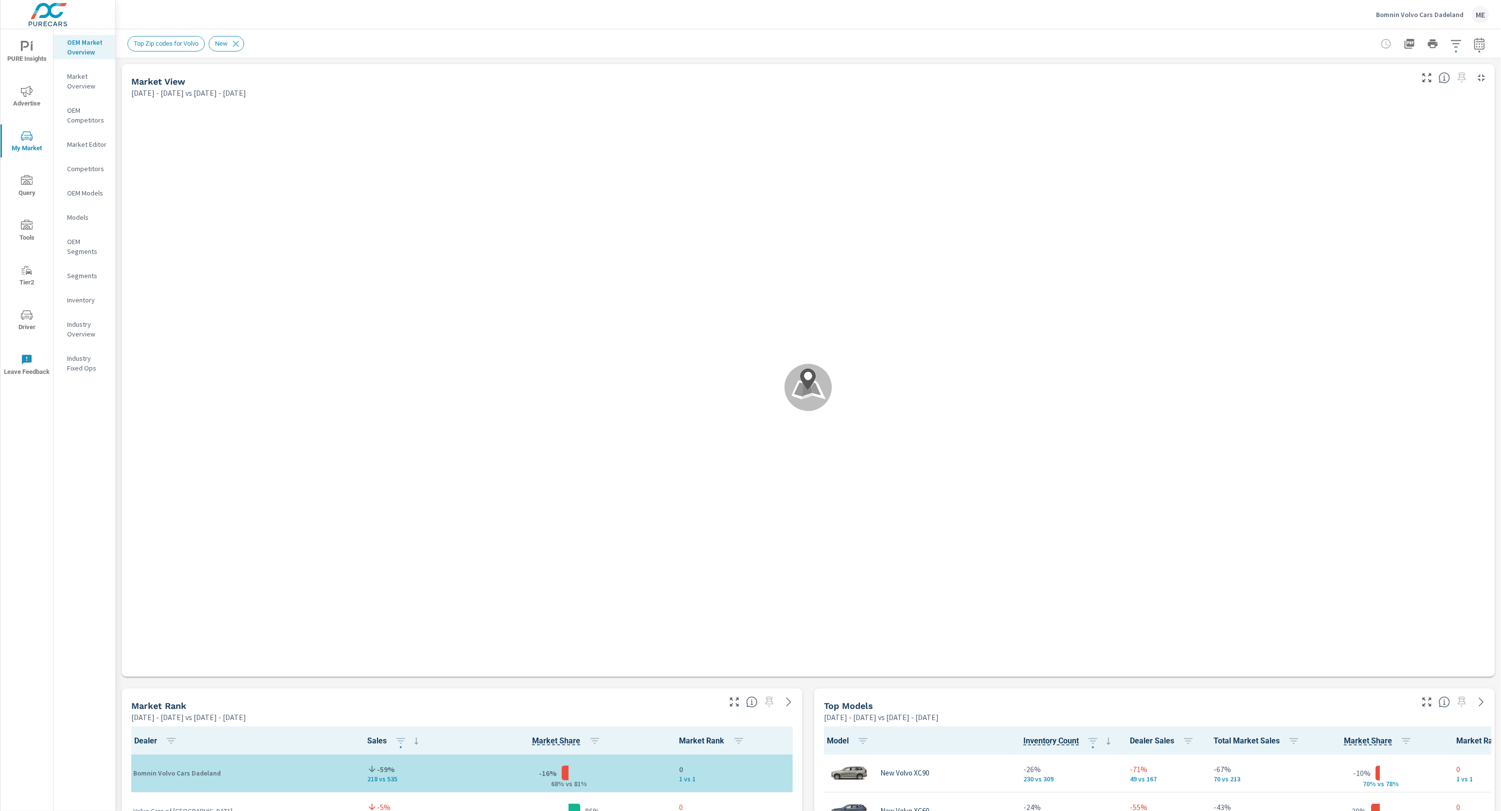
scroll to position [0, 0]
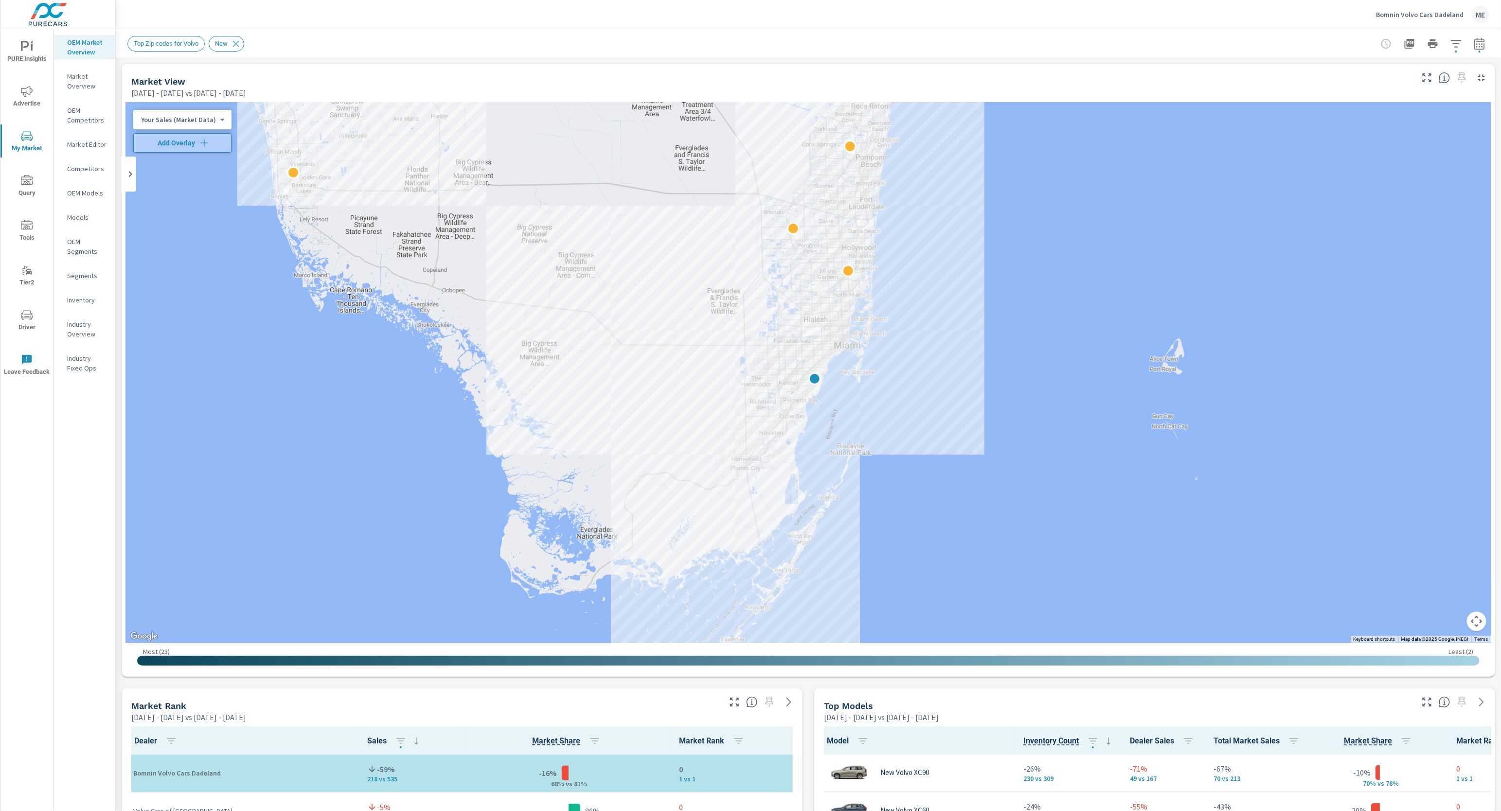
click at [815, 701] on div "Top Models Mar 01, 2025 - Jun 30, 2025 vs Nov 01, 2024 - Feb 28, 2025" at bounding box center [1114, 706] width 601 height 35
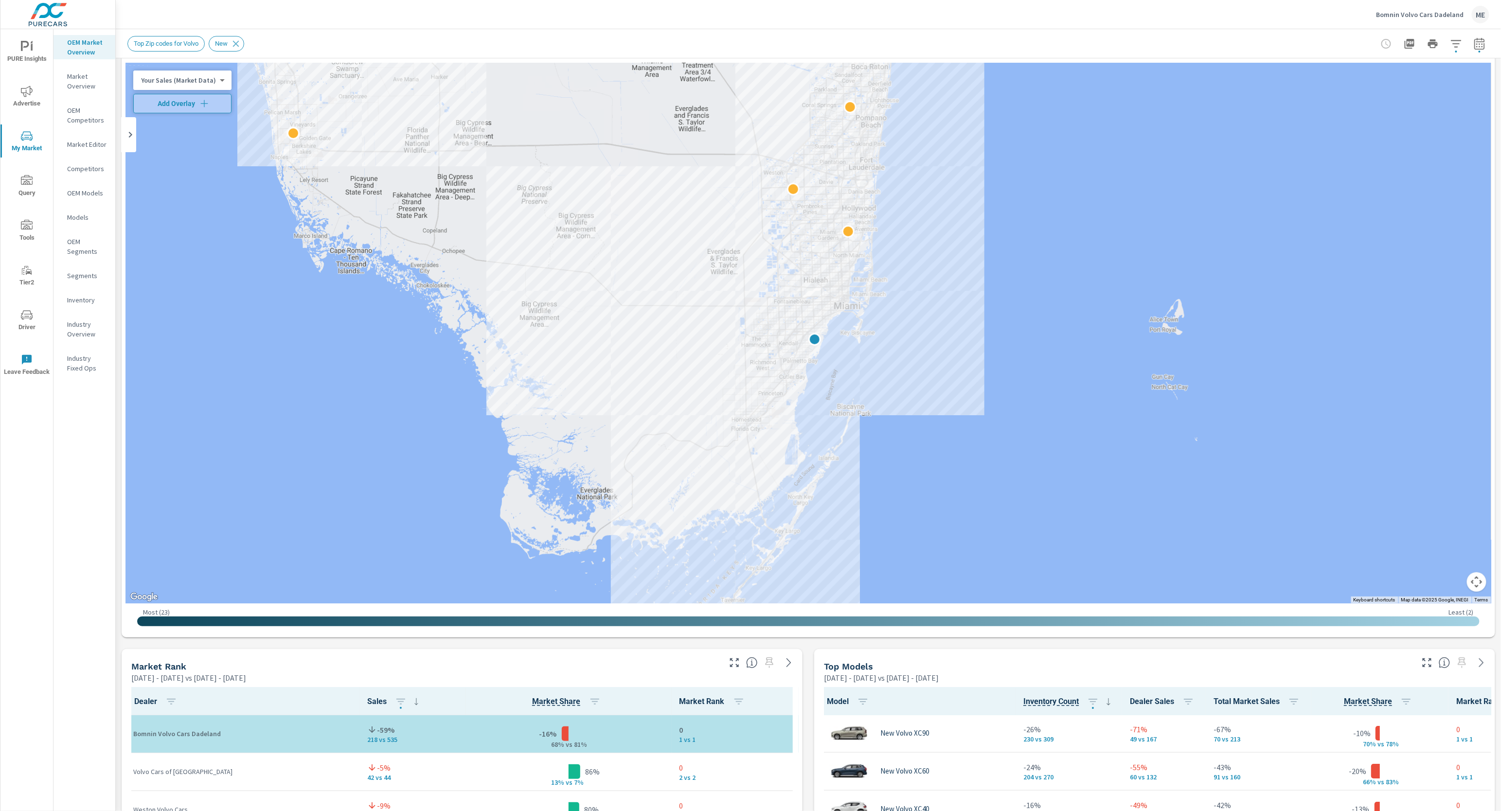
scroll to position [0, 0]
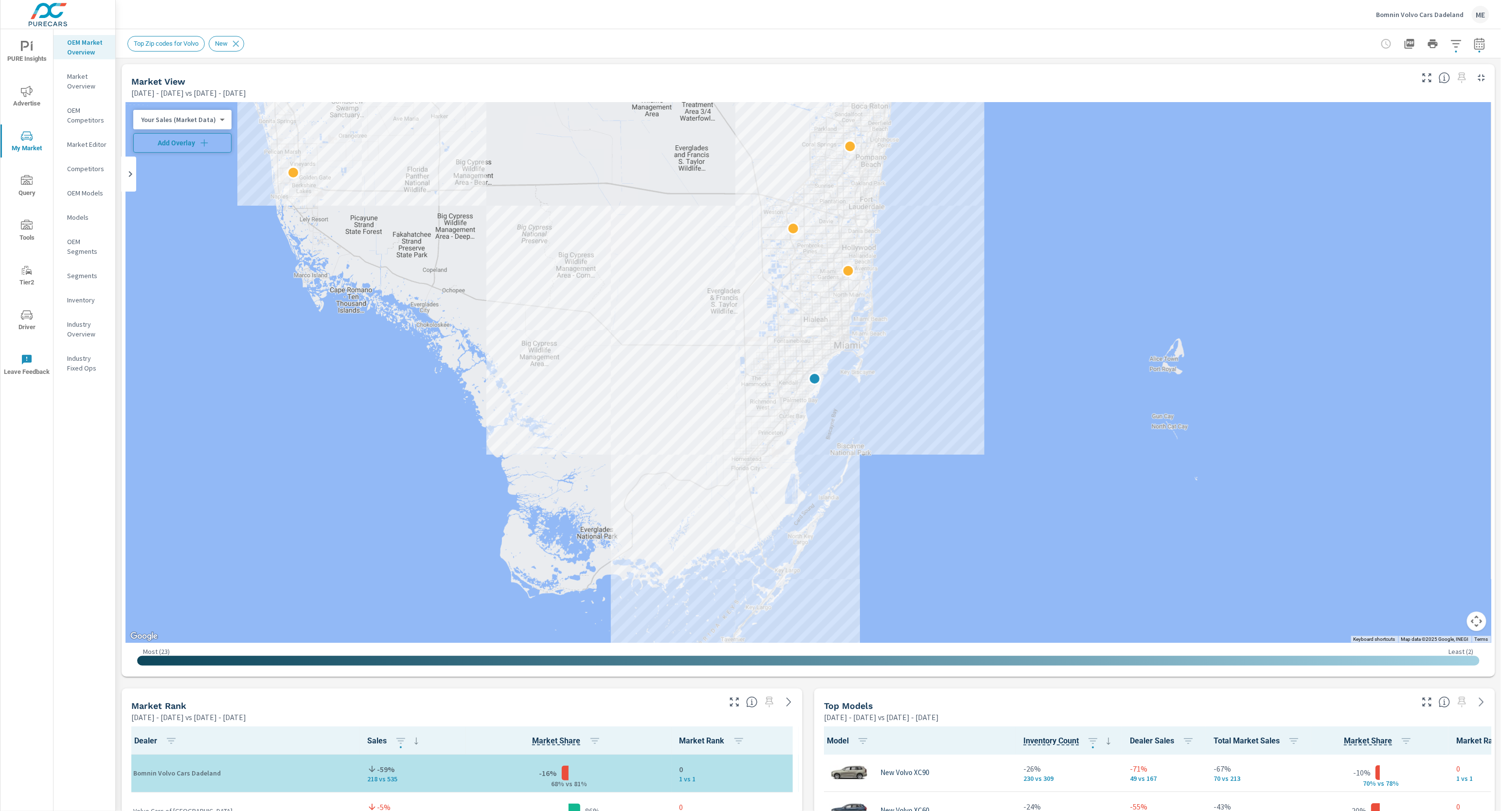
click at [202, 142] on icon "button" at bounding box center [204, 143] width 10 height 10
click at [616, 72] on div "Market View Mar 01, 2025 - Jun 30, 2025 vs Nov 01, 2024 - Feb 28, 2025" at bounding box center [768, 81] width 1293 height 35
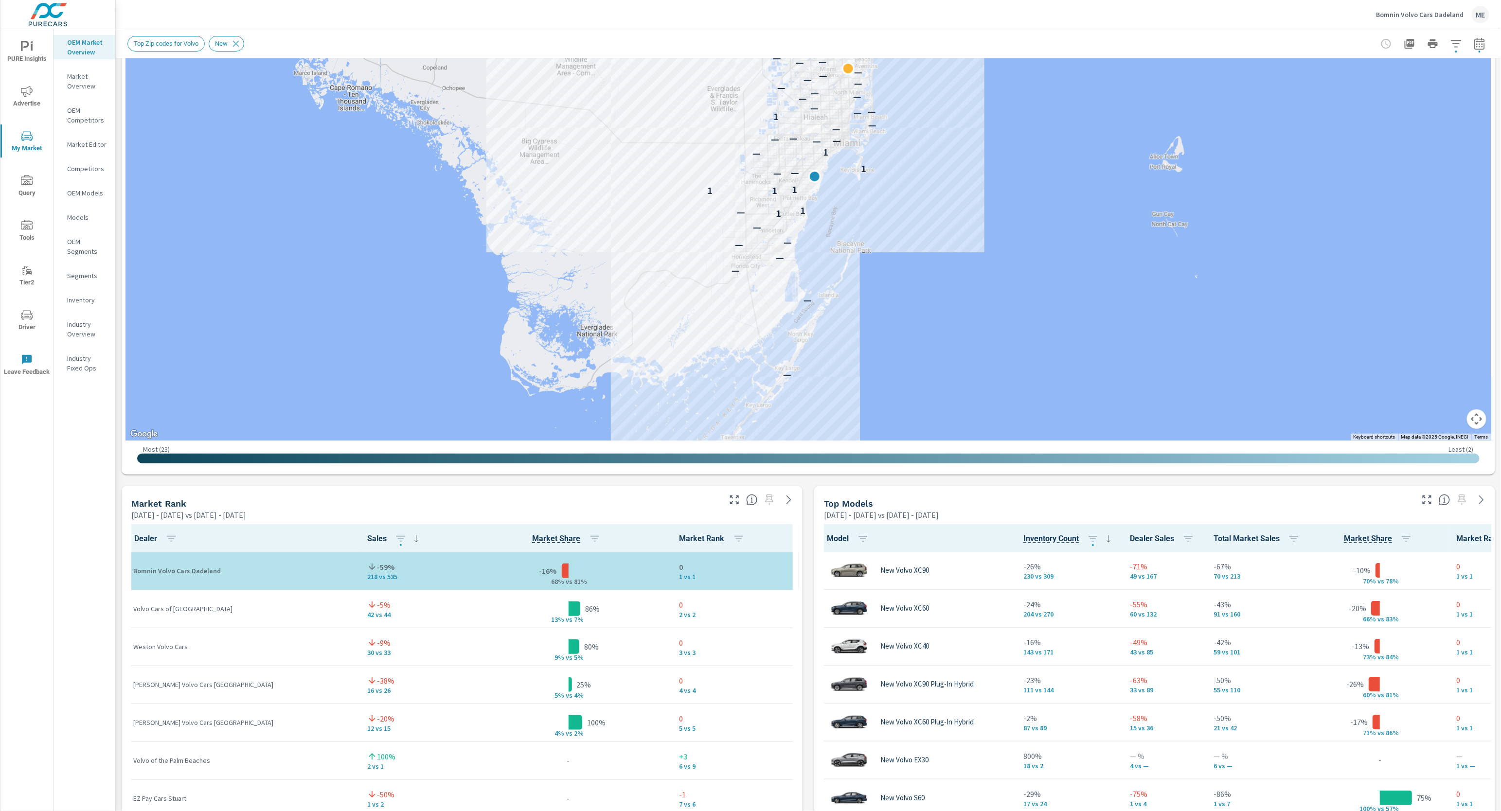
scroll to position [205, 0]
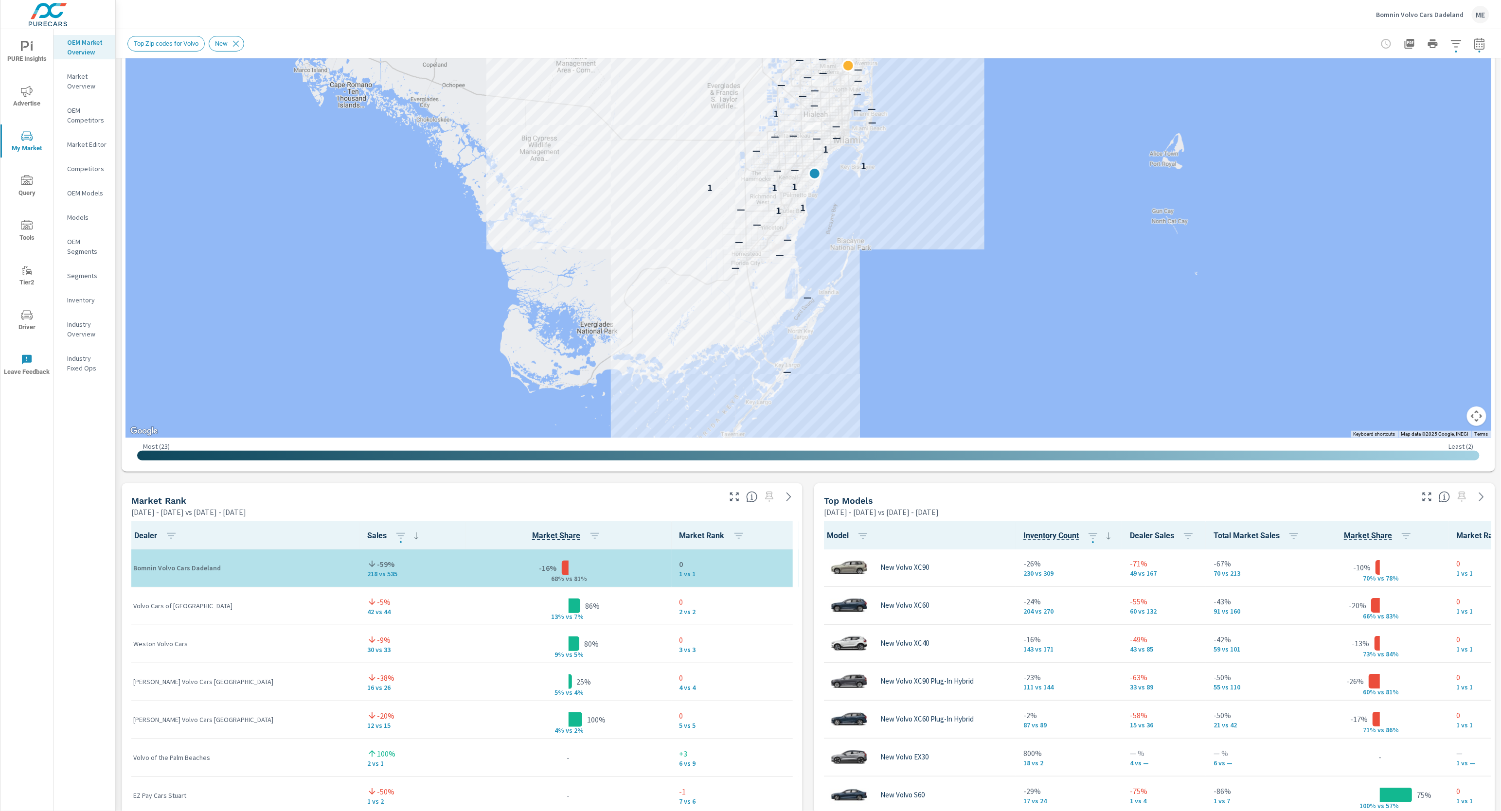
click at [806, 745] on div "Market View Mar 01, 2025 - Jun 30, 2025 vs Nov 01, 2024 - Feb 28, 2025 ← Move l…" at bounding box center [808, 685] width 1385 height 1665
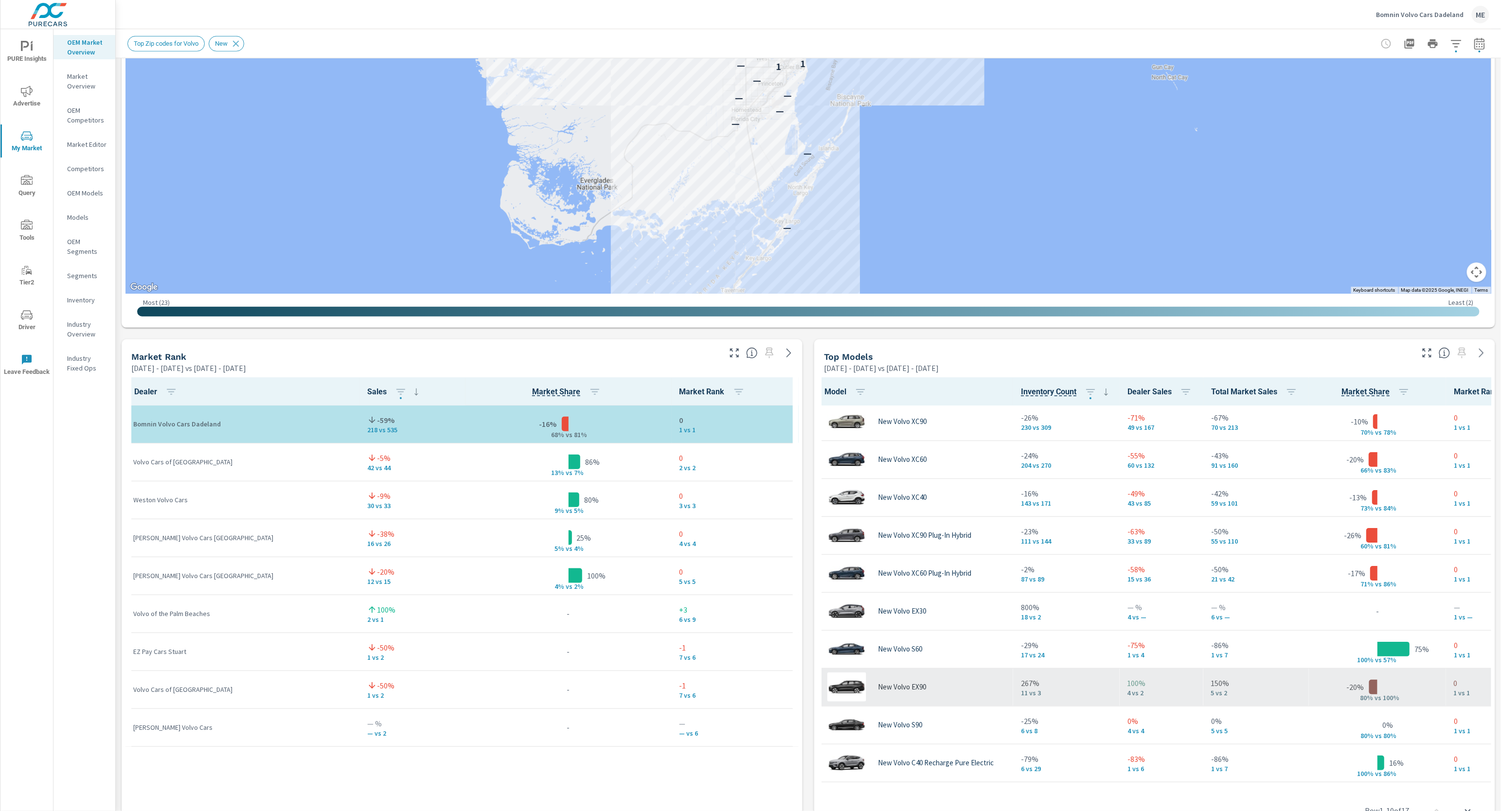
scroll to position [2, 0]
